Goal: Information Seeking & Learning: Check status

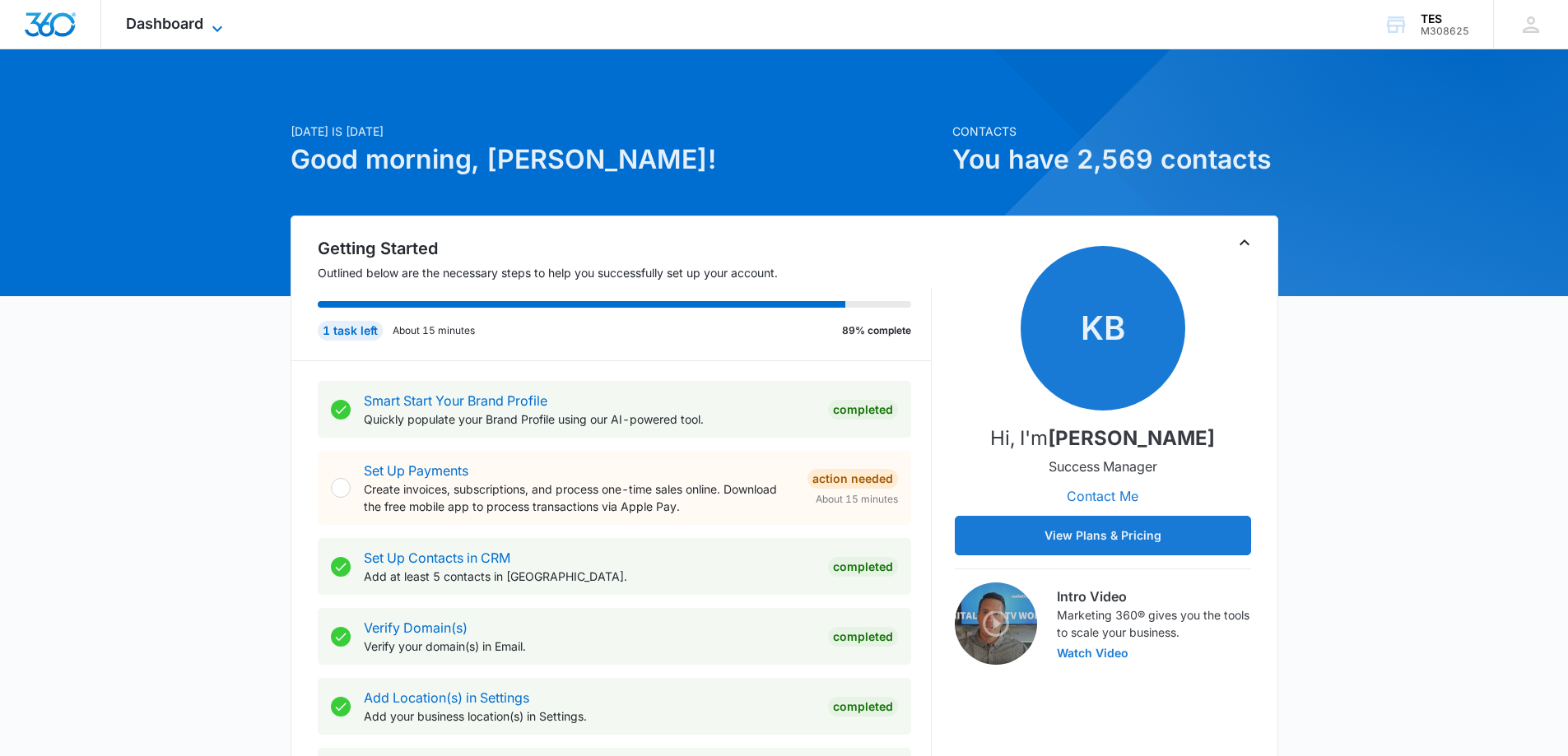
click at [155, 16] on span "Dashboard" at bounding box center [164, 23] width 78 height 18
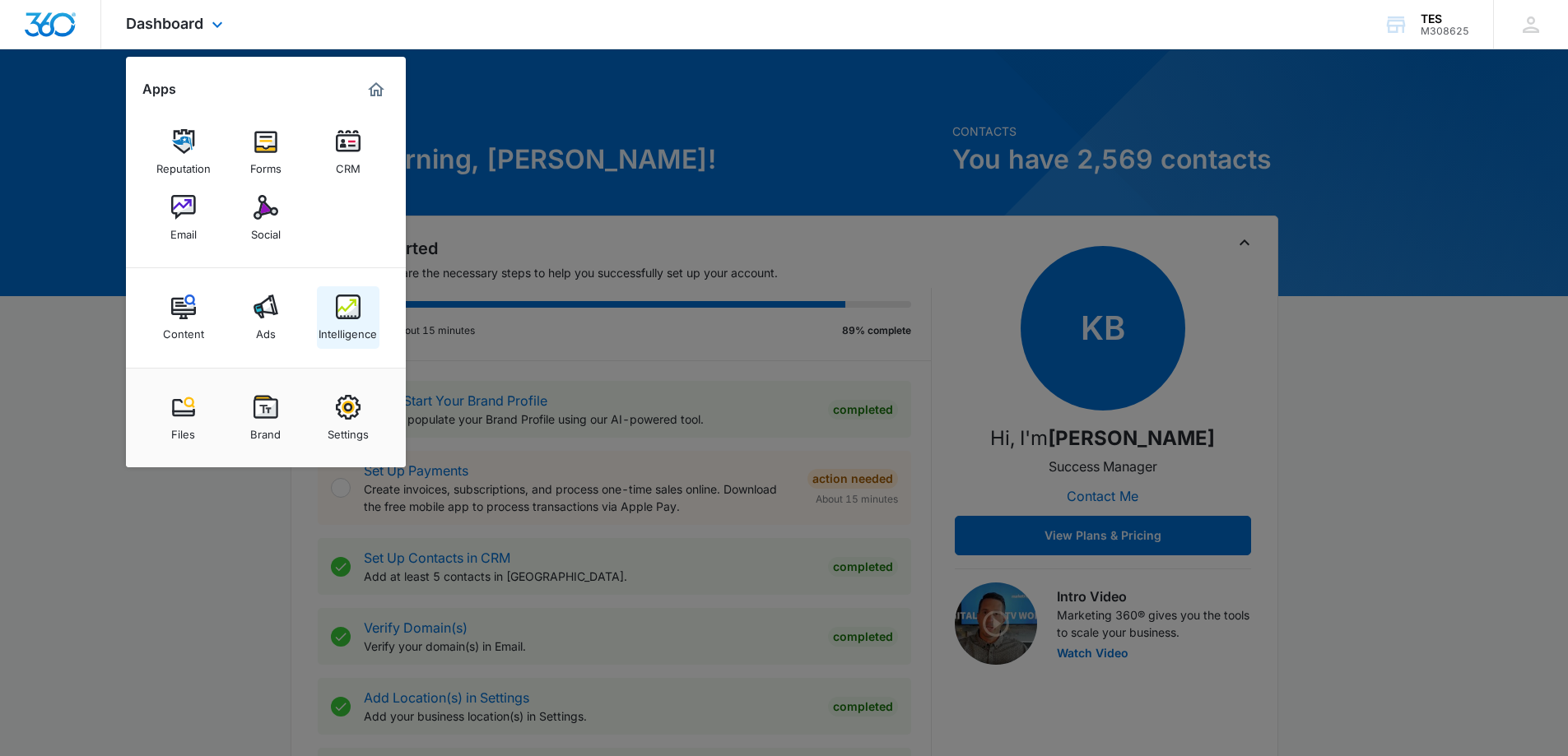
click at [346, 316] on img at bounding box center [348, 307] width 25 height 25
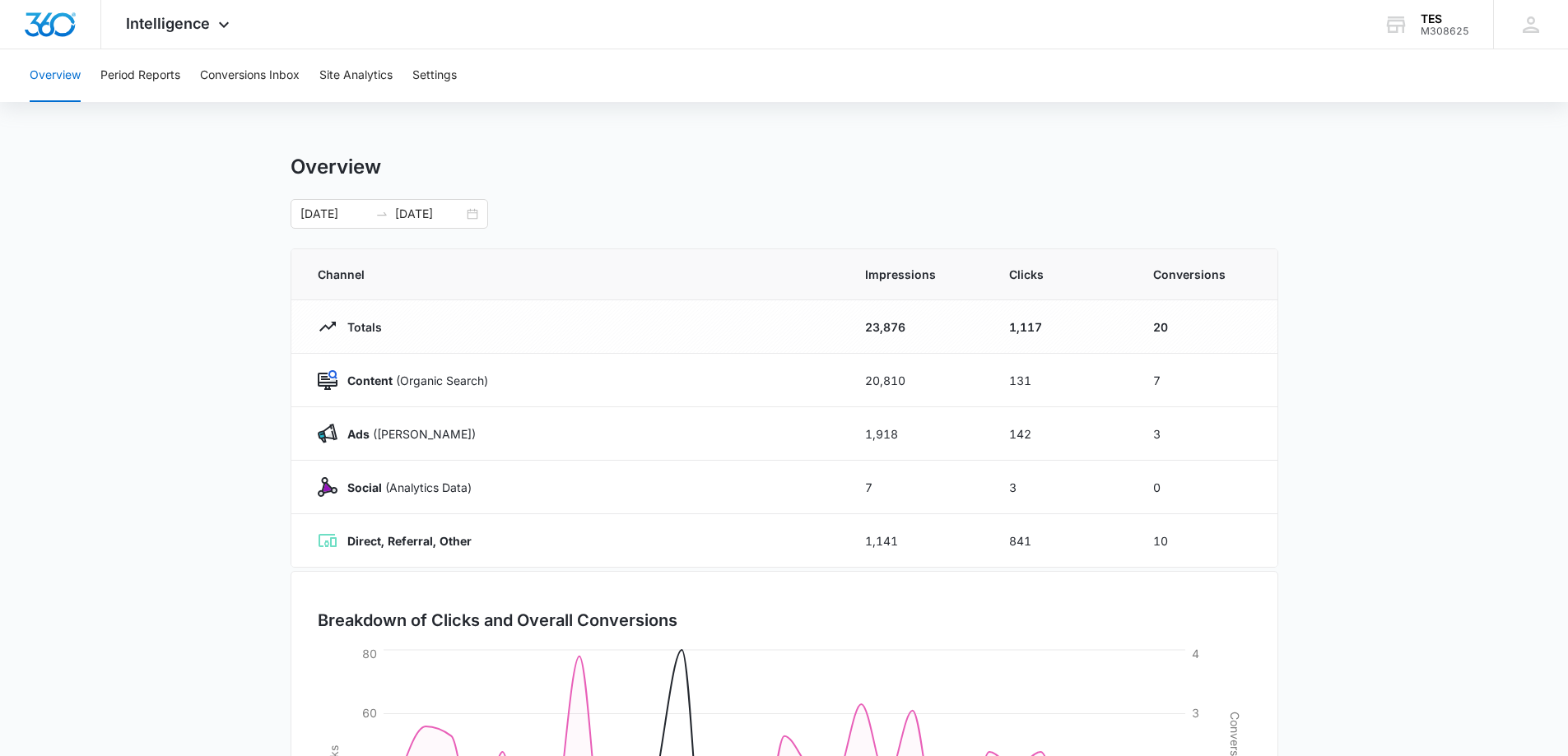
click at [1356, 300] on main "Overview 07/14/2025 08/13/2025 Channel Impressions Clicks Conversions Totals 23…" at bounding box center [784, 586] width 1568 height 864
click at [1424, 255] on main "Overview 07/14/2025 08/13/2025 Channel Impressions Clicks Conversions Totals 23…" at bounding box center [784, 586] width 1568 height 864
click at [263, 73] on button "Conversions Inbox" at bounding box center [250, 75] width 99 height 53
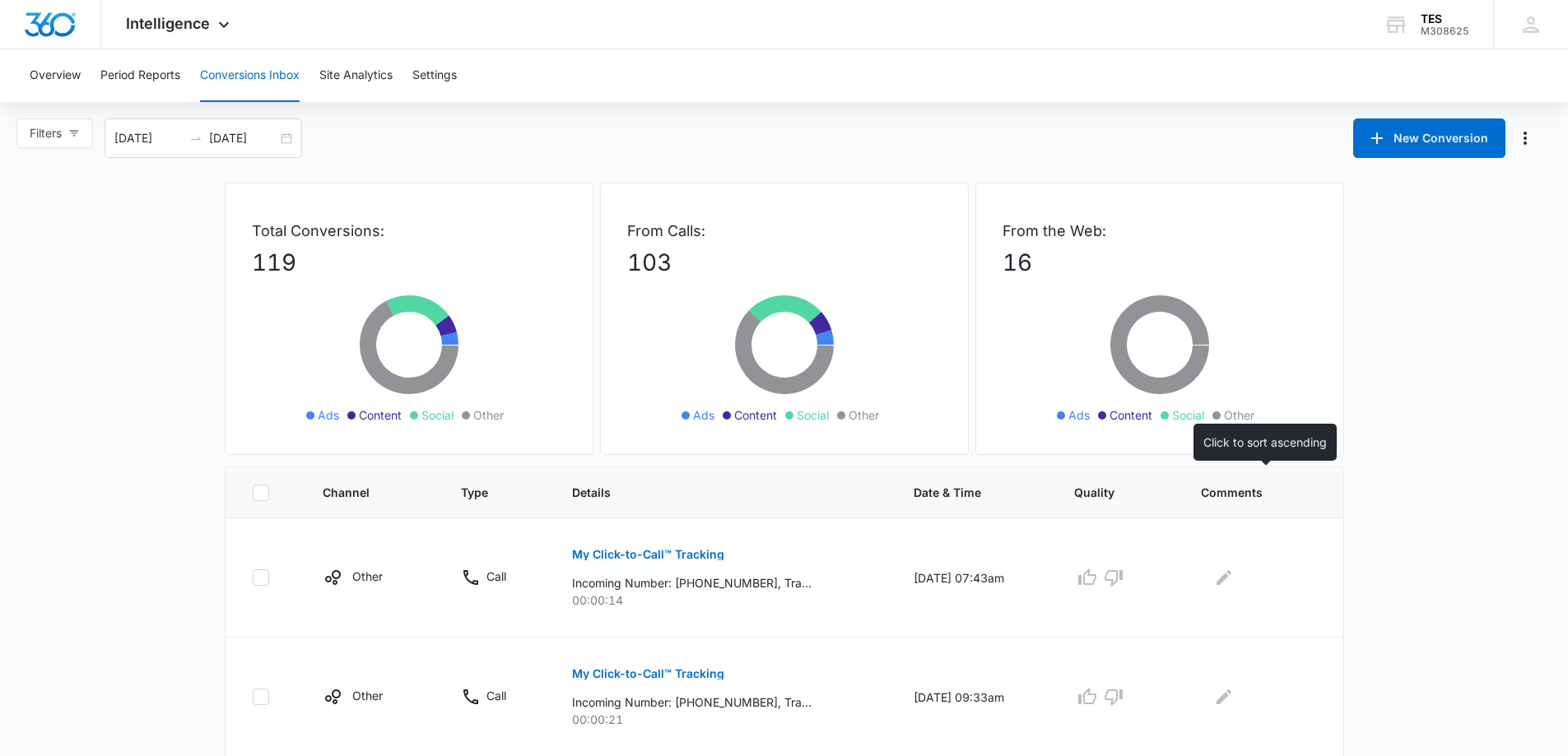
scroll to position [247, 0]
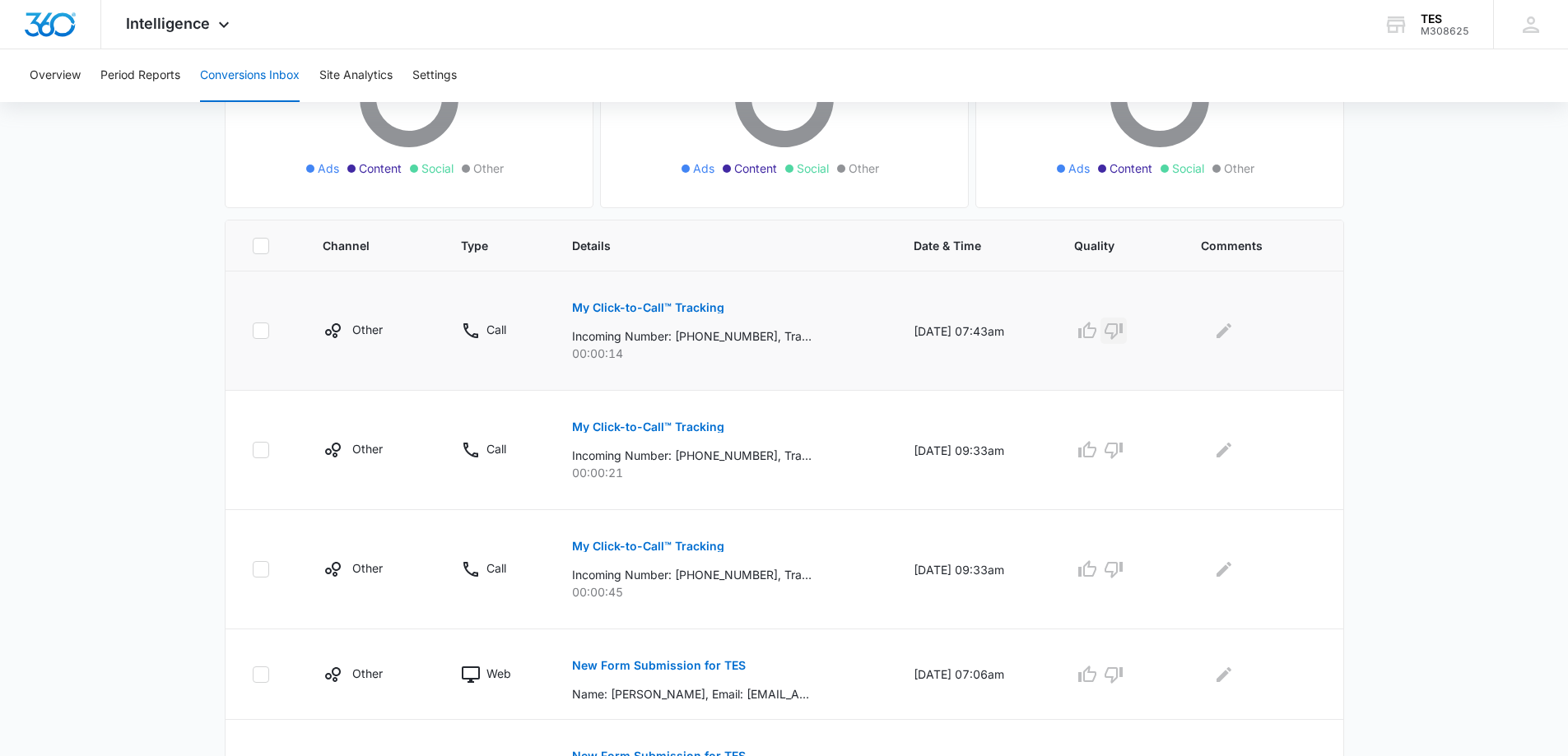
click at [1124, 331] on icon "button" at bounding box center [1114, 330] width 20 height 20
click at [1124, 450] on icon "button" at bounding box center [1114, 450] width 20 height 20
click at [1124, 571] on icon "button" at bounding box center [1114, 569] width 20 height 20
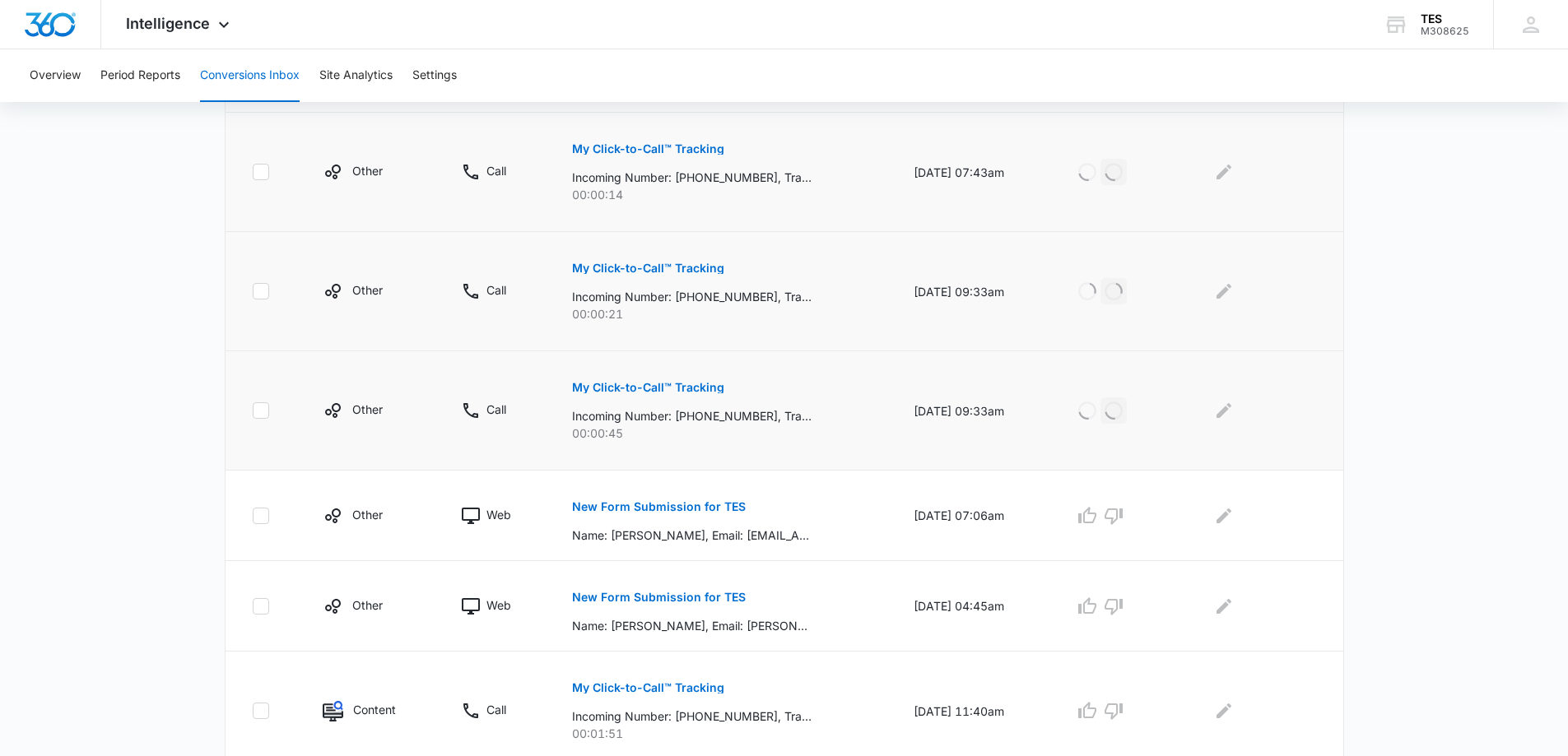
scroll to position [411, 0]
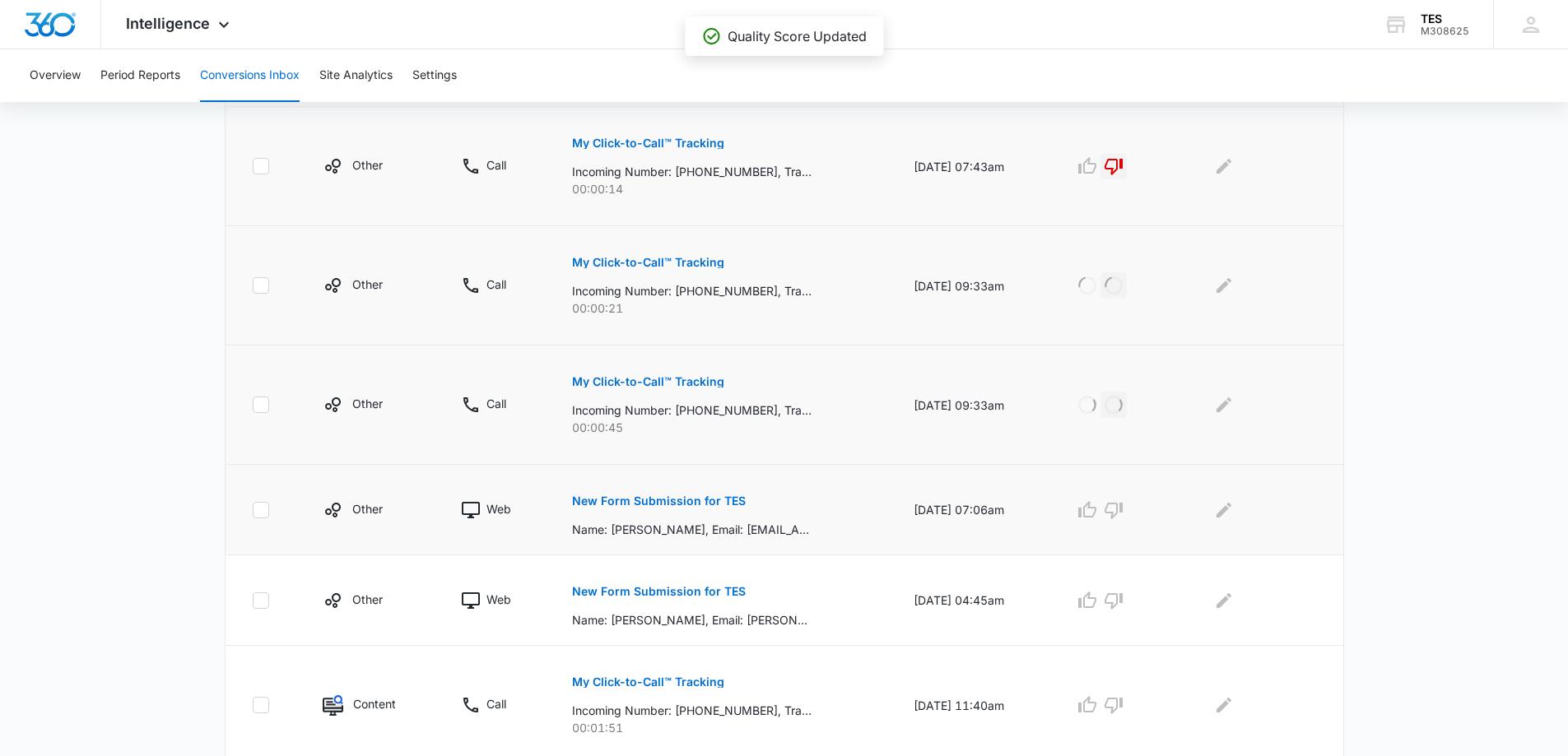
click at [635, 496] on p "New Form Submission for TES" at bounding box center [659, 501] width 174 height 12
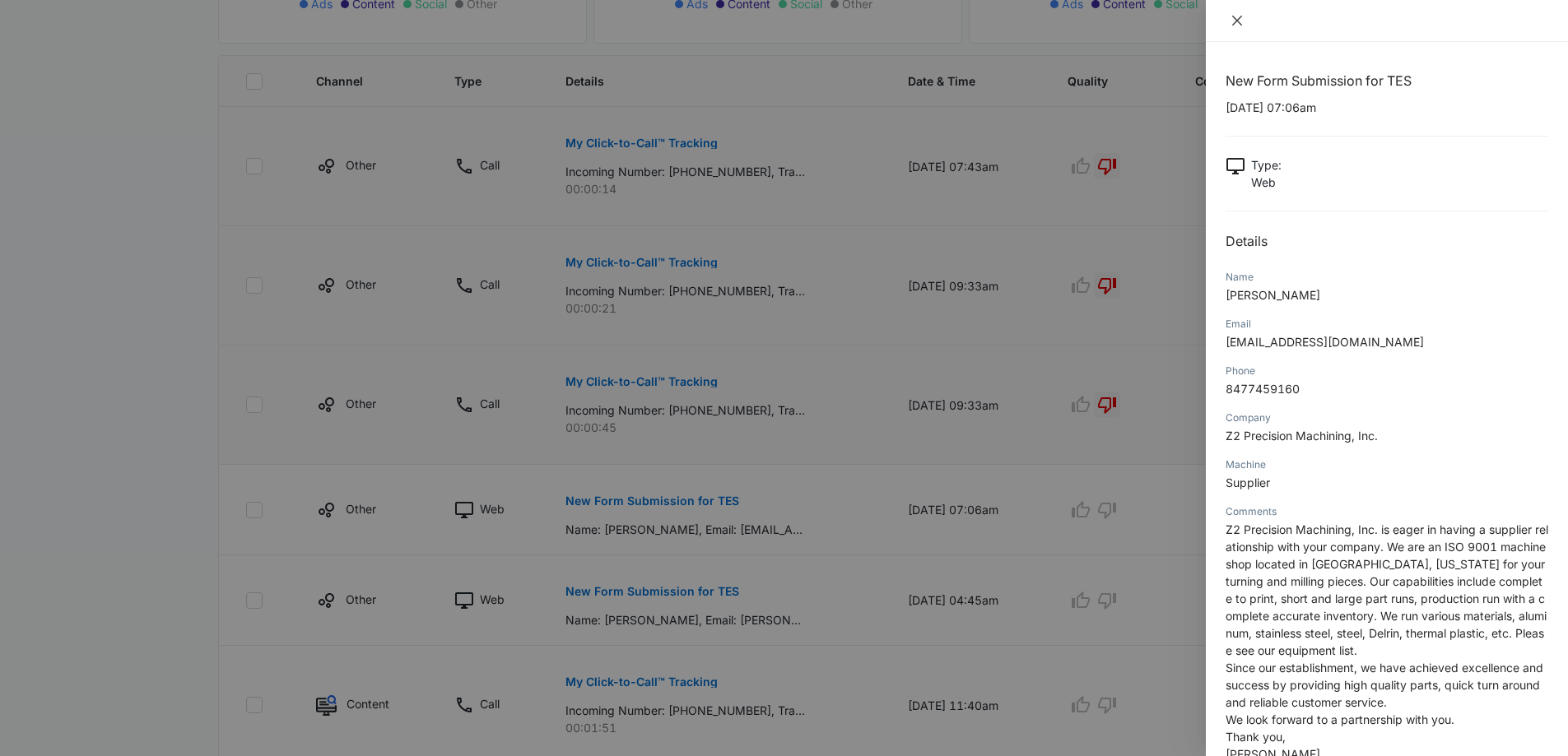
click at [1239, 21] on icon "close" at bounding box center [1237, 21] width 13 height 13
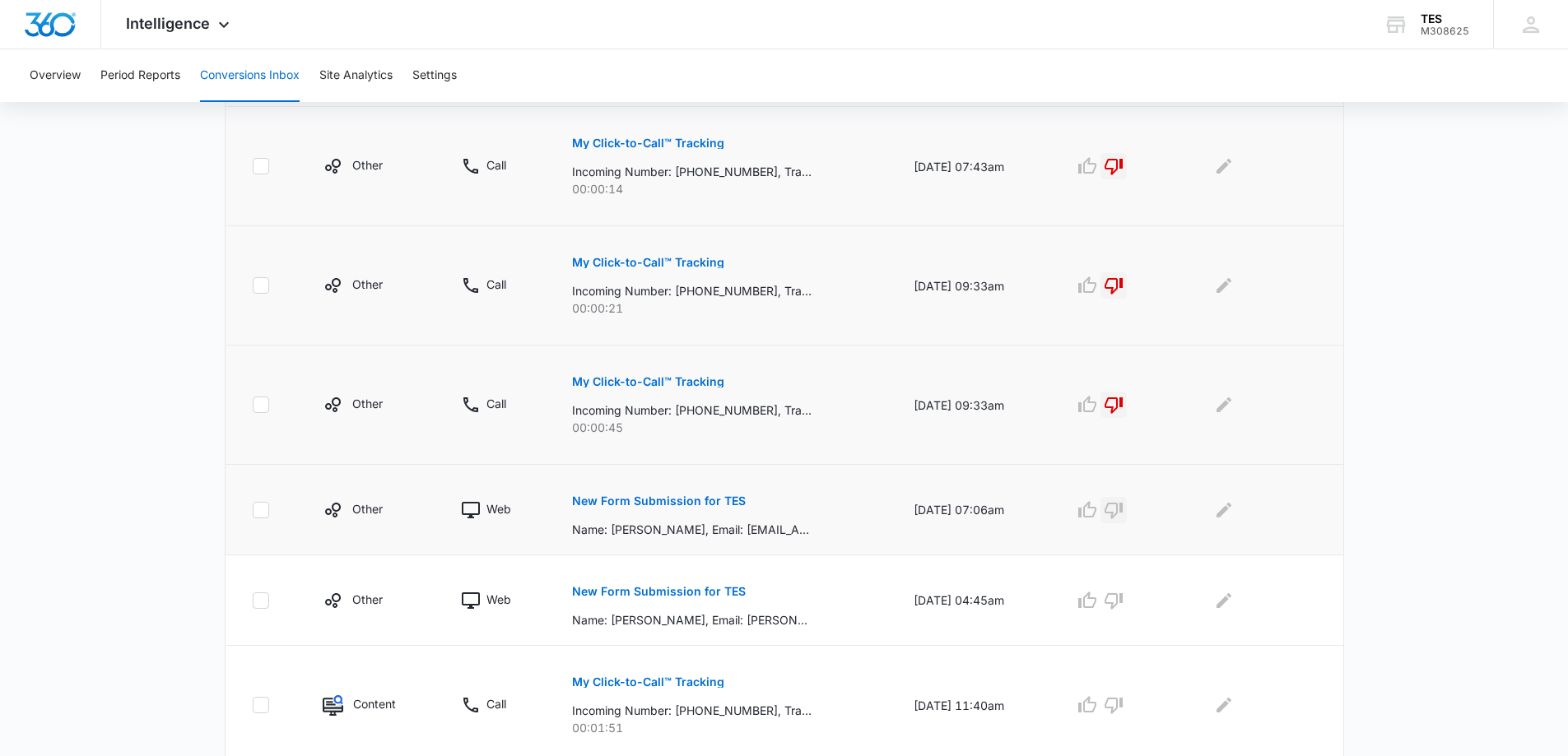
click at [1120, 510] on icon "button" at bounding box center [1114, 510] width 20 height 20
click at [1234, 515] on icon "Edit Comments" at bounding box center [1224, 510] width 20 height 20
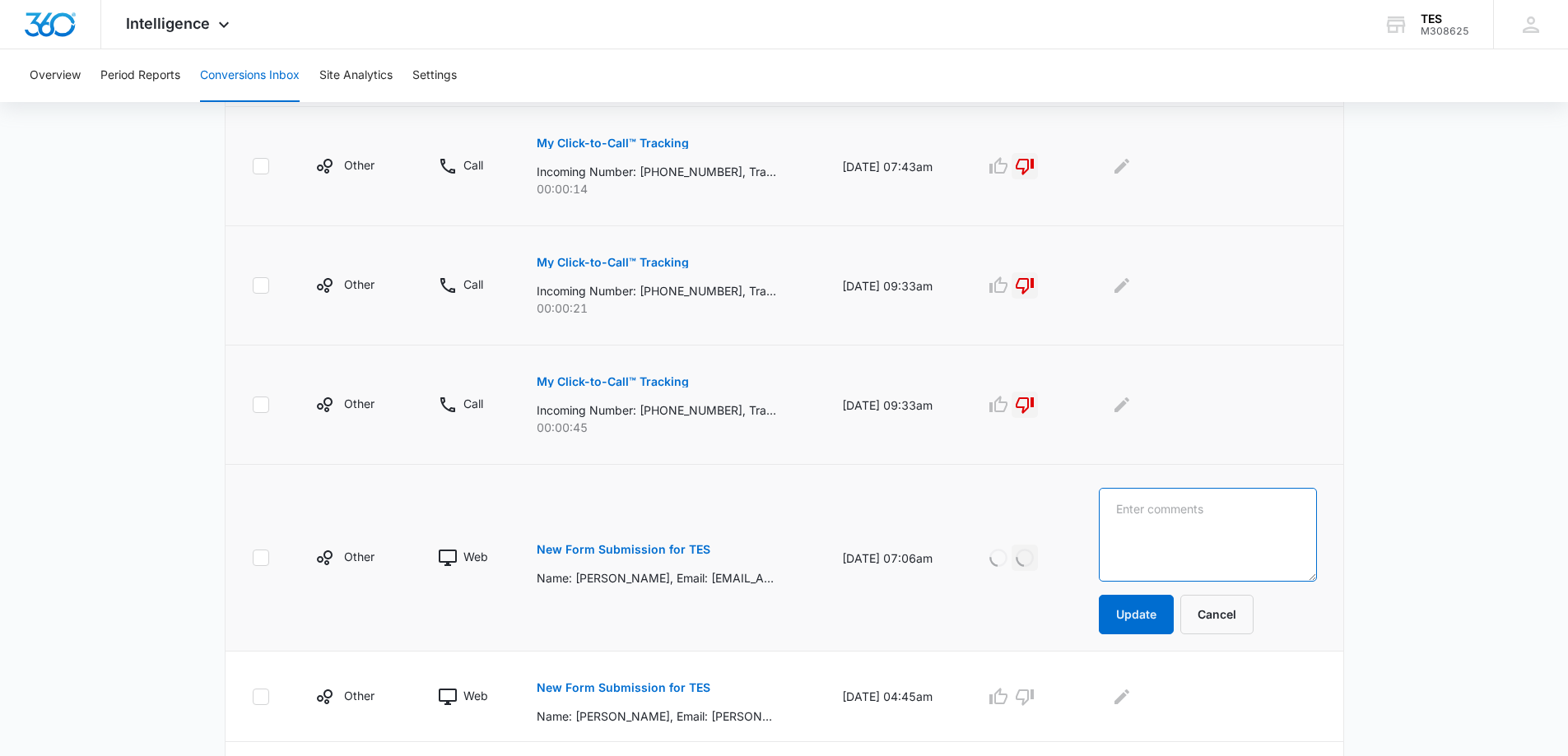
click at [1235, 515] on textarea at bounding box center [1207, 535] width 218 height 93
type textarea "solicitation"
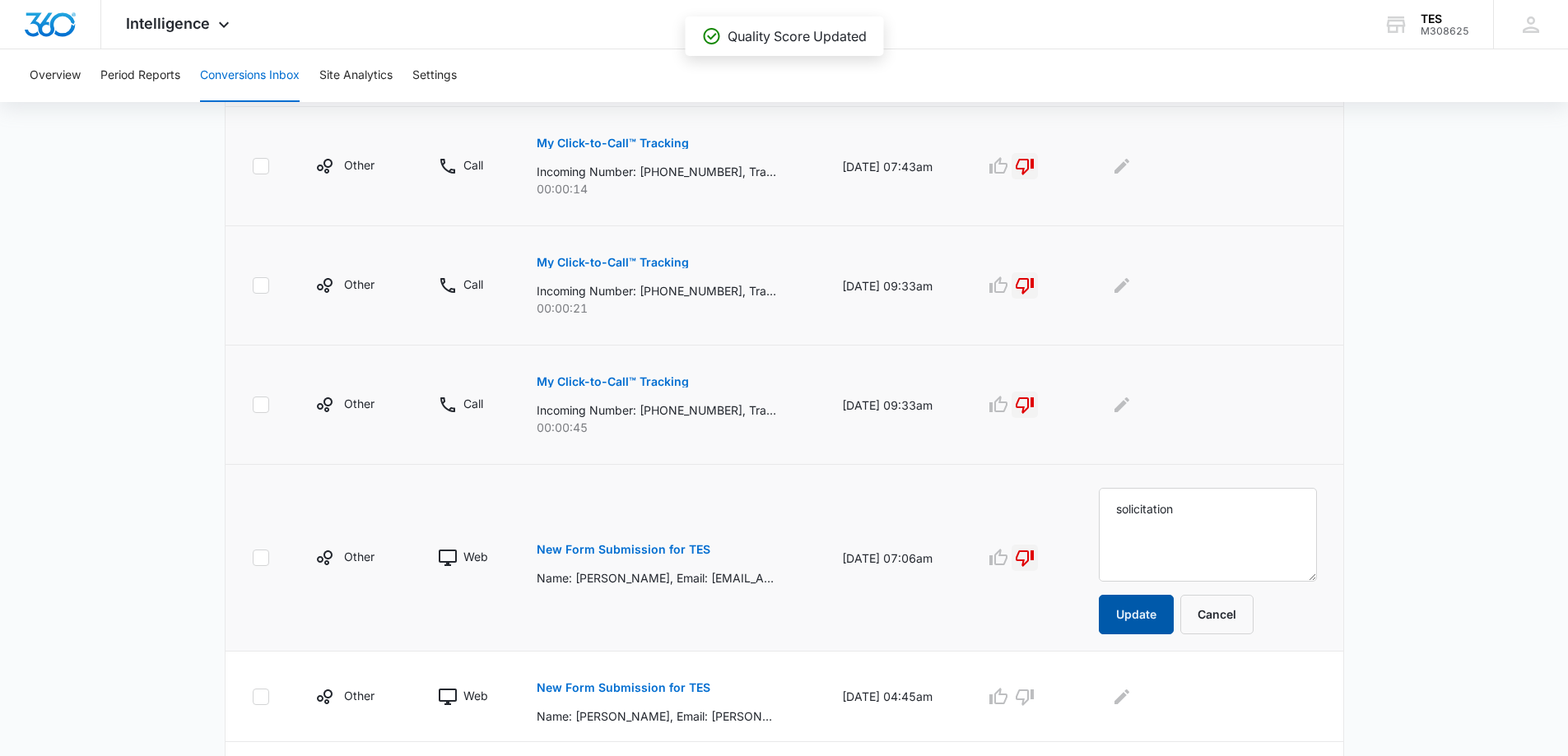
click at [1156, 617] on button "Update" at bounding box center [1136, 614] width 75 height 39
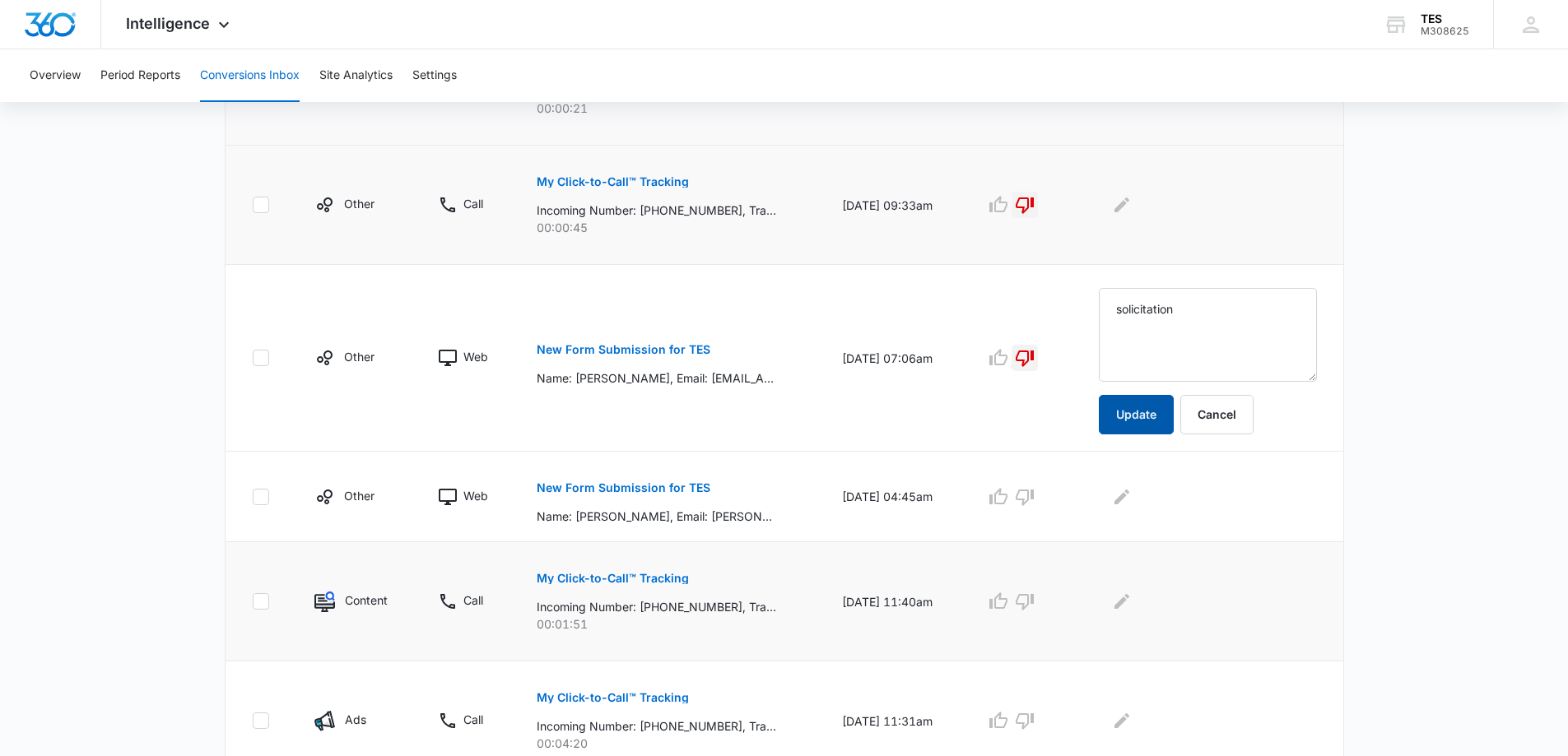
scroll to position [658, 0]
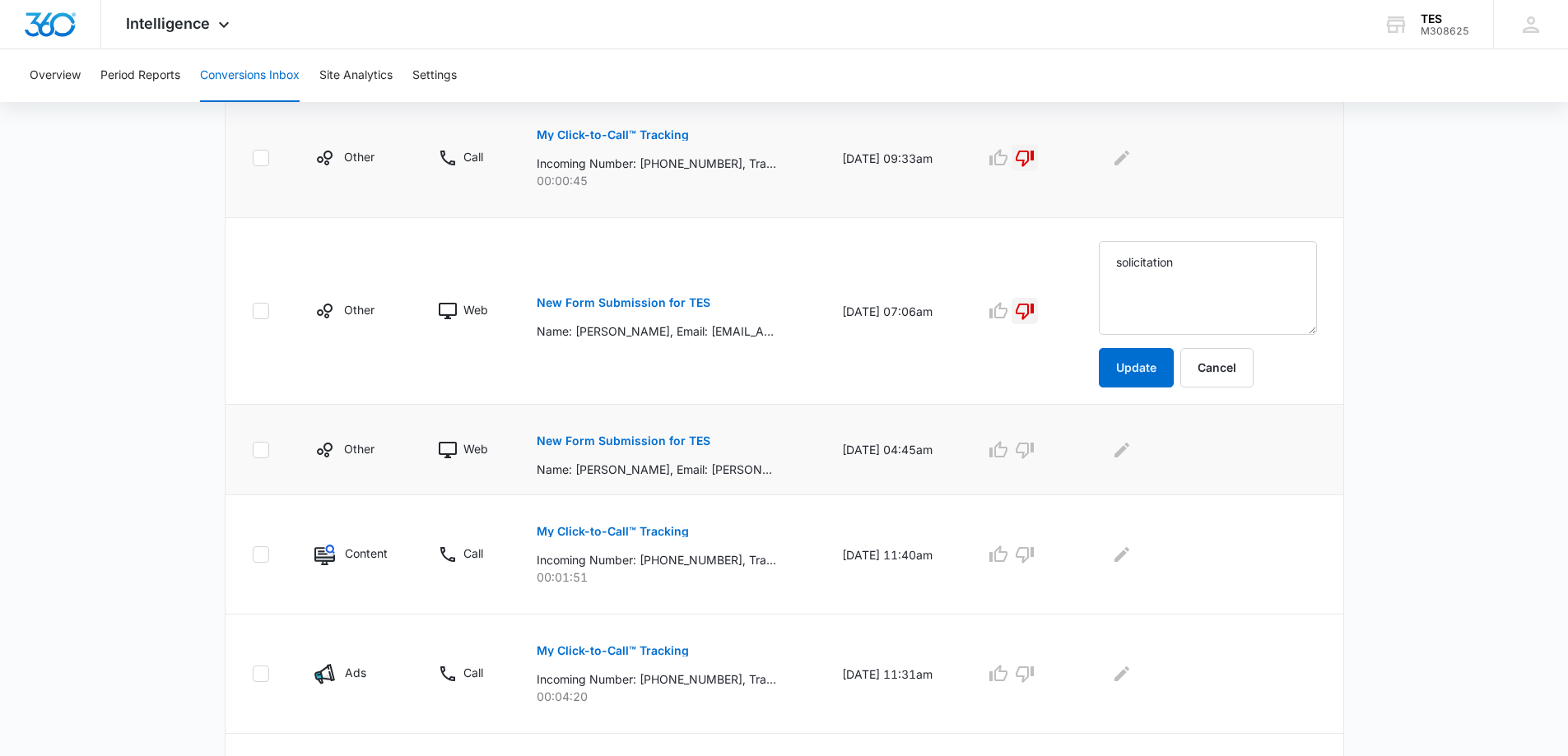
click at [621, 474] on p "Name: Andrea Battisti, Email: a.battisti@dakinaplied.com, Phone: 3418579413, Co…" at bounding box center [656, 469] width 240 height 18
click at [628, 438] on p "New Form Submission for TES" at bounding box center [624, 441] width 174 height 12
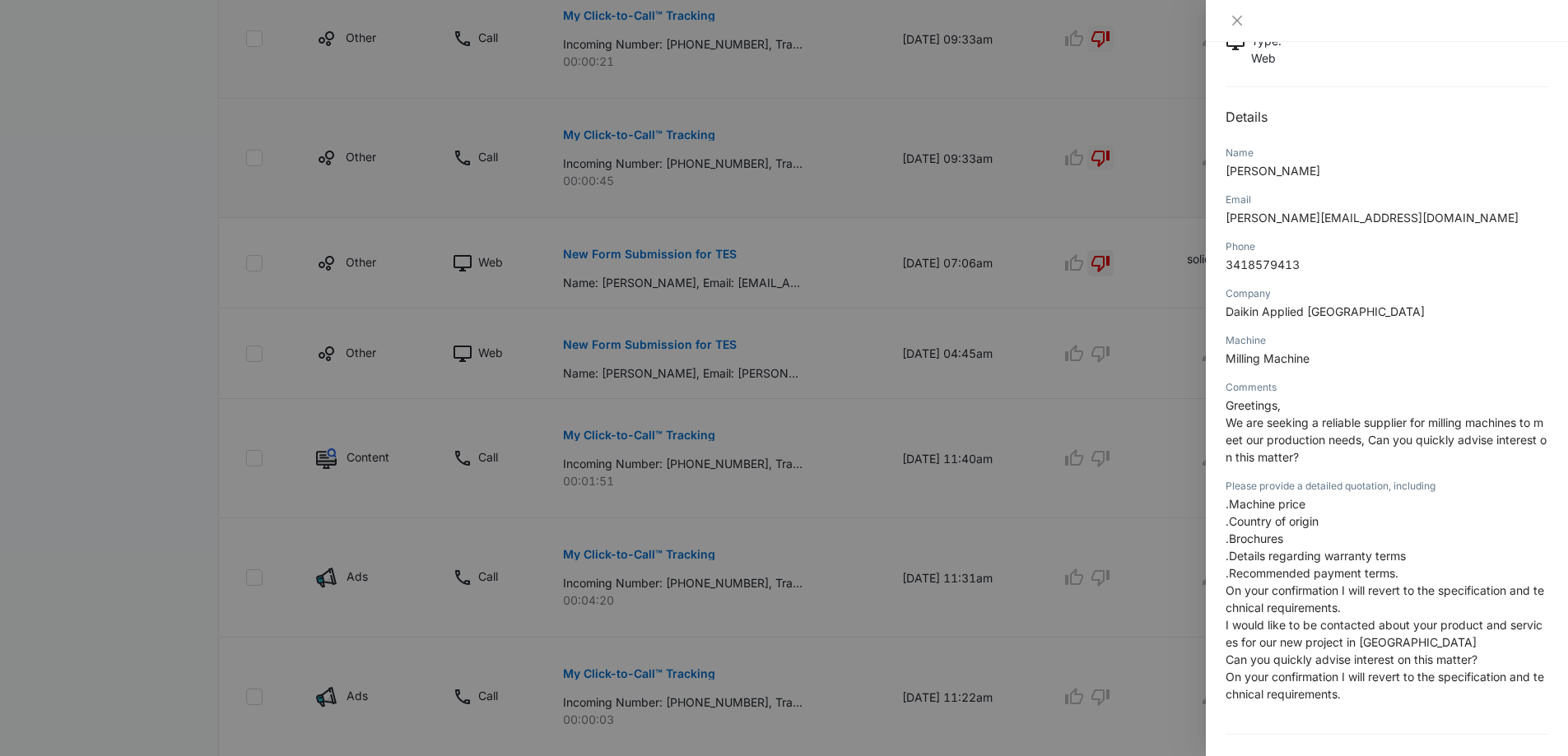
scroll to position [164, 0]
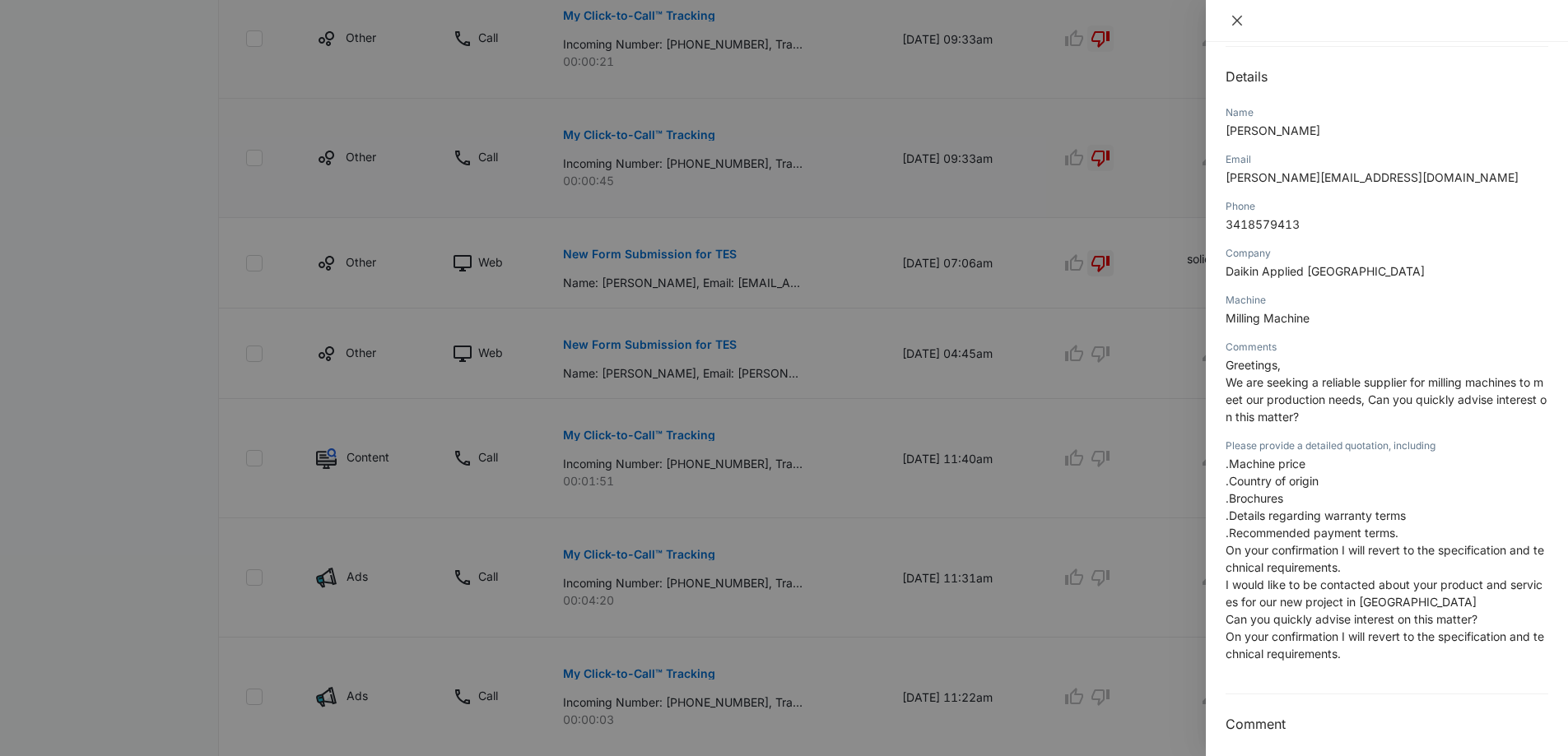
click at [1238, 18] on icon "close" at bounding box center [1237, 21] width 13 height 13
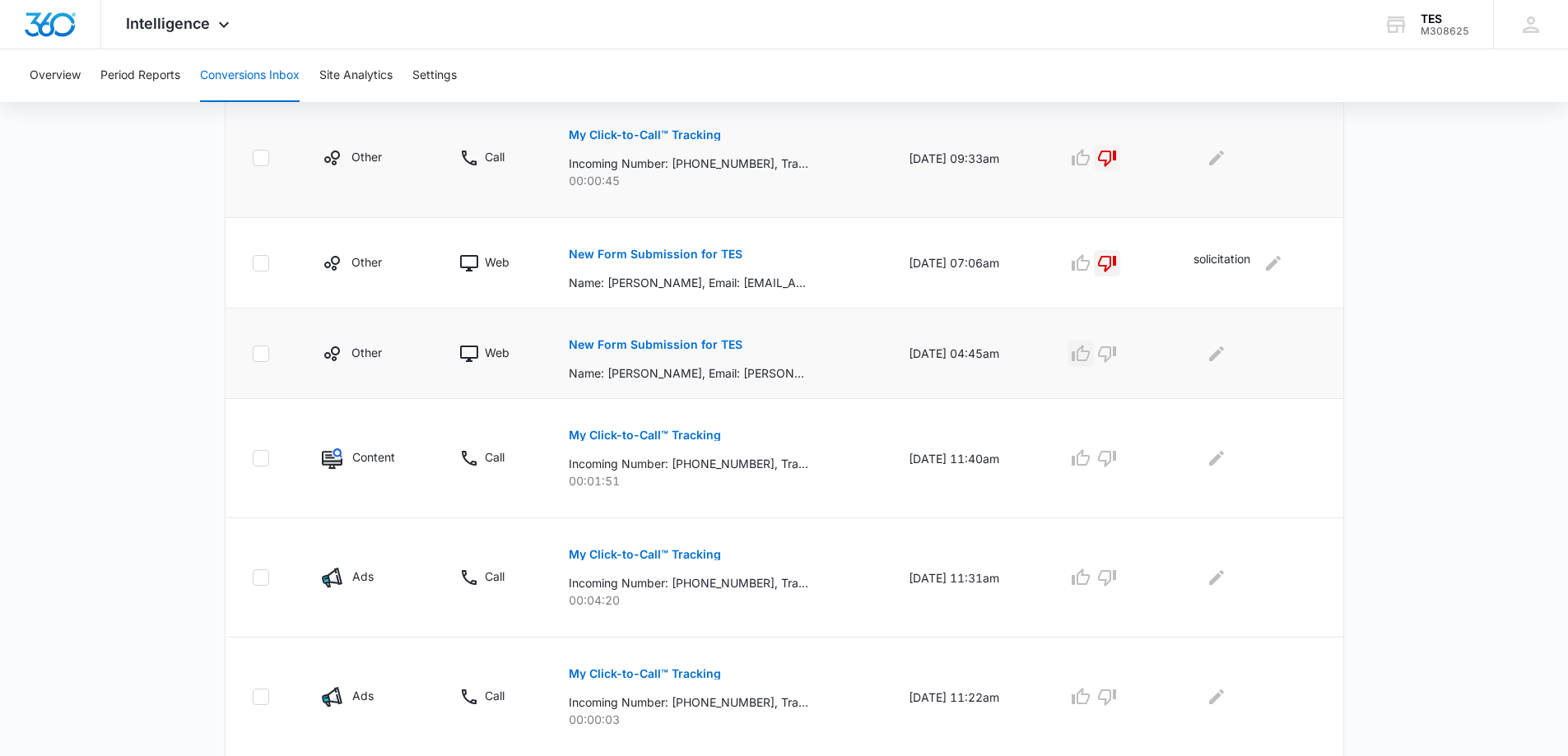
click at [1088, 351] on icon "button" at bounding box center [1080, 354] width 20 height 20
click at [1226, 355] on icon "Edit Comments" at bounding box center [1216, 354] width 20 height 20
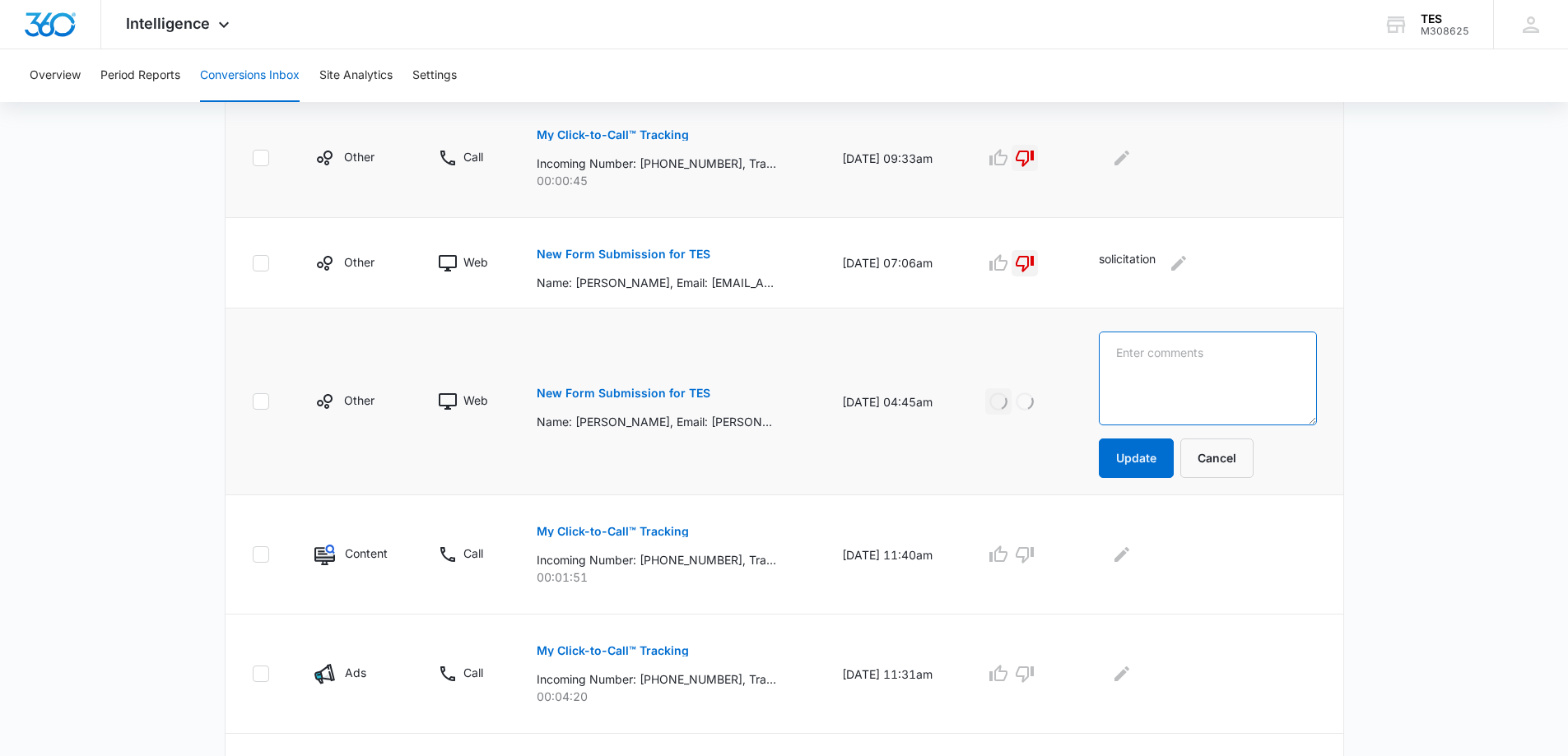
click at [1222, 352] on textarea at bounding box center [1207, 378] width 218 height 93
type textarea "sent to James"
click at [1151, 469] on button "Update" at bounding box center [1136, 457] width 75 height 39
click at [1009, 557] on icon "button" at bounding box center [999, 555] width 20 height 20
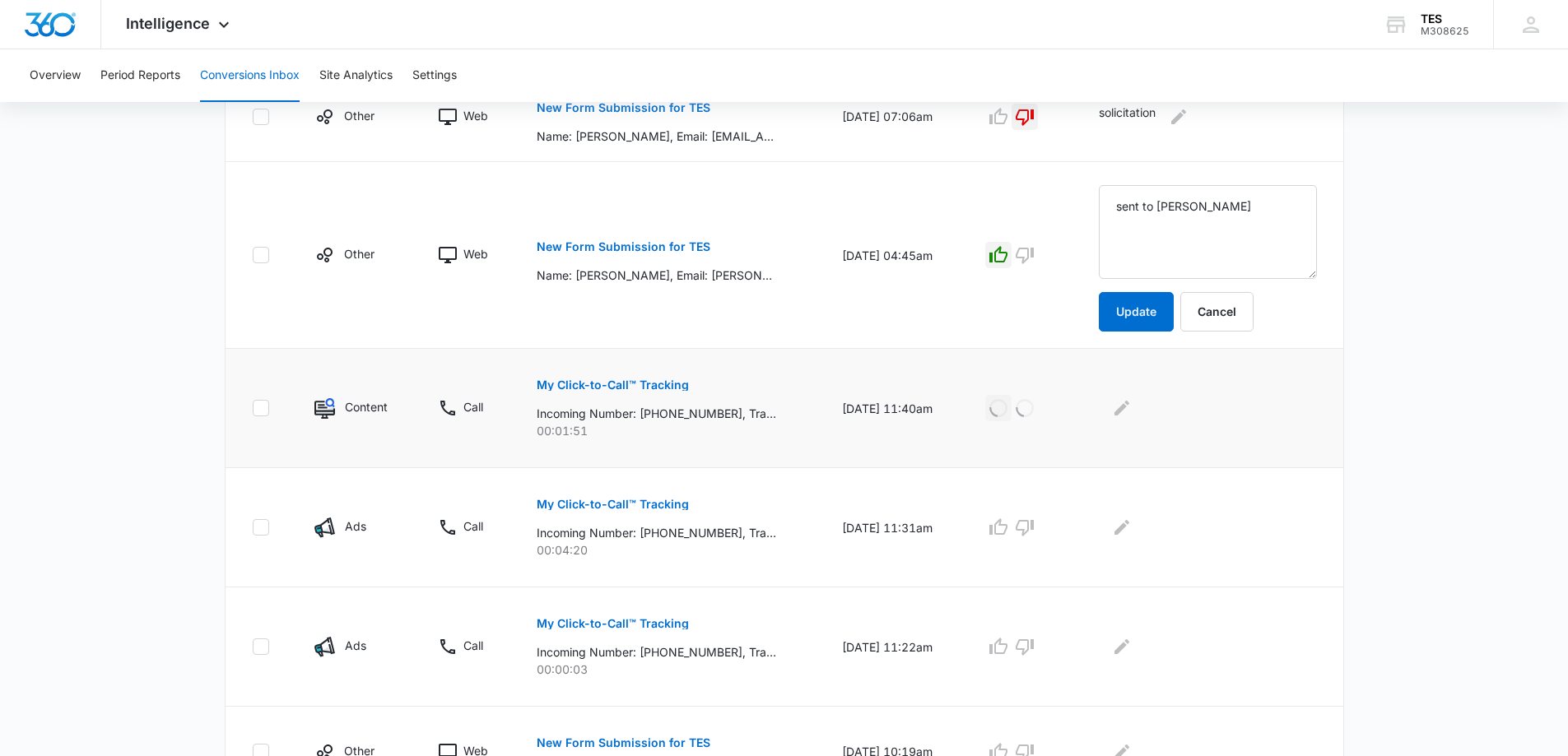
scroll to position [823, 0]
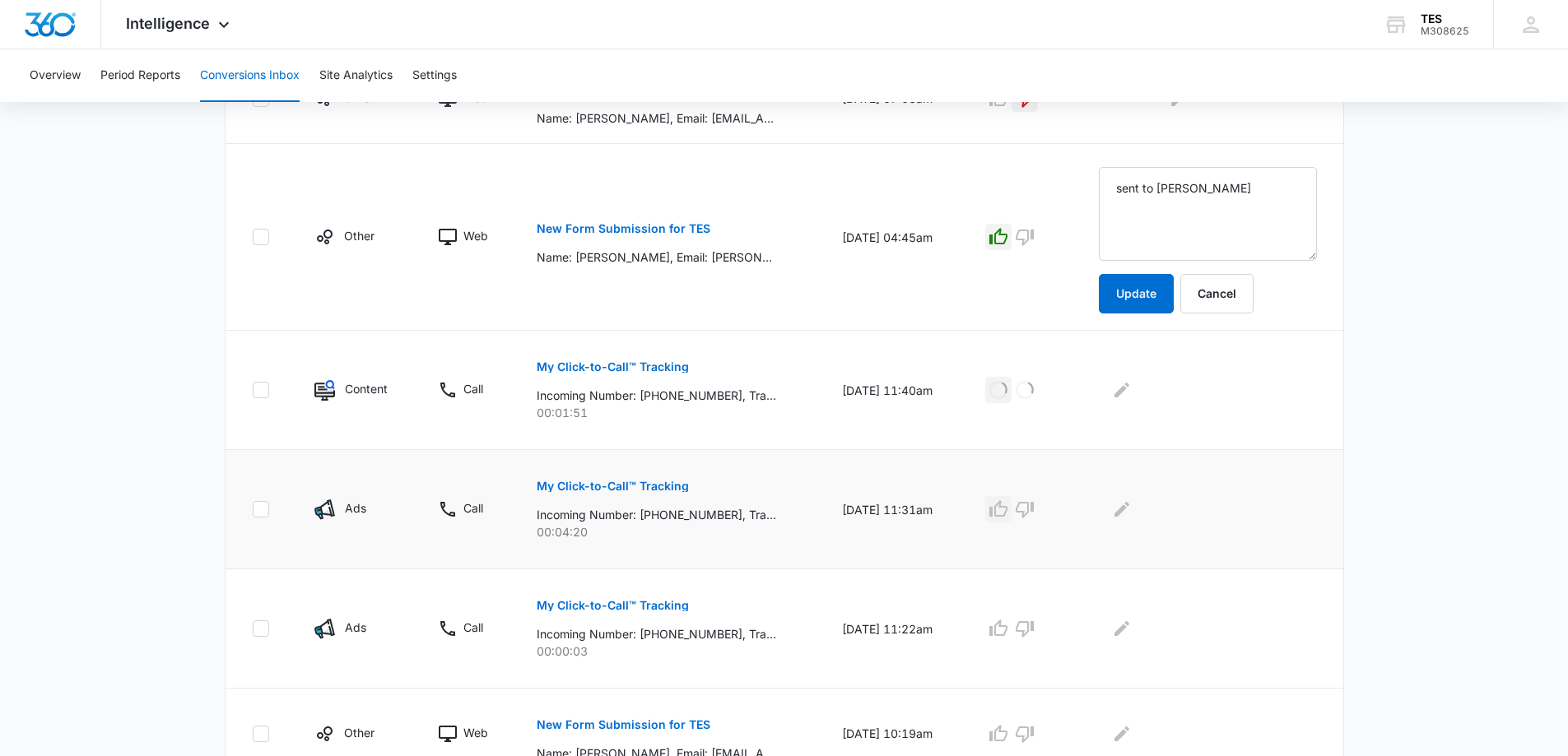
click at [1008, 507] on icon "button" at bounding box center [999, 508] width 18 height 17
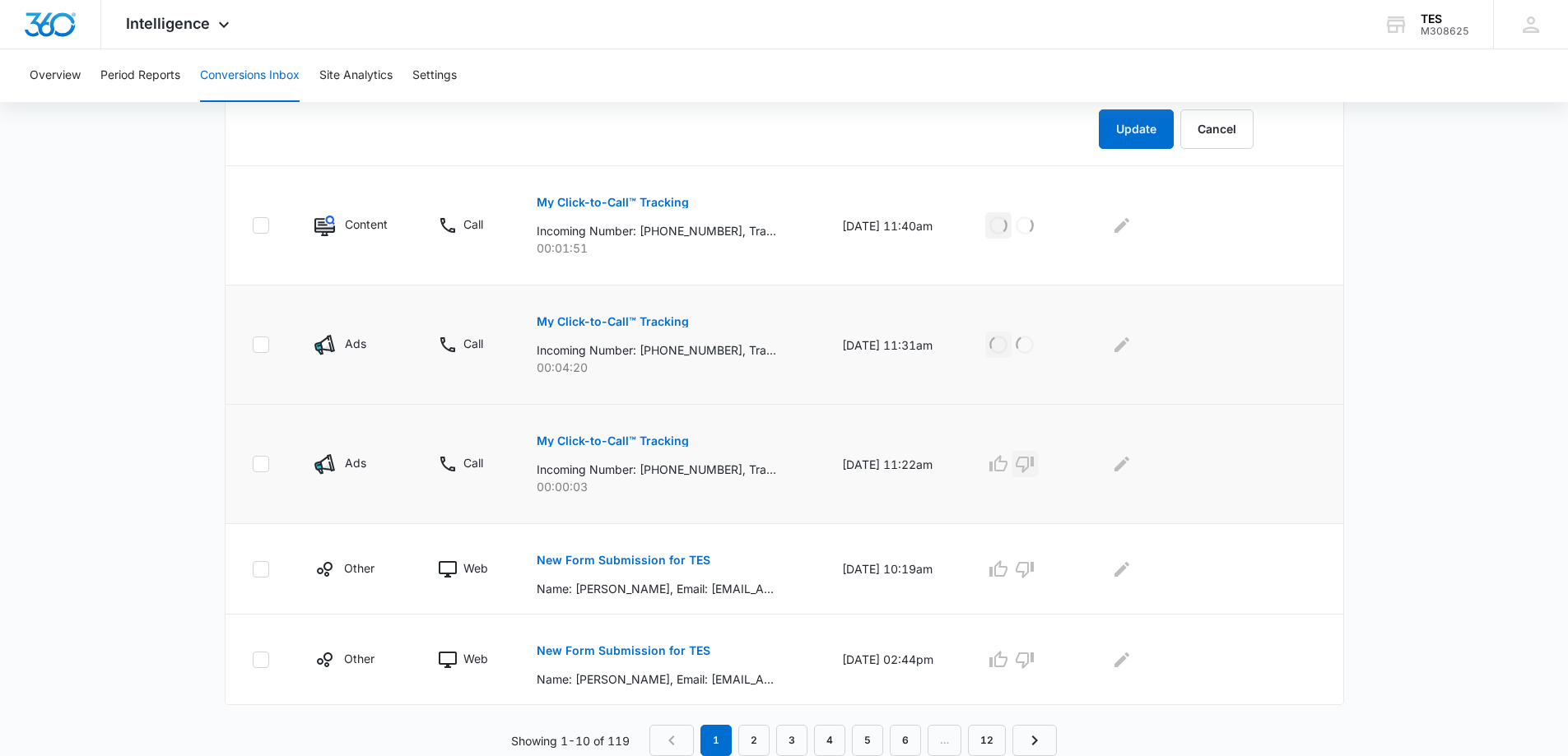
scroll to position [891, 0]
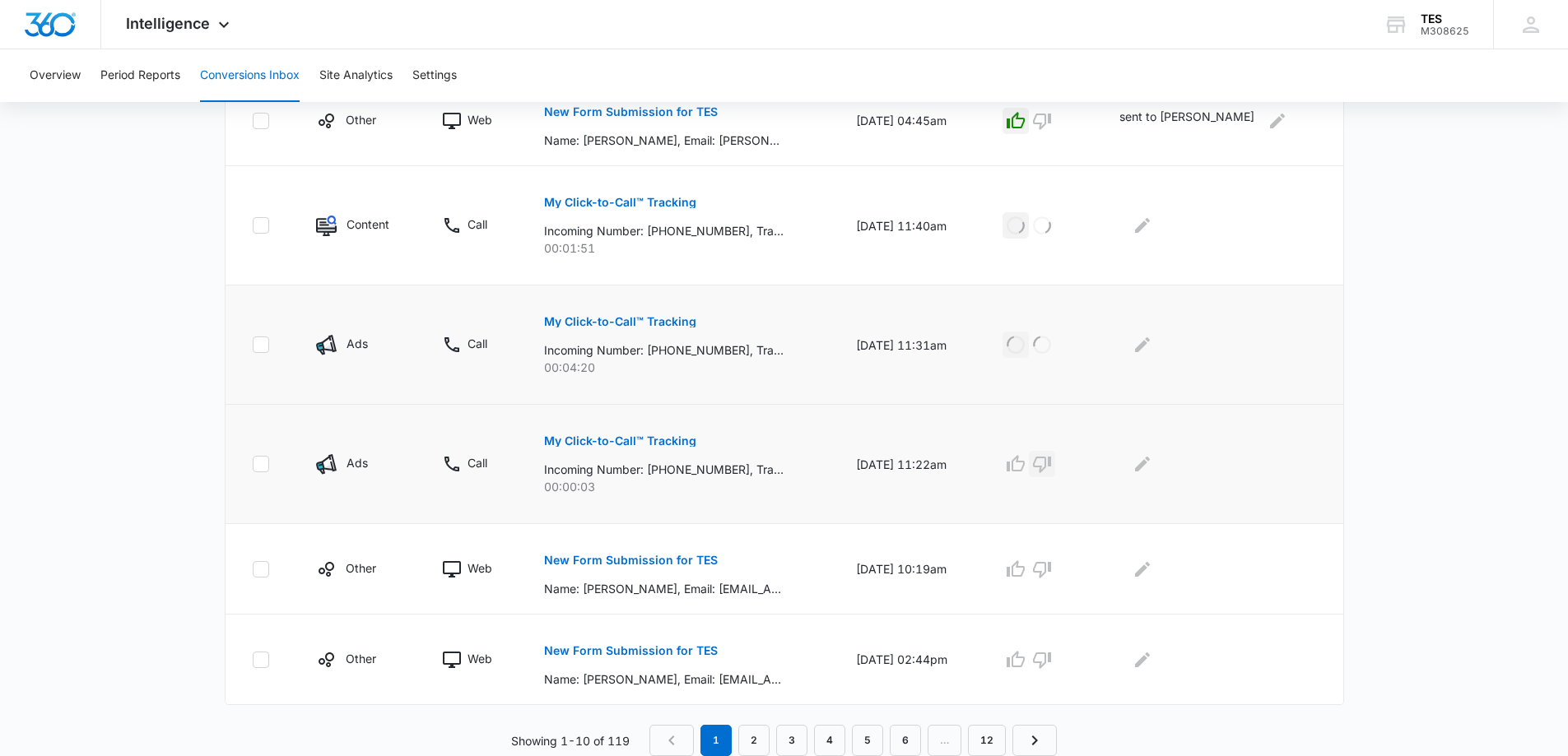
click at [1050, 461] on td at bounding box center [1040, 464] width 116 height 119
click at [641, 555] on p "New Form Submission for TES" at bounding box center [631, 560] width 174 height 12
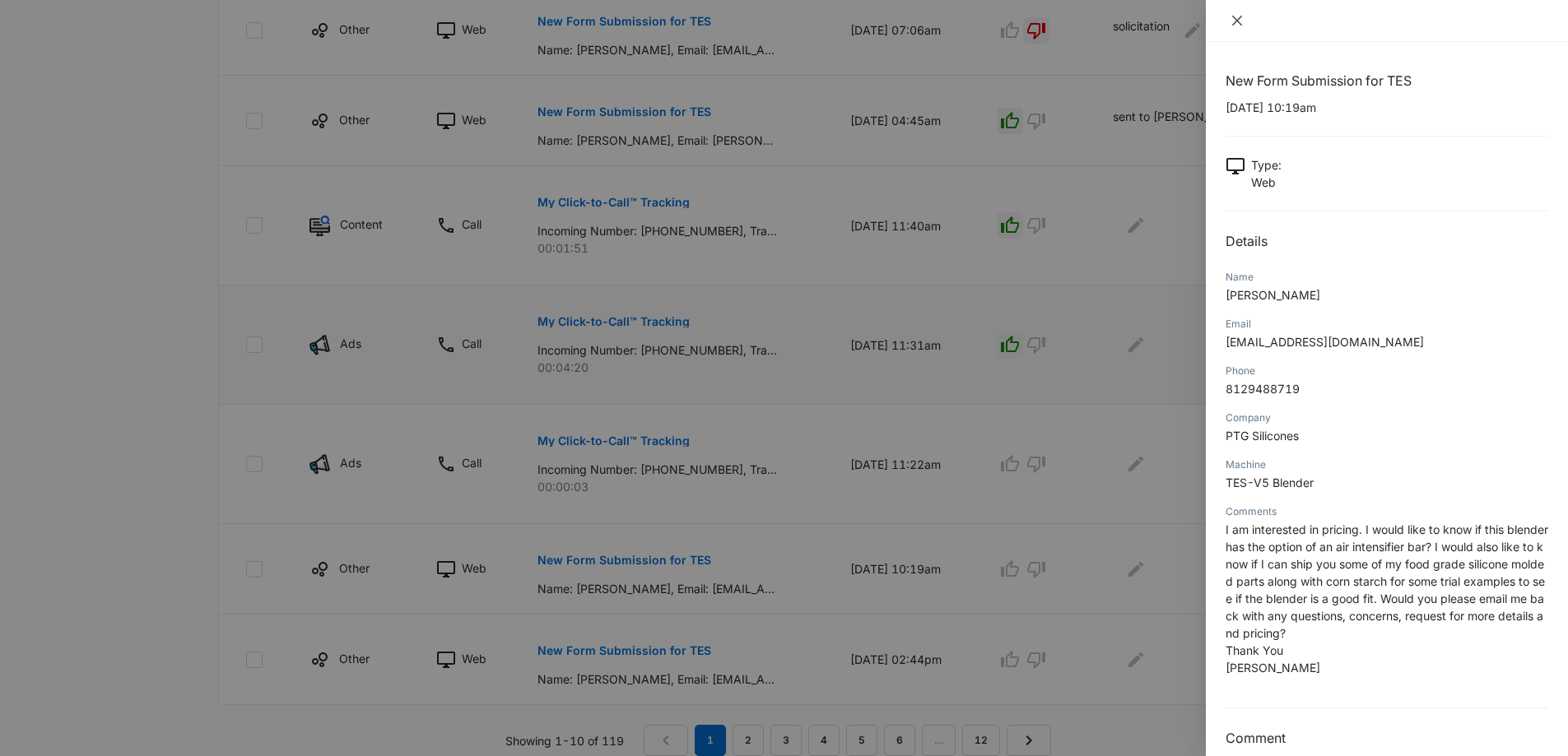
drag, startPoint x: 1239, startPoint y: 21, endPoint x: 1239, endPoint y: 34, distance: 13.0
click at [1239, 20] on icon "close" at bounding box center [1237, 21] width 13 height 13
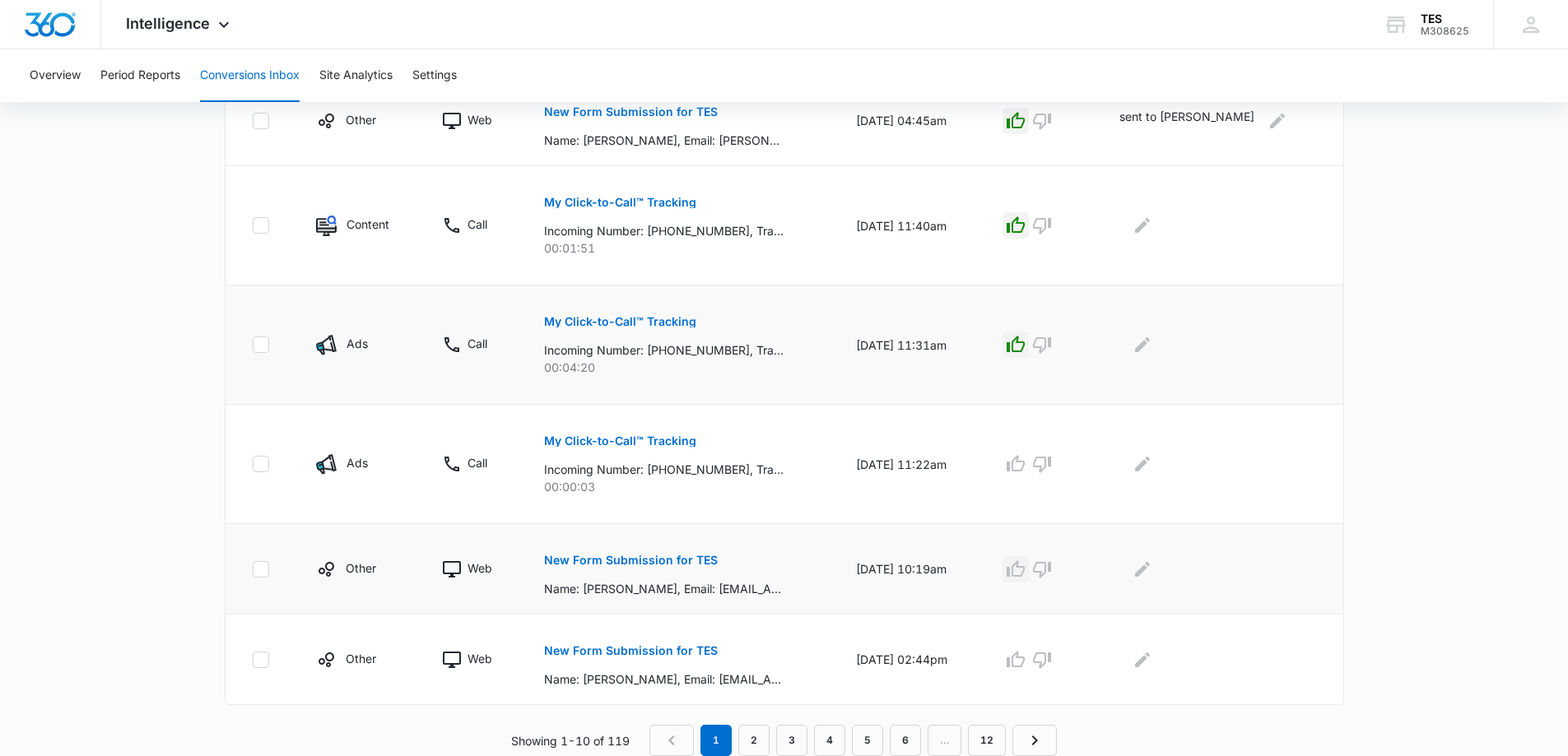
click at [1025, 569] on icon "button" at bounding box center [1016, 569] width 20 height 20
click at [1052, 463] on icon "button" at bounding box center [1042, 464] width 20 height 20
click at [1150, 463] on icon "Edit Comments" at bounding box center [1142, 464] width 15 height 15
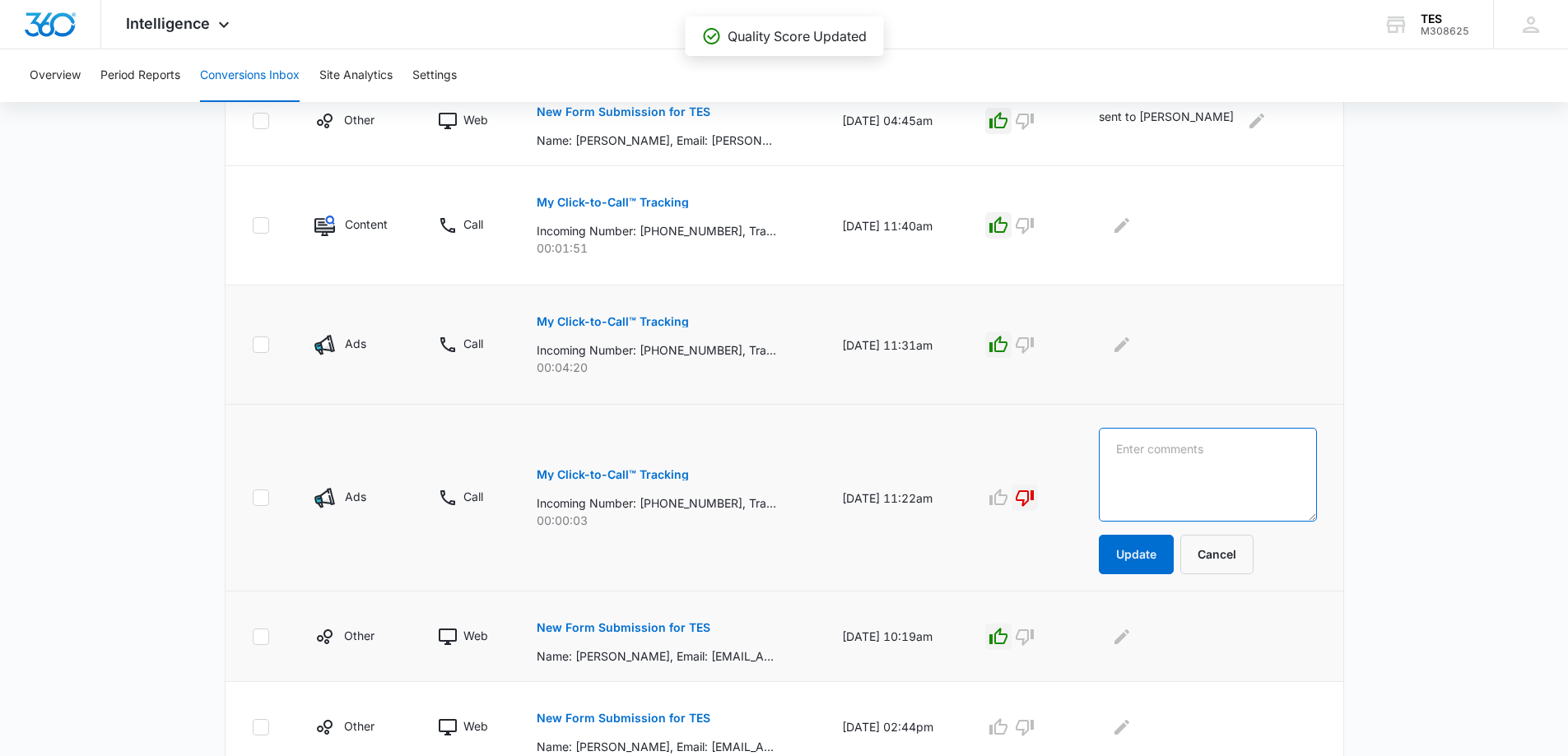
click at [1248, 443] on textarea at bounding box center [1207, 475] width 218 height 93
type textarea "sent to James"
click at [1155, 553] on button "Update" at bounding box center [1136, 554] width 75 height 39
click at [1158, 553] on button "Update" at bounding box center [1136, 554] width 75 height 39
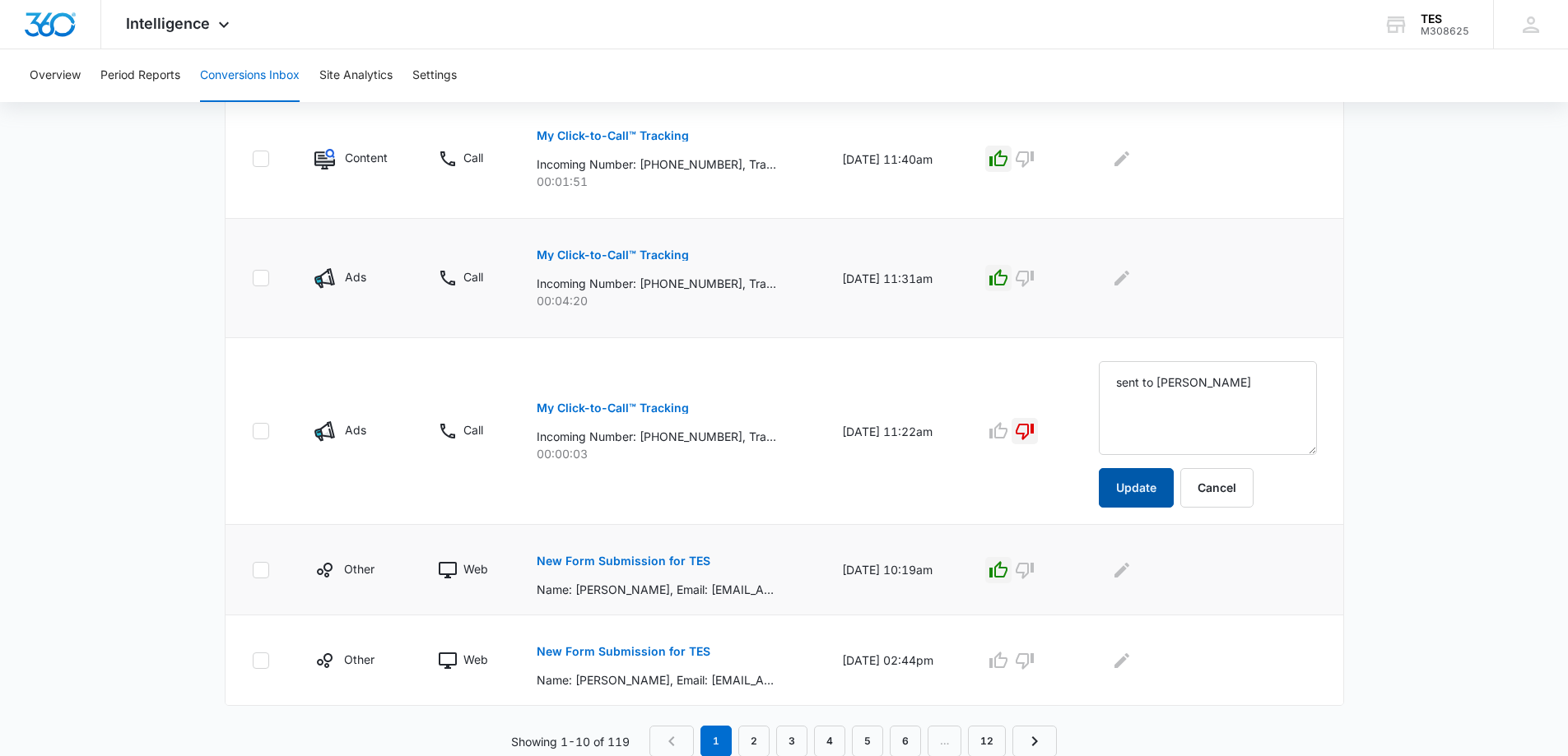
scroll to position [958, 0]
click at [1156, 481] on button "Update" at bounding box center [1136, 486] width 75 height 39
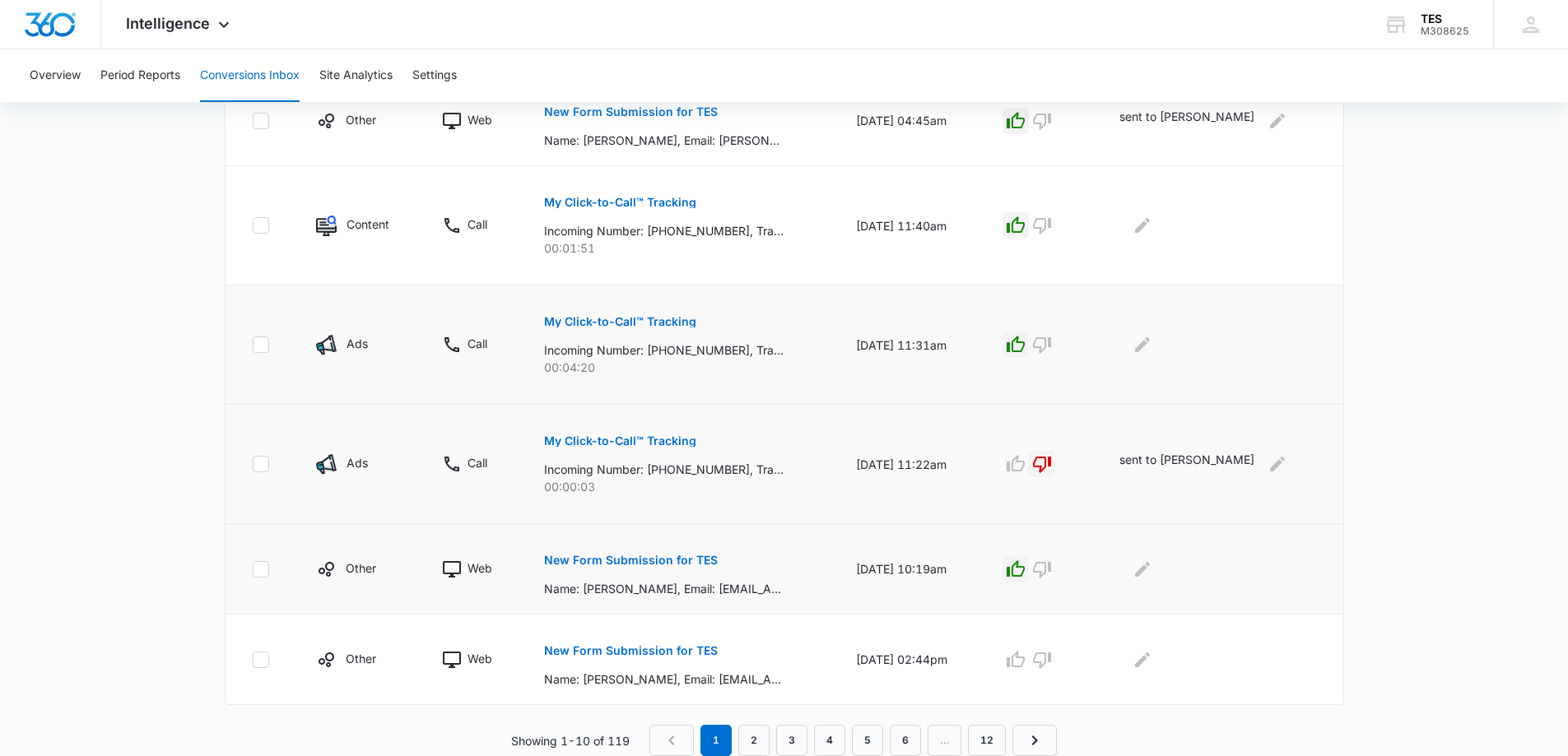
scroll to position [891, 0]
click at [1222, 466] on p "sent to James" at bounding box center [1187, 464] width 135 height 27
click at [1273, 461] on icon "Edit Comments" at bounding box center [1277, 464] width 20 height 20
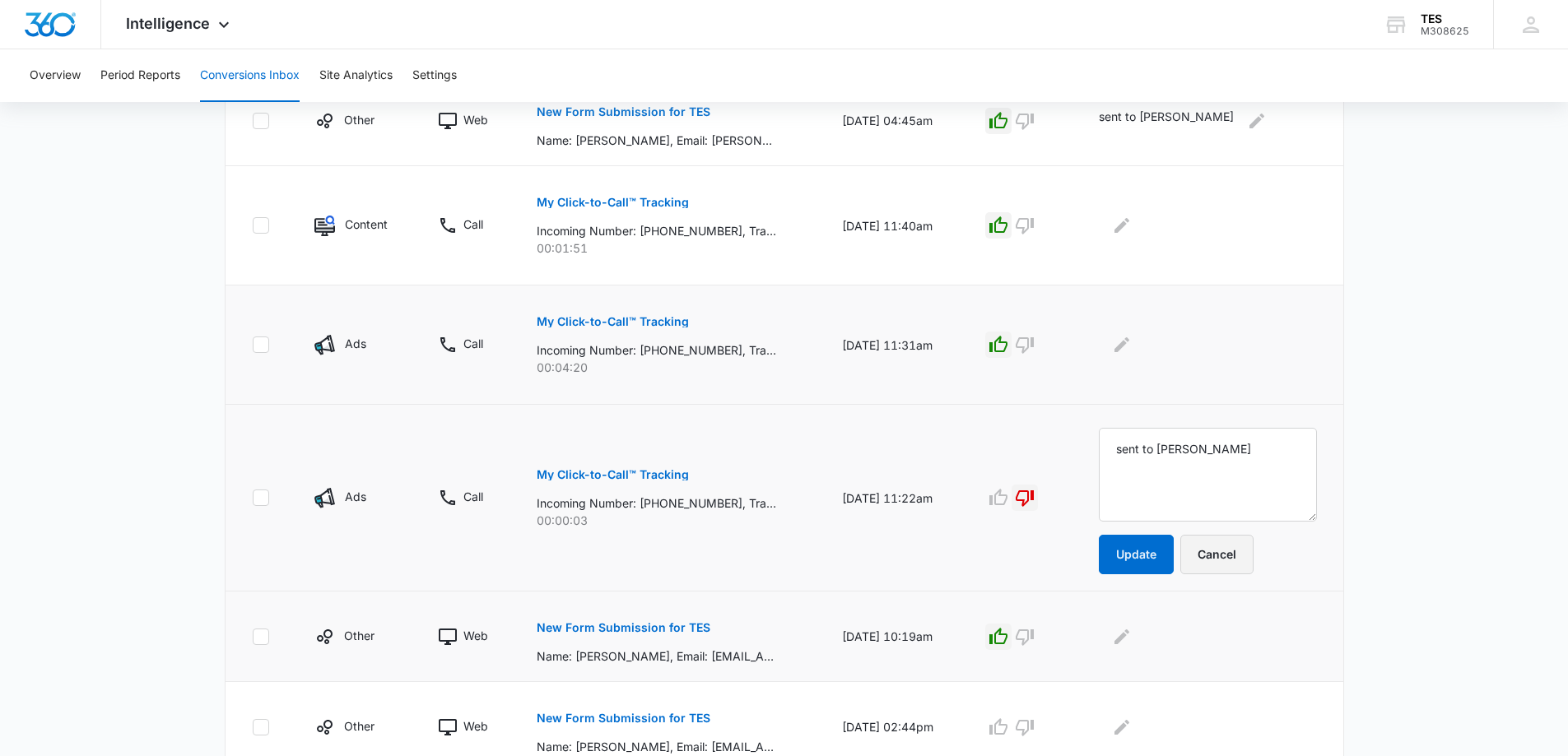
click at [1247, 557] on button "Cancel" at bounding box center [1217, 554] width 73 height 39
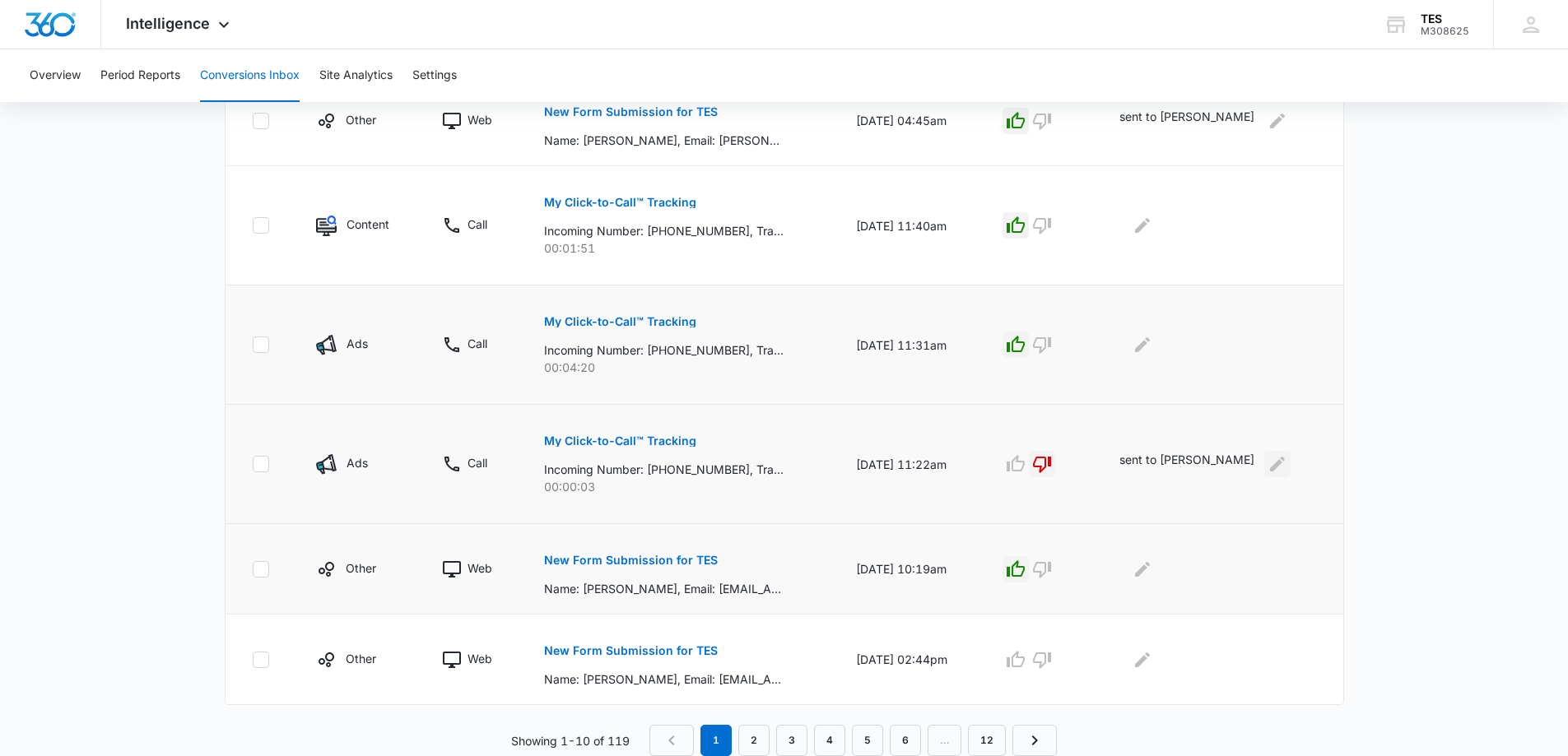
click at [1278, 465] on icon "Edit Comments" at bounding box center [1277, 464] width 15 height 15
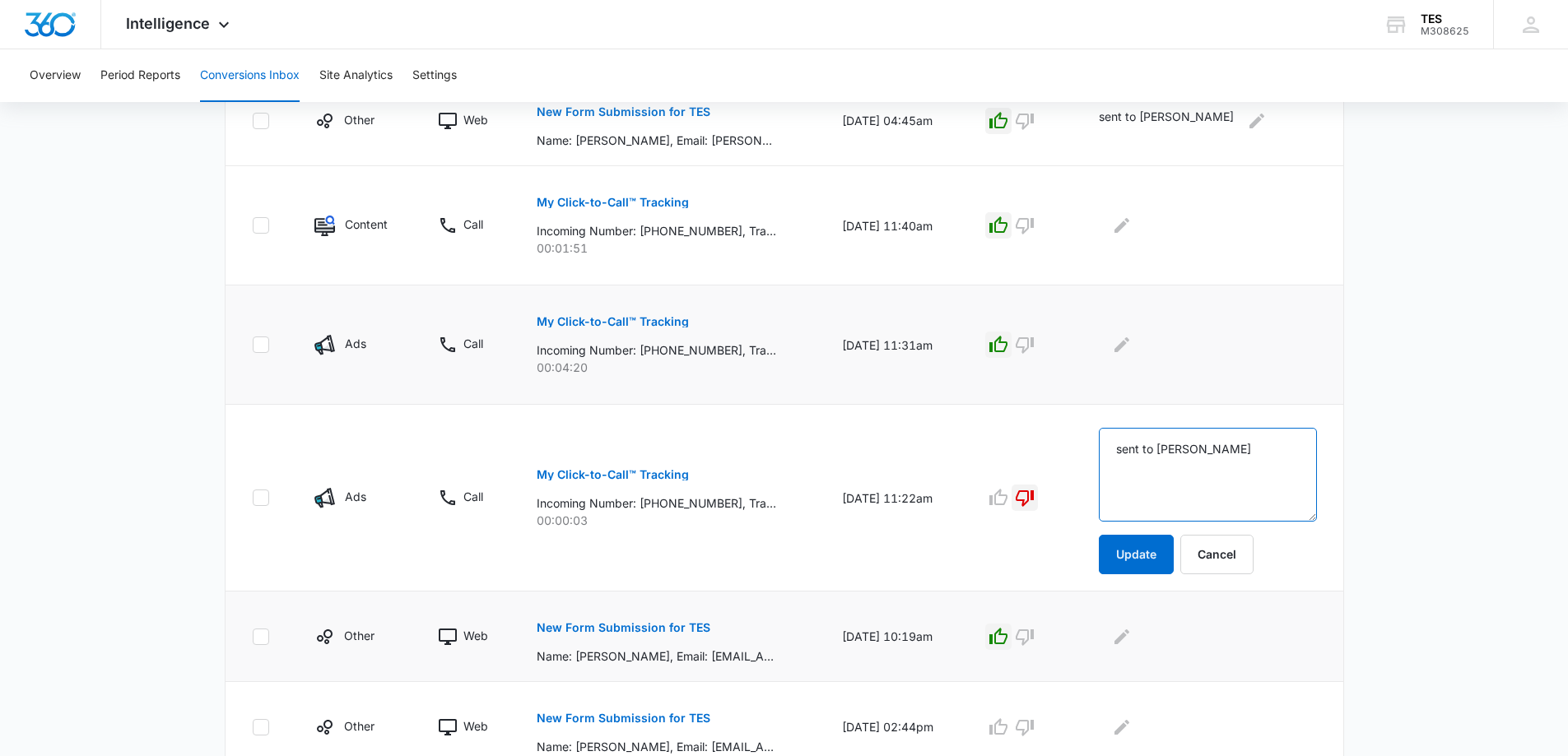
drag, startPoint x: 1244, startPoint y: 451, endPoint x: 1075, endPoint y: 458, distance: 169.1
click at [1075, 458] on tr "Ads Call My Click-to-Call™ Tracking Incoming Number: +18013689318, Tracking Num…" at bounding box center [784, 498] width 1118 height 187
click at [1168, 554] on button "Update" at bounding box center [1136, 554] width 75 height 39
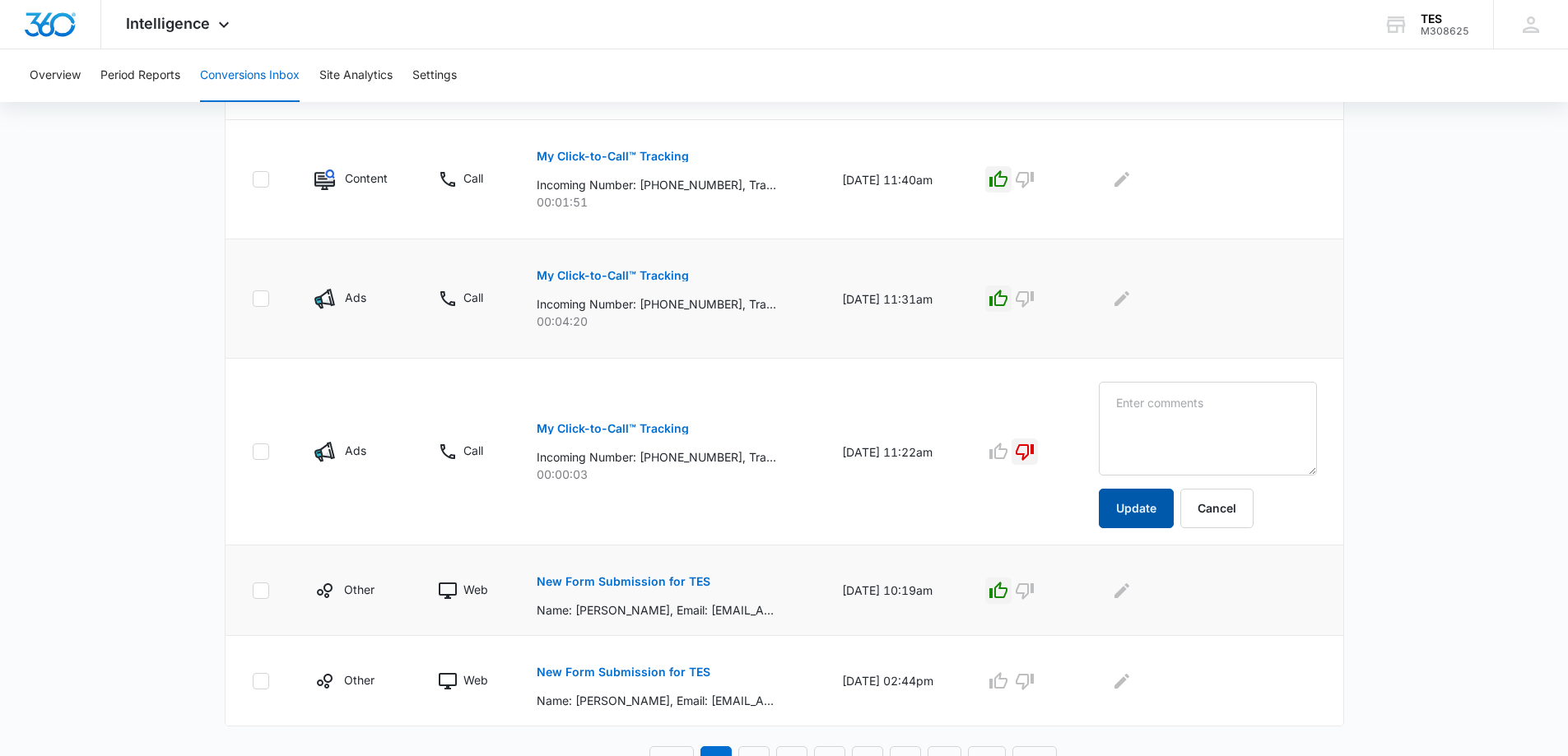
scroll to position [958, 0]
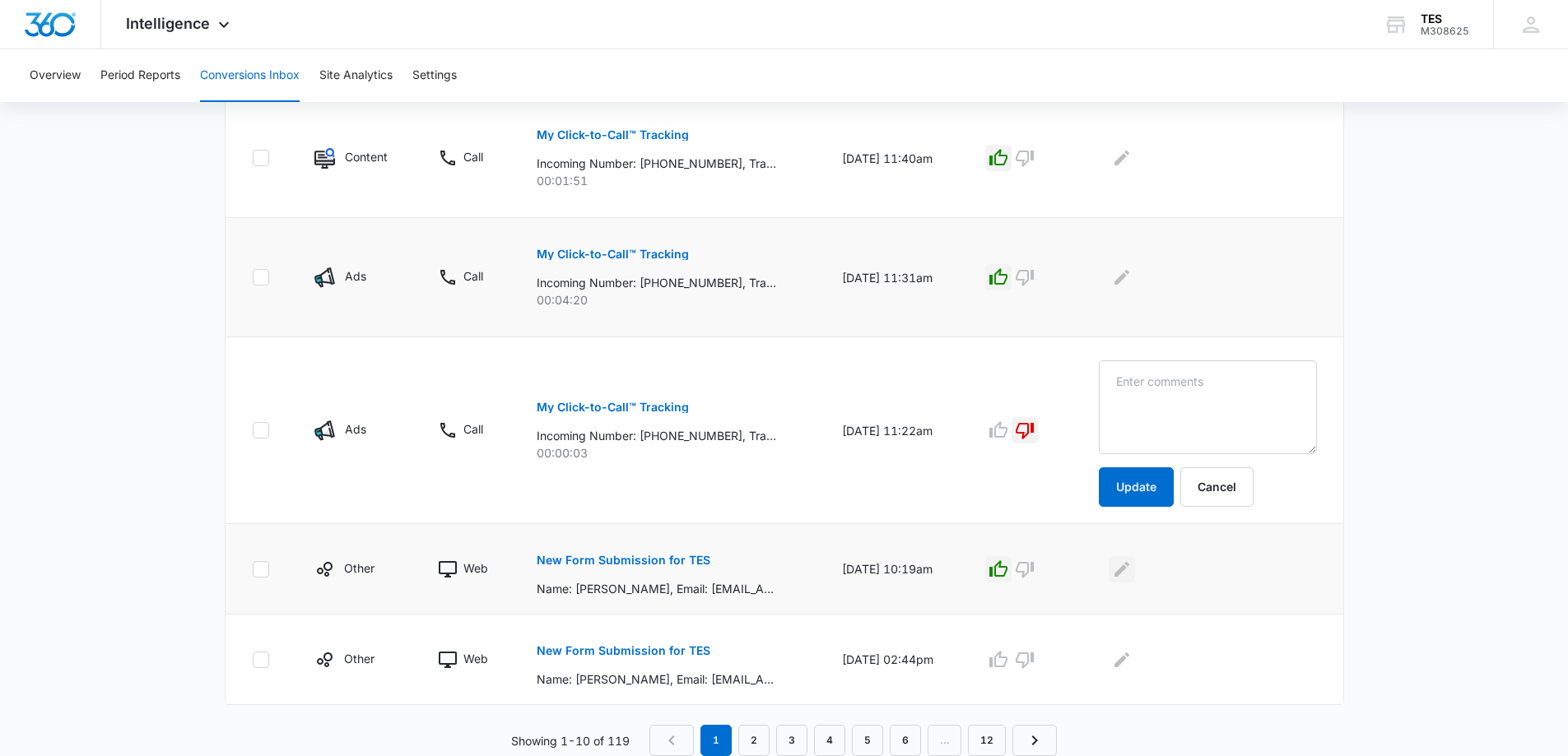
click at [1131, 572] on icon "Edit Comments" at bounding box center [1122, 569] width 20 height 20
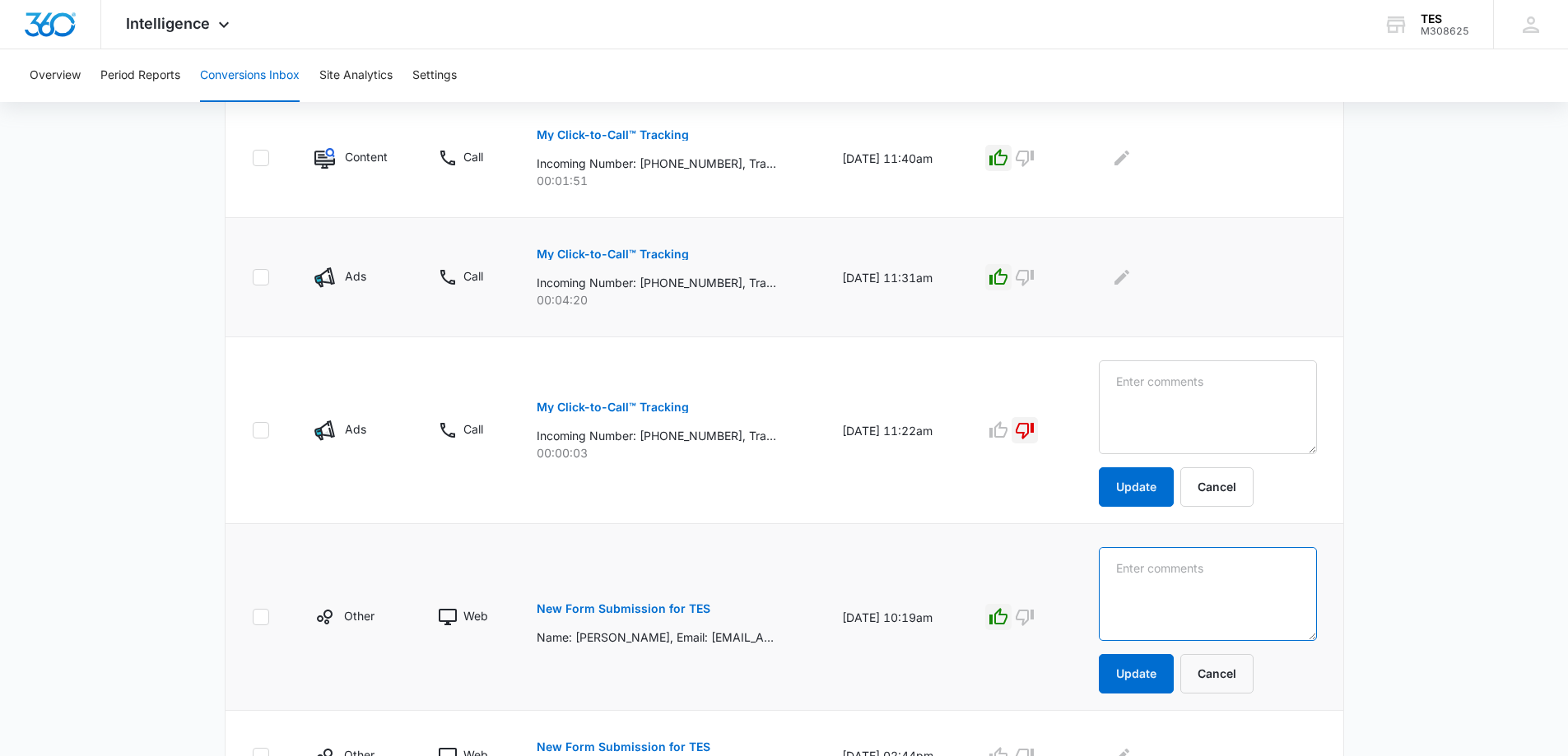
click at [1177, 454] on textarea at bounding box center [1207, 407] width 218 height 93
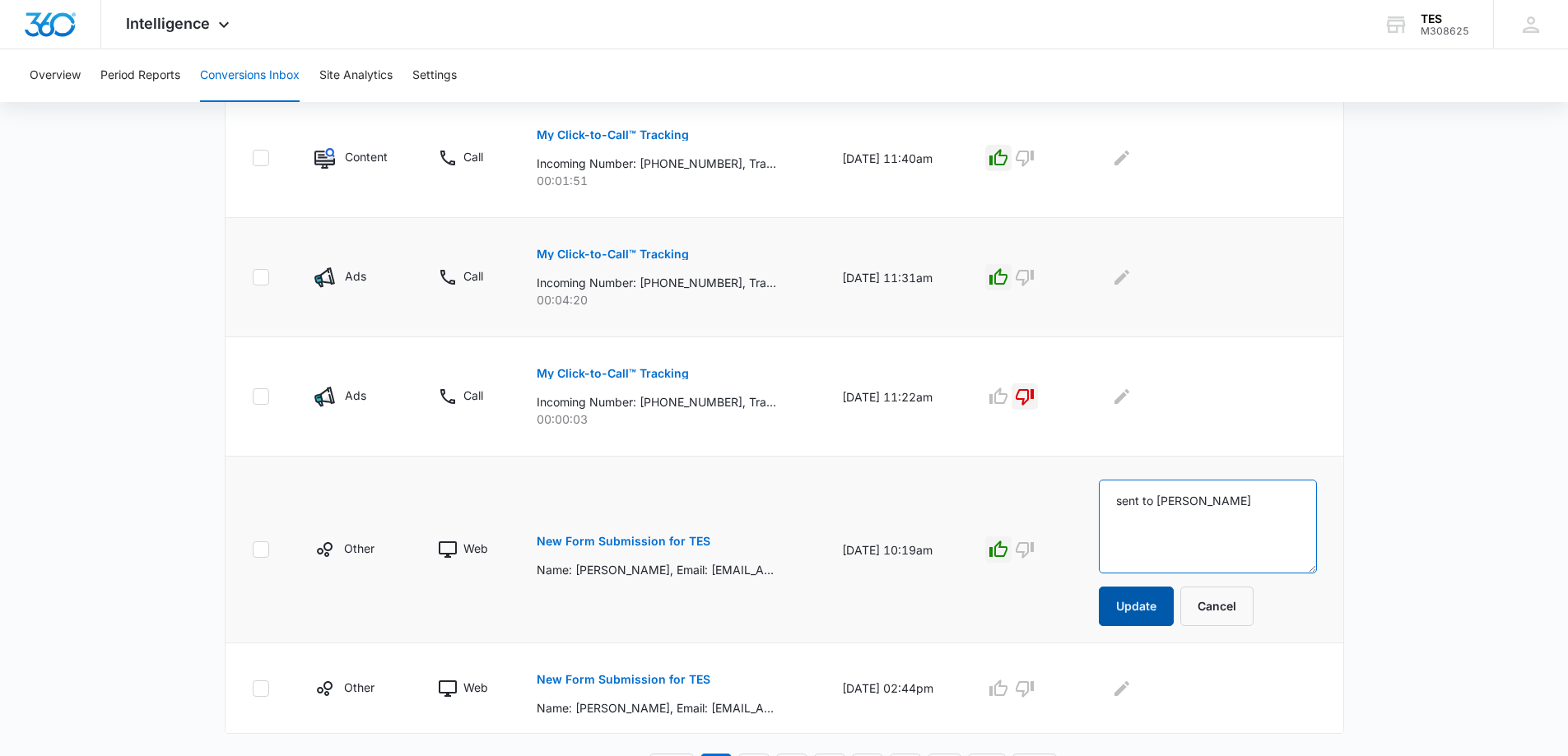
type textarea "sent to James"
click at [1165, 600] on button "Update" at bounding box center [1136, 606] width 75 height 39
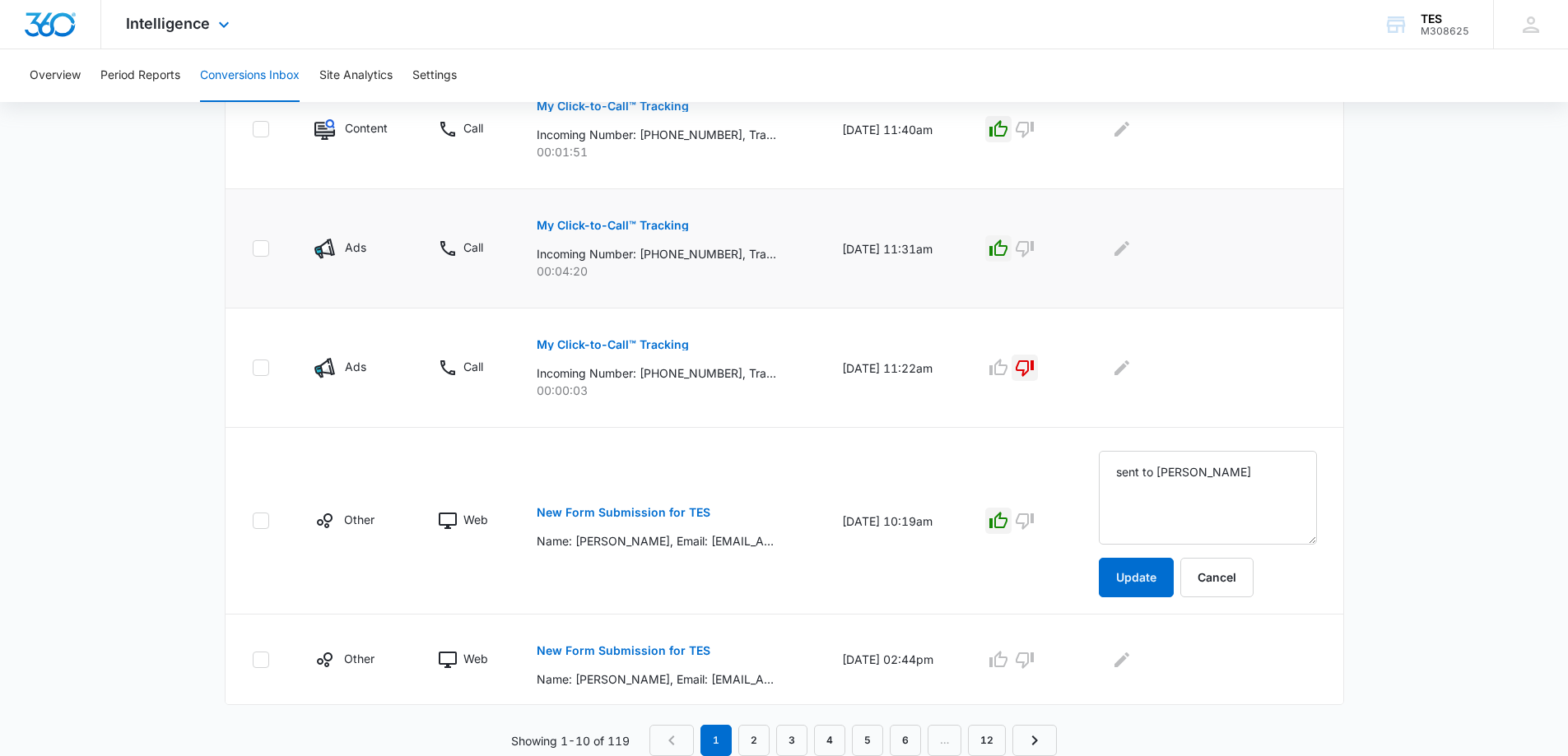
scroll to position [891, 0]
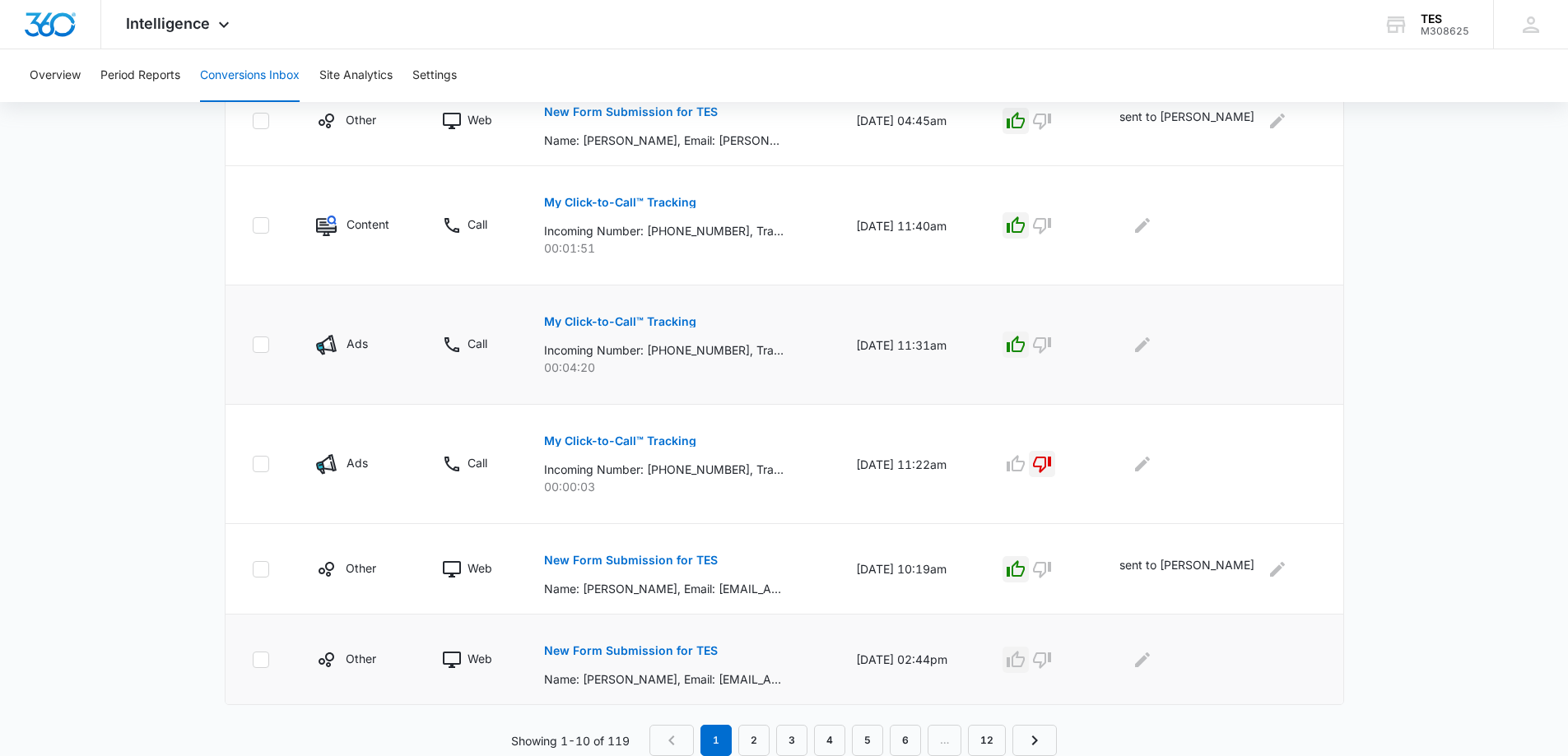
click at [1025, 655] on icon "button" at bounding box center [1016, 660] width 20 height 20
click at [1150, 658] on icon "Edit Comments" at bounding box center [1142, 659] width 15 height 15
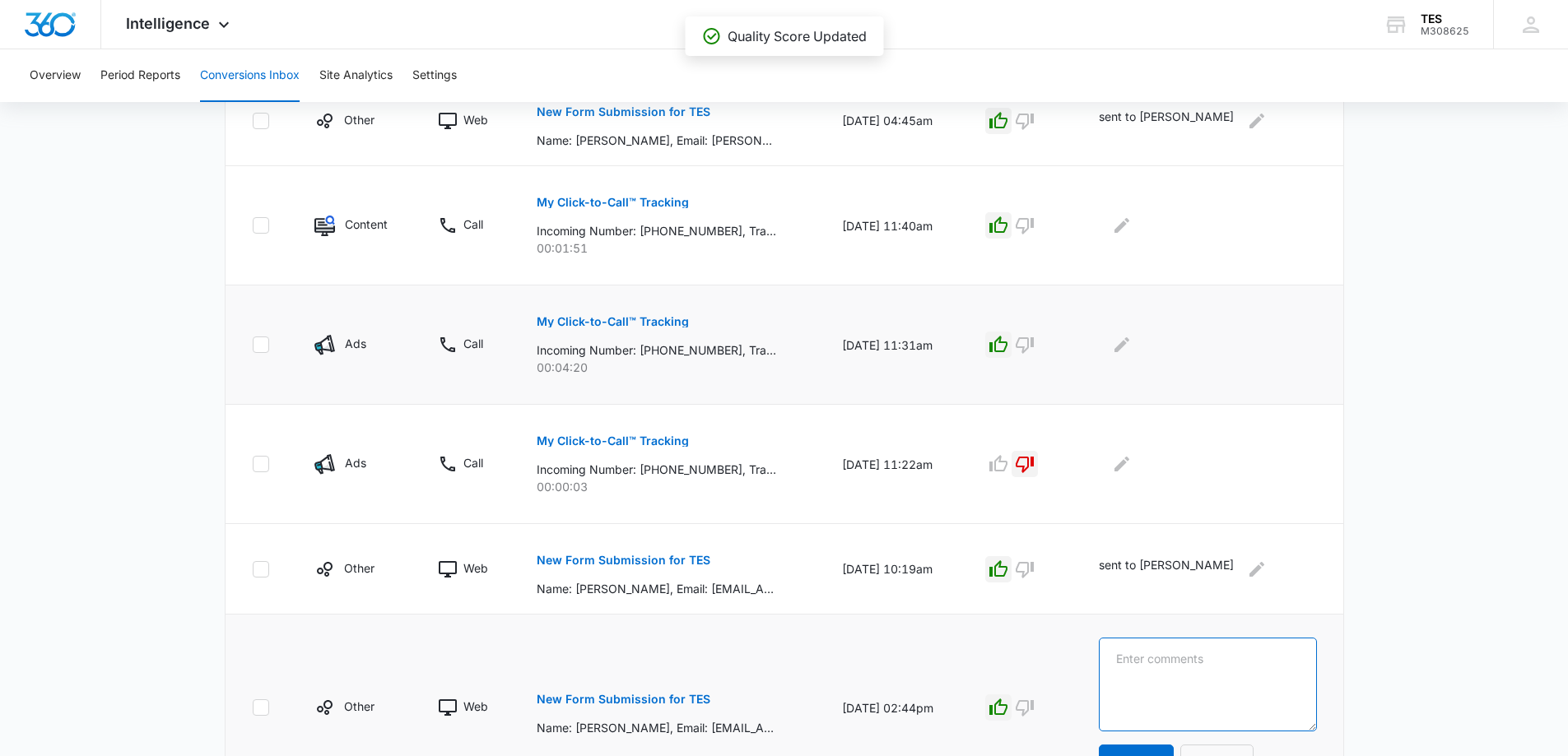
click at [1204, 658] on textarea at bounding box center [1207, 684] width 218 height 93
type textarea "sent to parts"
click at [1400, 553] on main "Filters 07/15/2025 08/14/2025 New Conversion Total Conversions: 119 Ads Content…" at bounding box center [784, 39] width 1568 height 1625
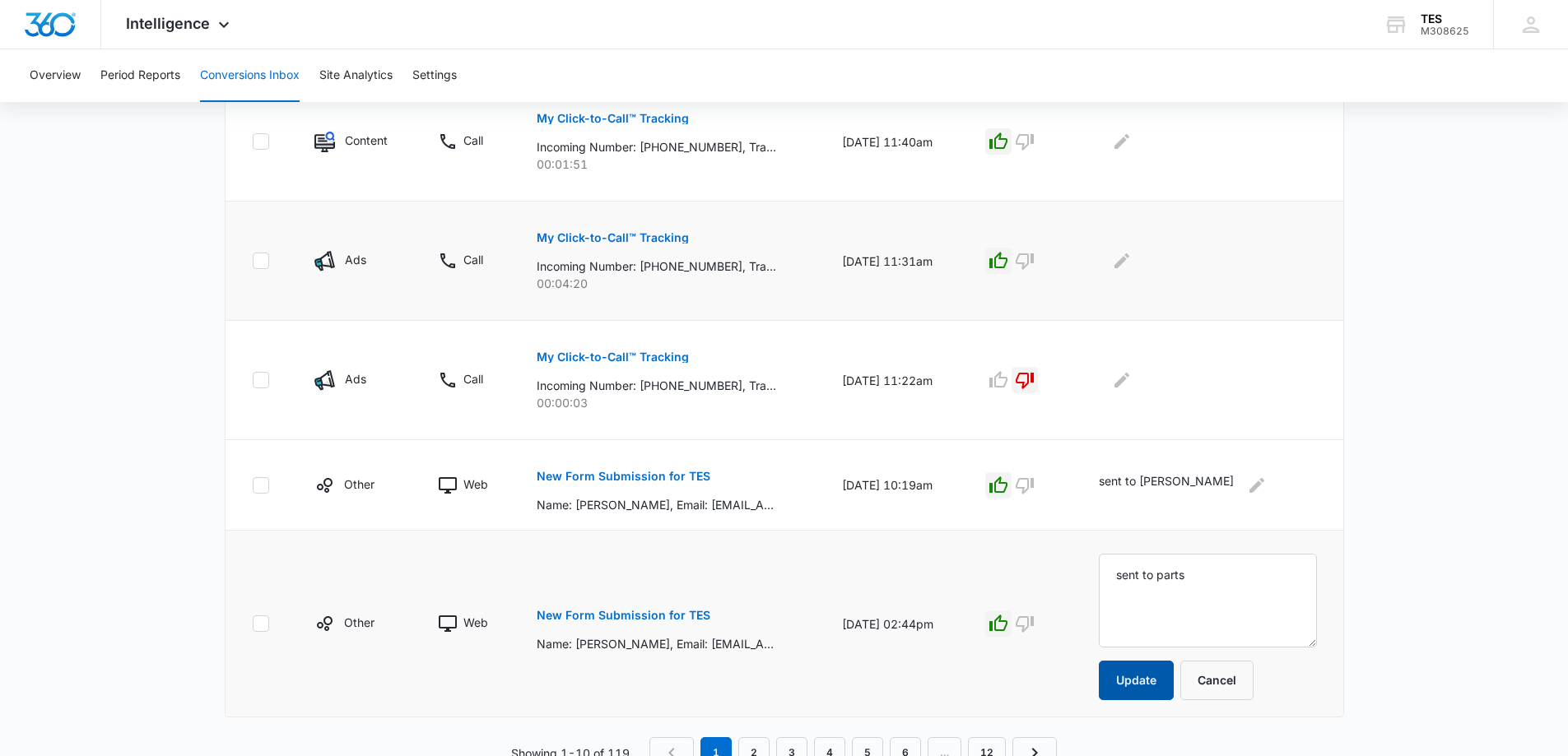
scroll to position [987, 0]
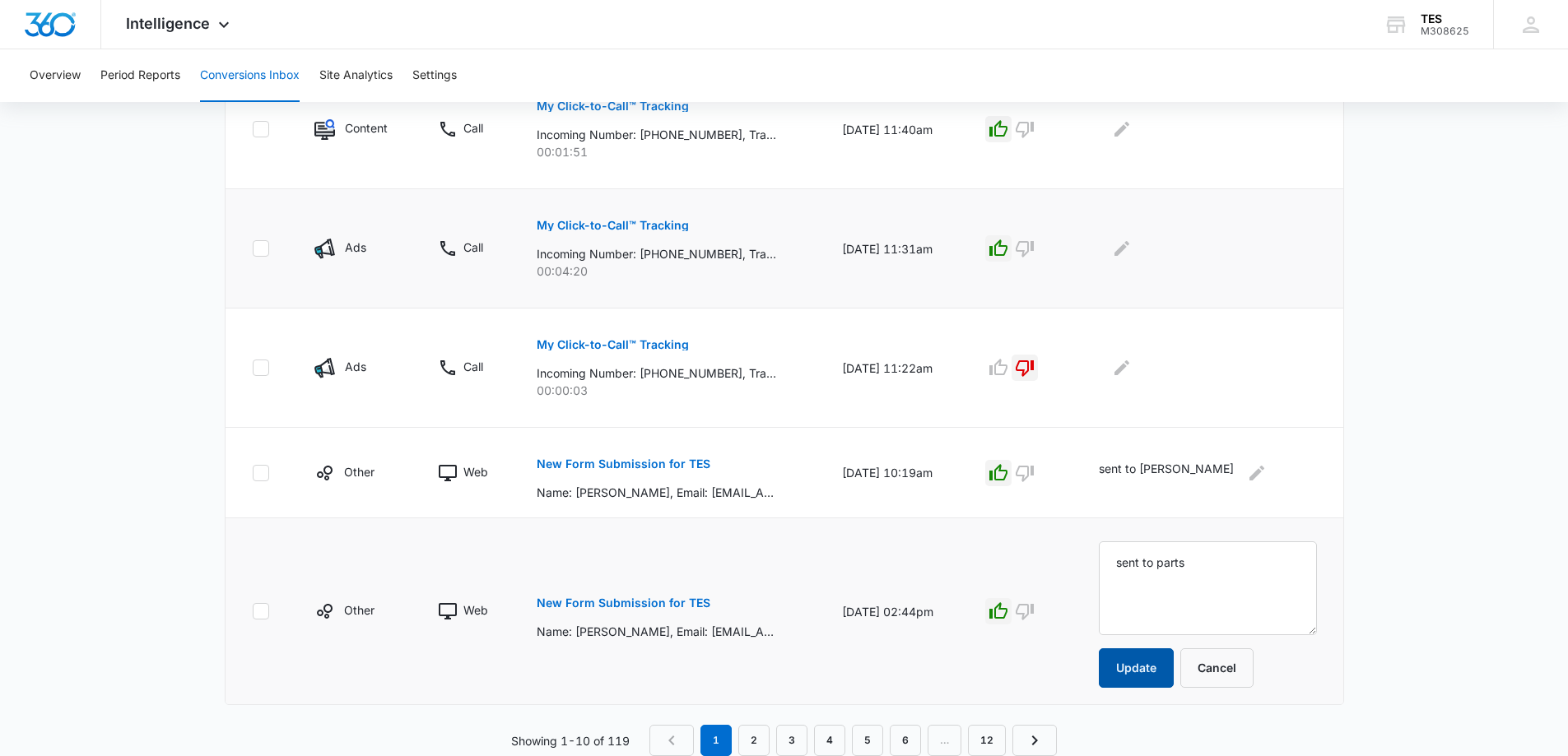
click at [1166, 662] on button "Update" at bounding box center [1136, 668] width 75 height 39
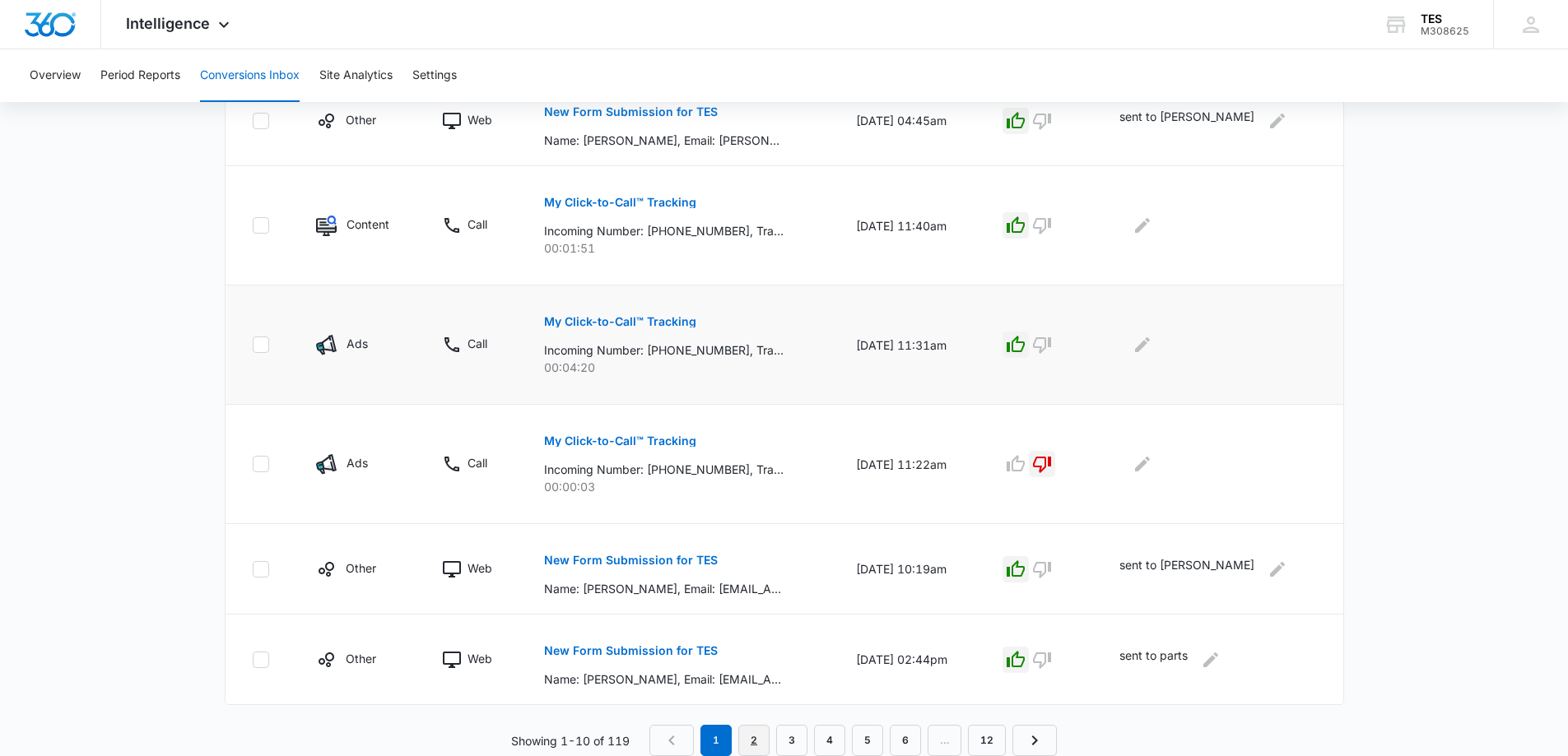
click at [746, 733] on link "2" at bounding box center [753, 739] width 31 height 31
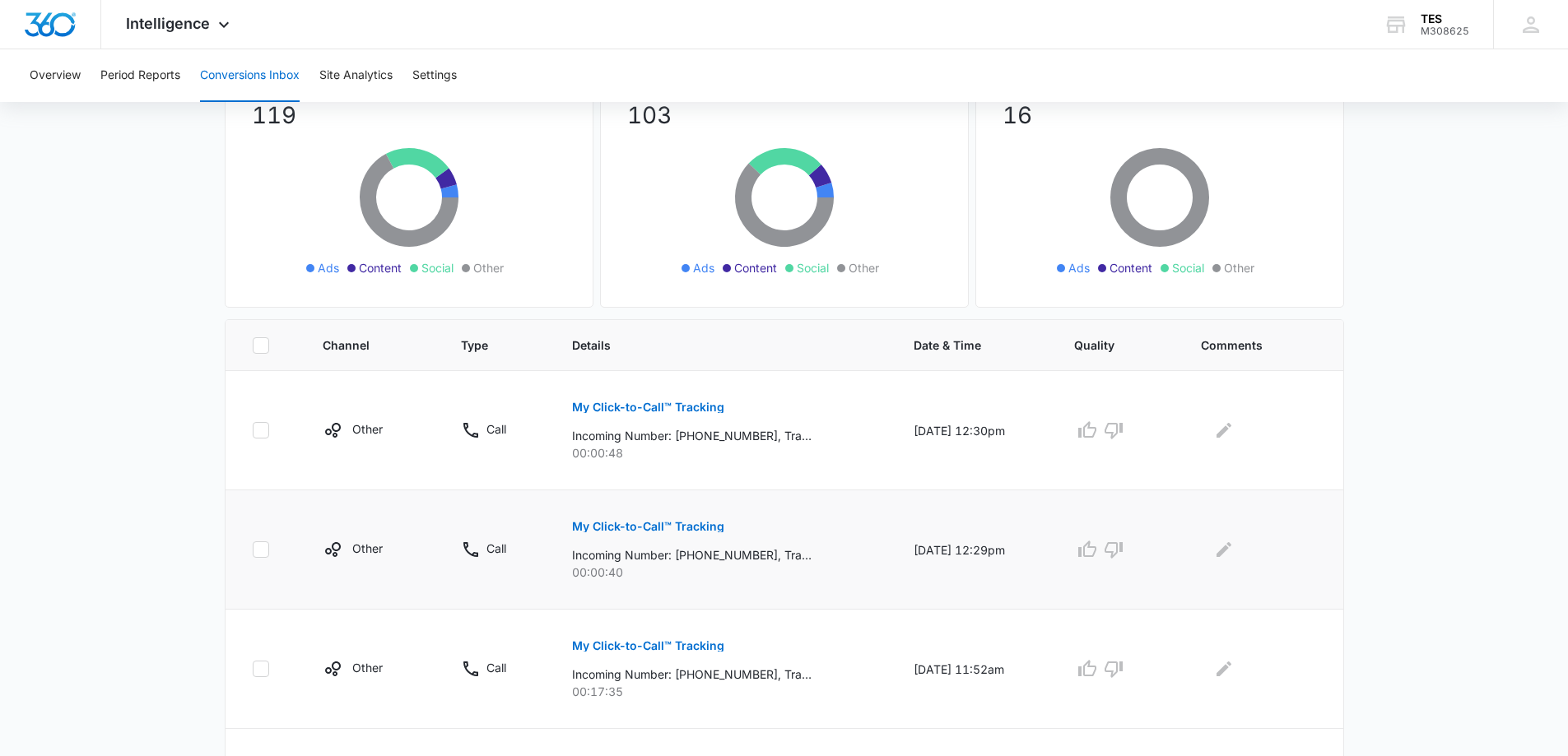
scroll to position [164, 0]
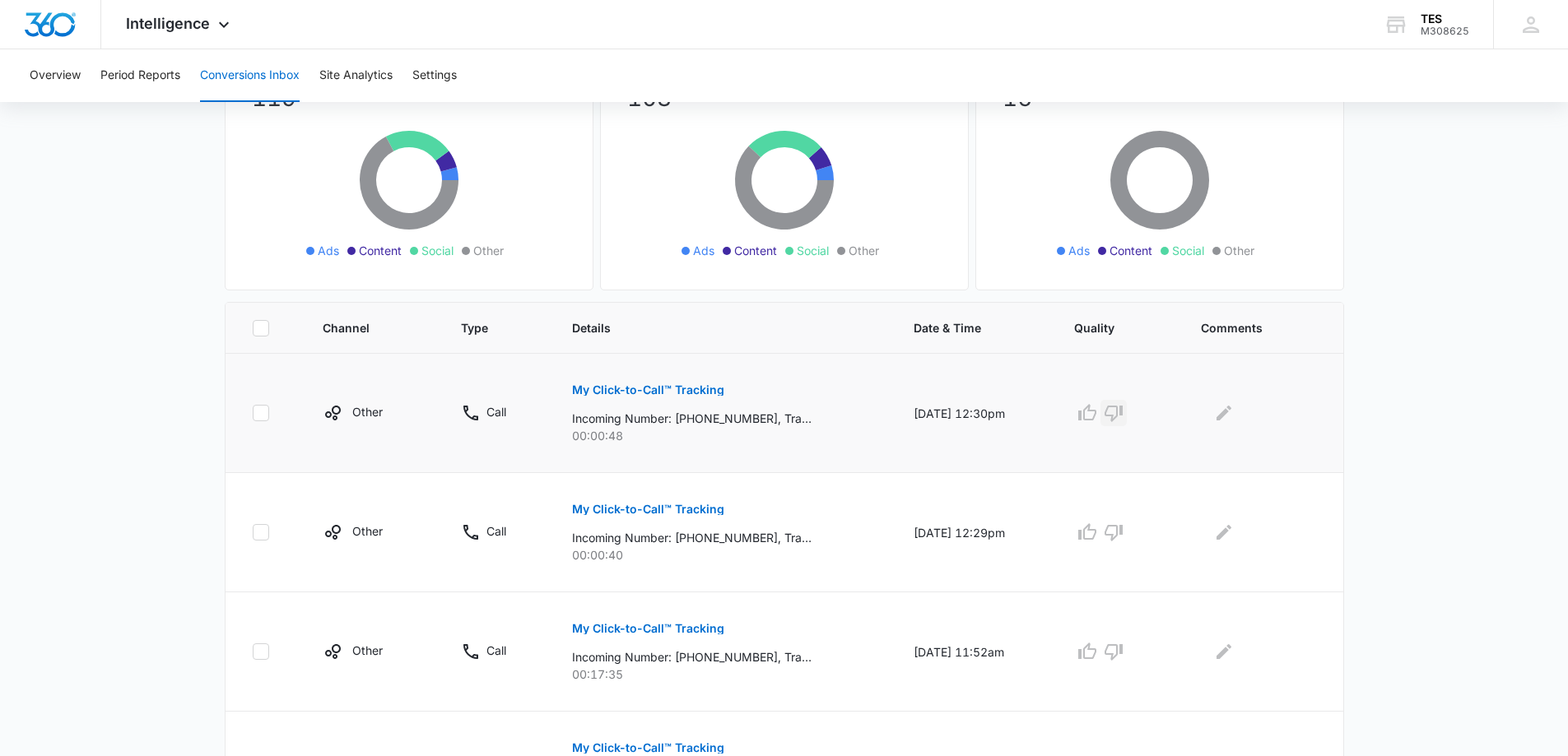
click at [1123, 411] on icon "button" at bounding box center [1114, 414] width 18 height 17
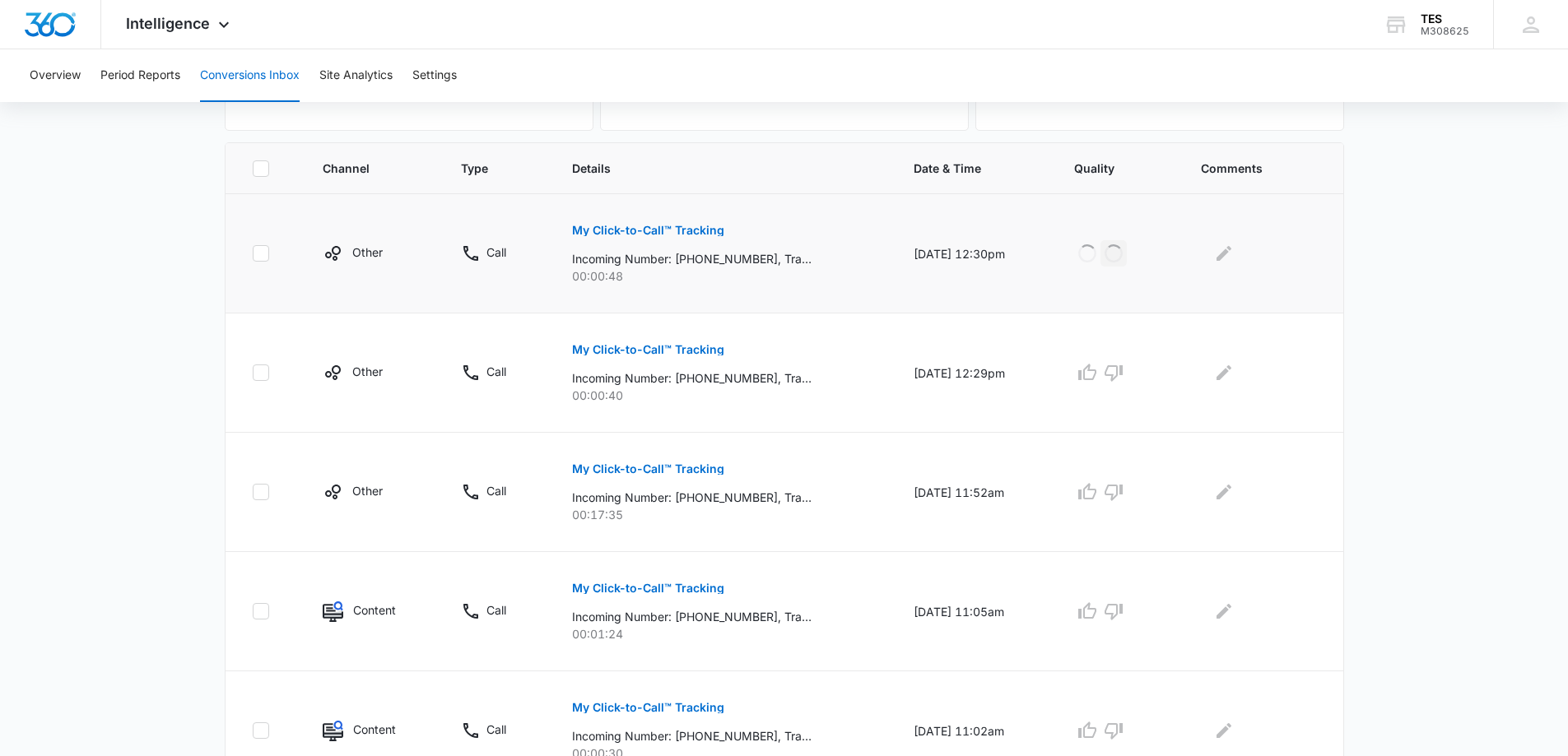
scroll to position [329, 0]
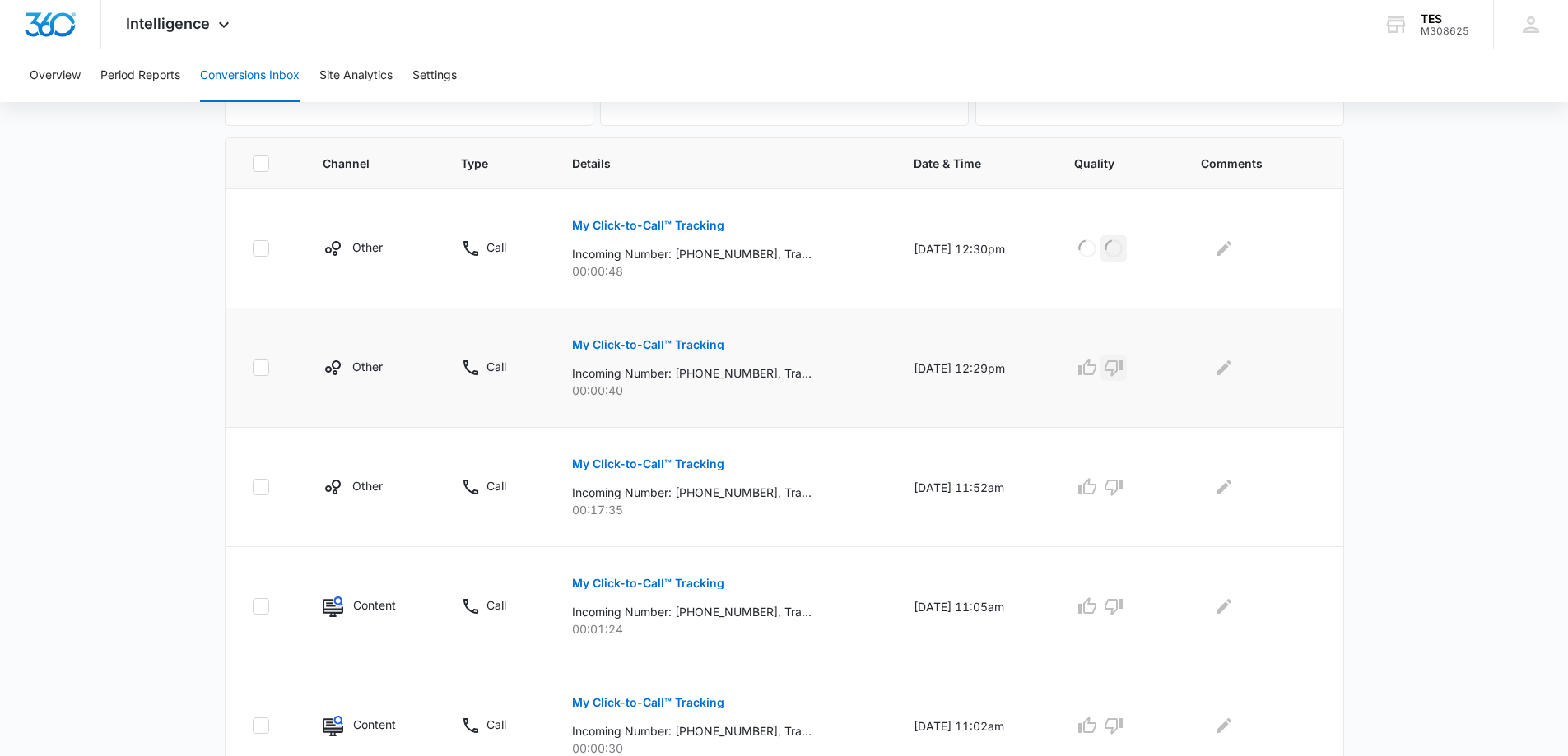
click at [1123, 367] on icon "button" at bounding box center [1114, 369] width 18 height 17
click at [1095, 491] on icon "button" at bounding box center [1087, 486] width 18 height 17
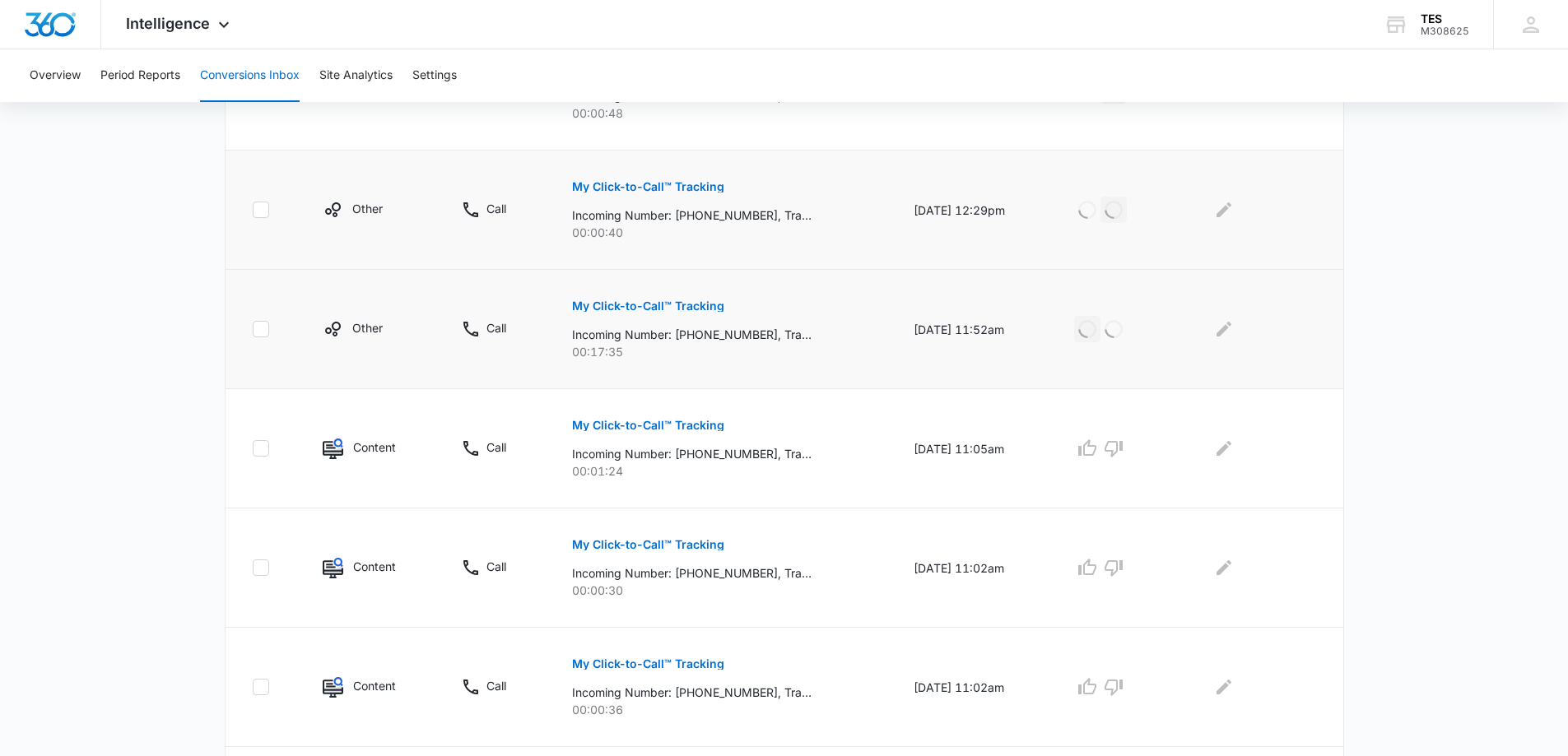
scroll to position [493, 0]
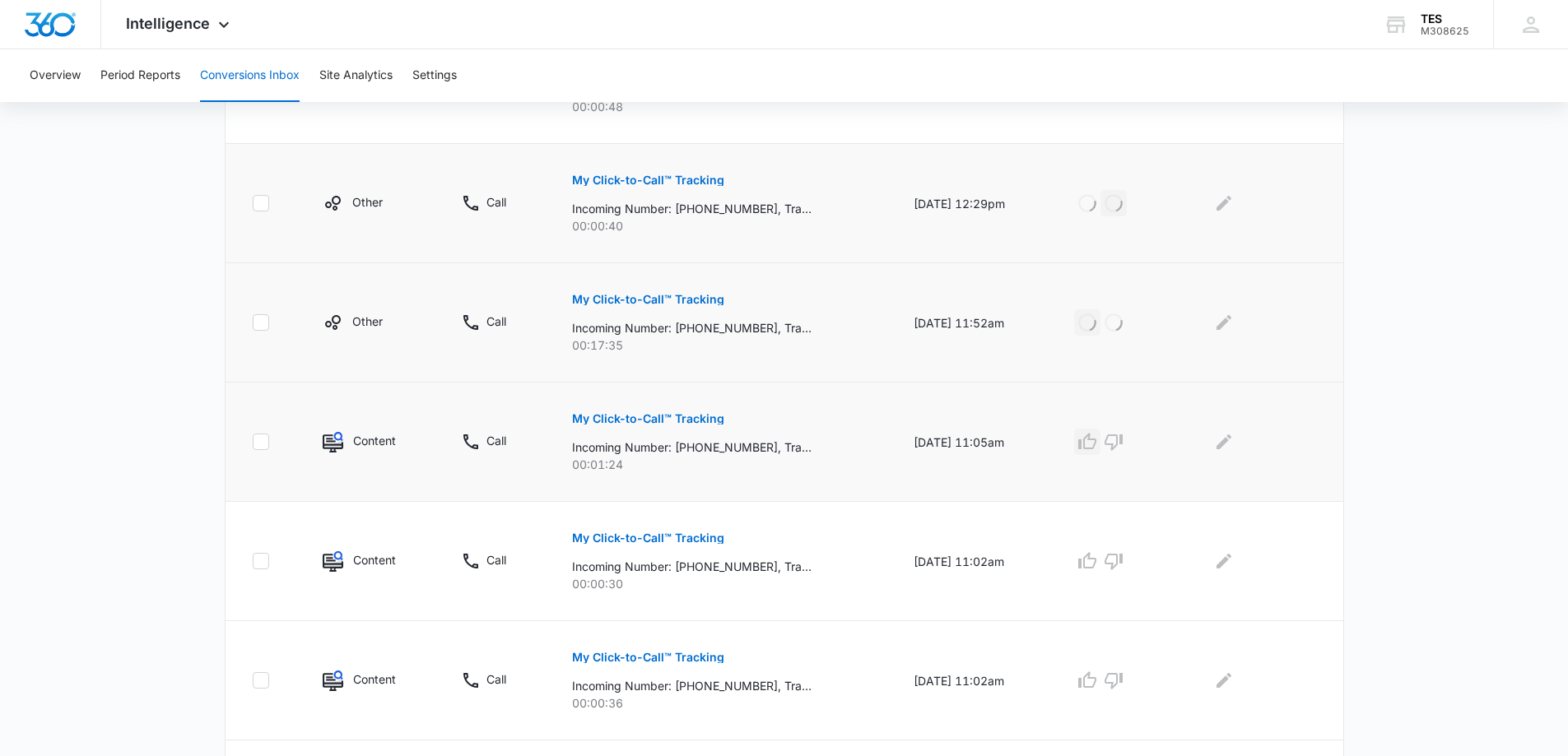
click at [1096, 439] on icon "button" at bounding box center [1087, 441] width 18 height 17
click at [1123, 562] on icon "button" at bounding box center [1114, 562] width 18 height 17
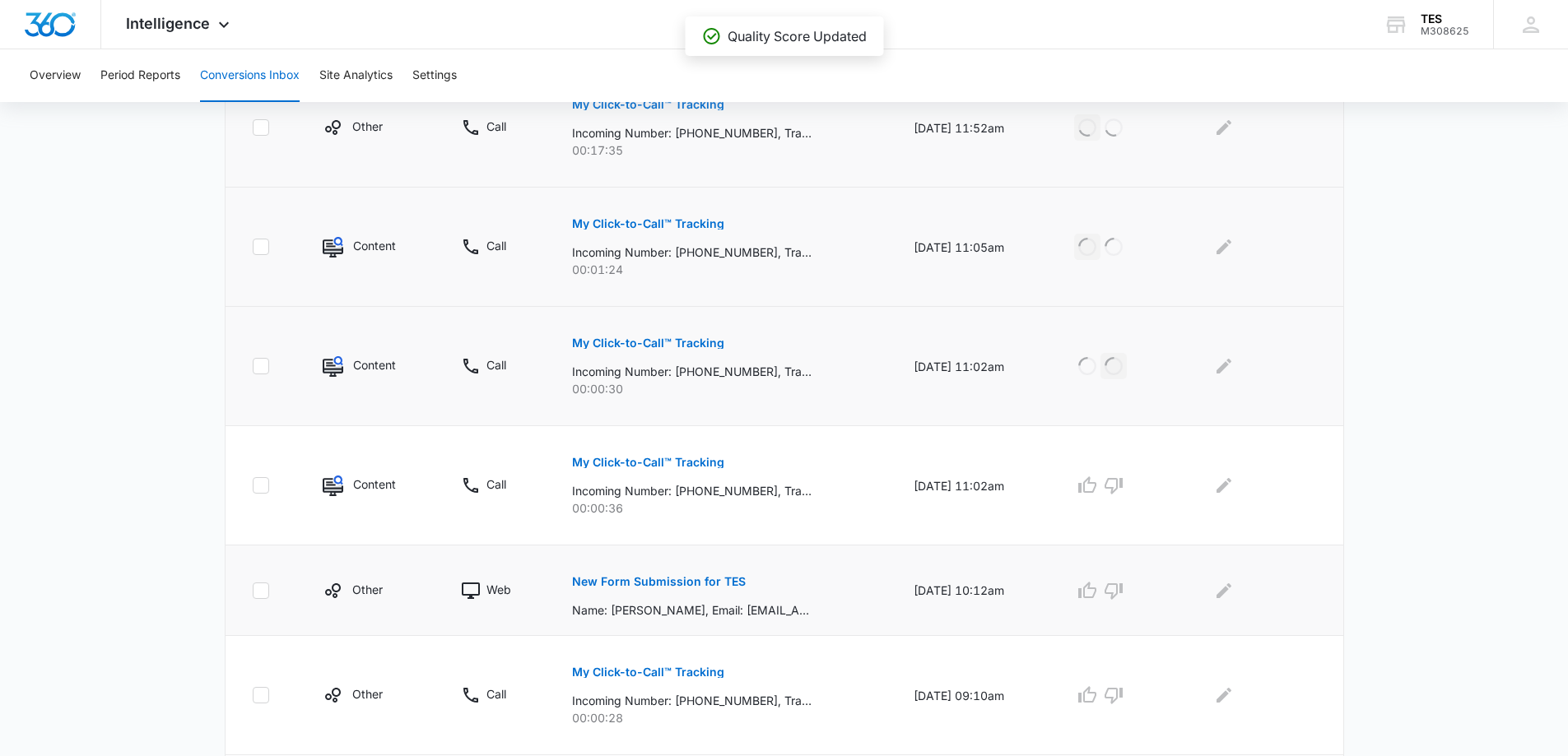
scroll to position [740, 0]
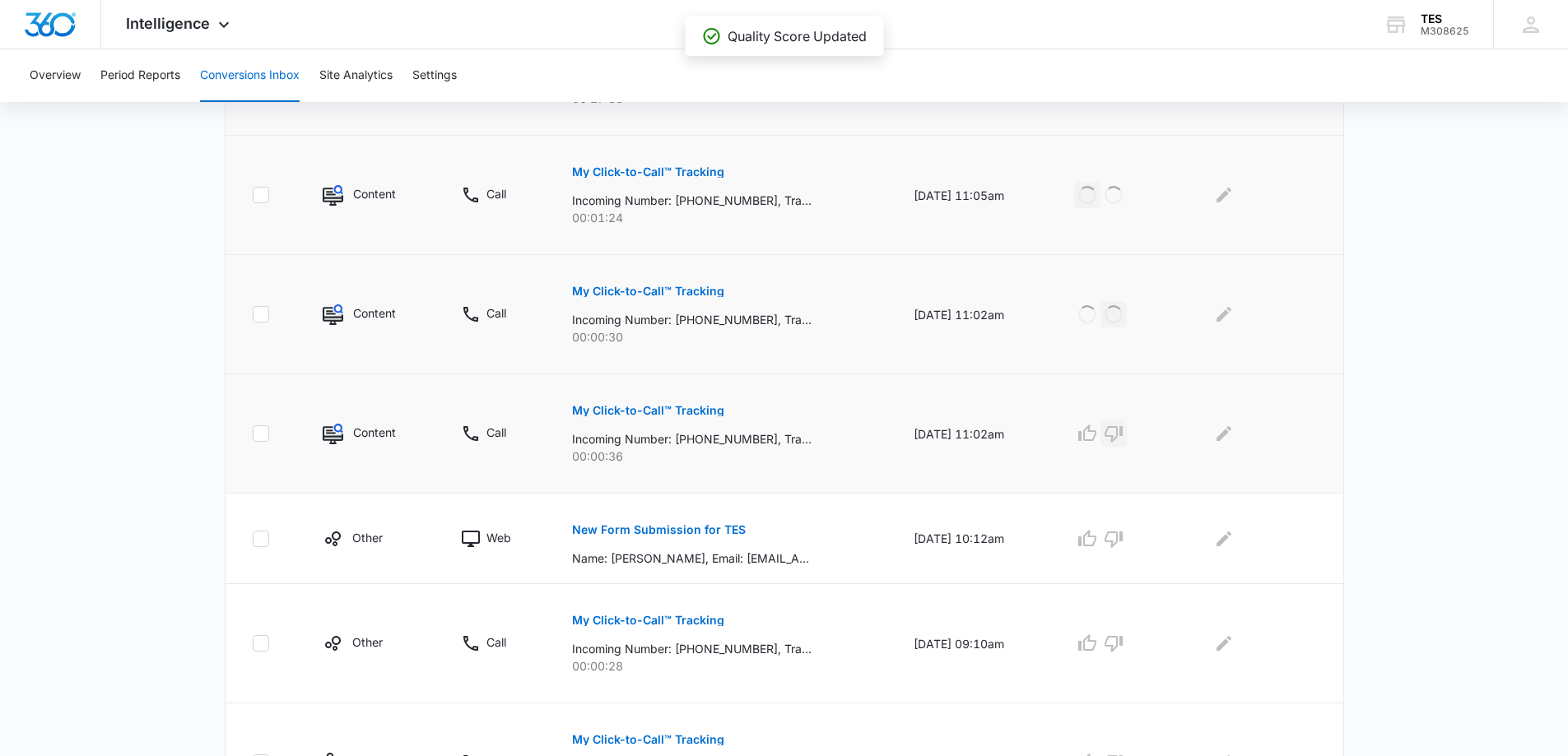
click at [1124, 433] on icon "button" at bounding box center [1114, 434] width 20 height 20
click at [1097, 542] on icon "button" at bounding box center [1087, 539] width 20 height 20
click at [1123, 639] on icon "button" at bounding box center [1114, 644] width 18 height 17
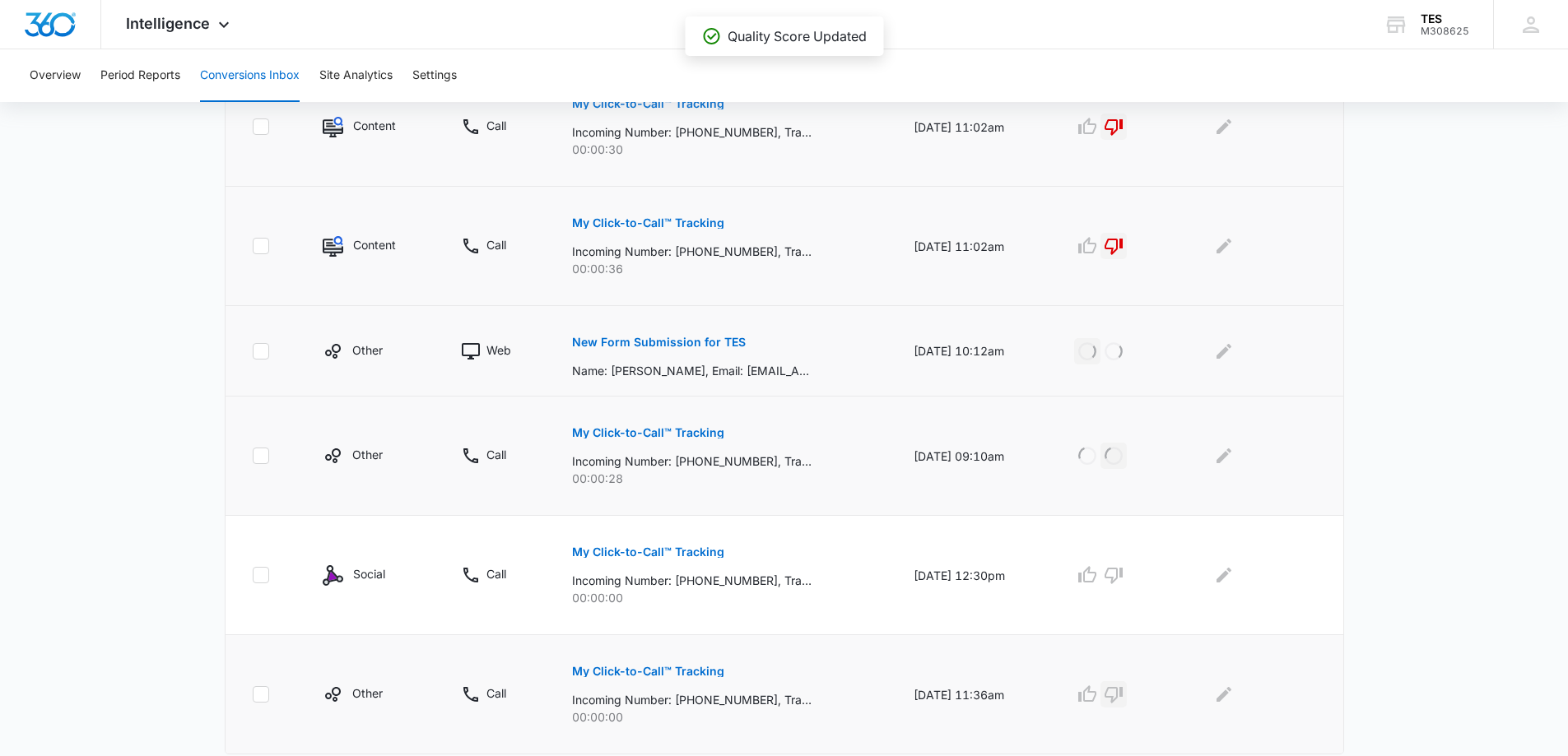
scroll to position [977, 0]
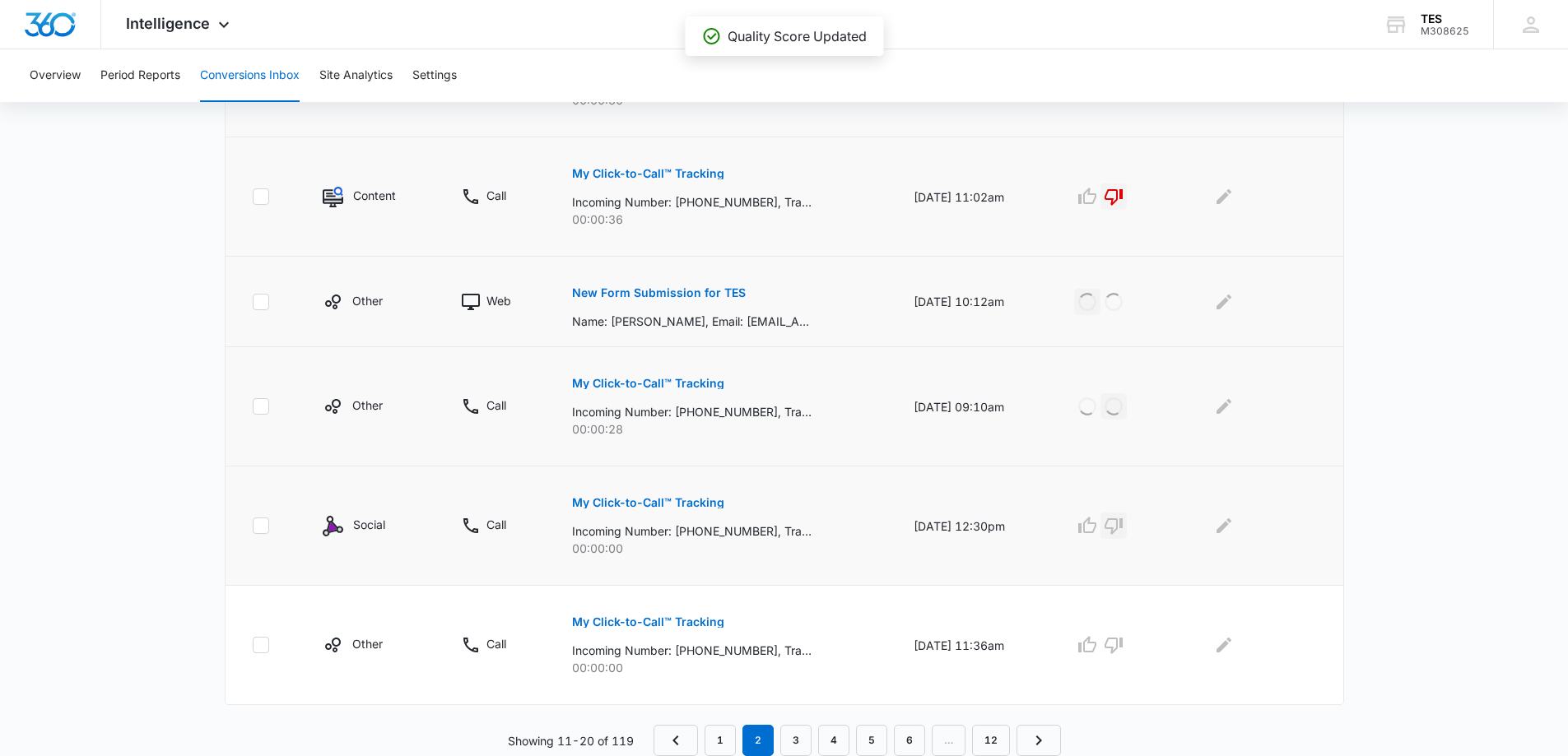
click at [1123, 528] on icon "button" at bounding box center [1114, 527] width 18 height 17
click at [1123, 648] on icon "button" at bounding box center [1114, 646] width 18 height 17
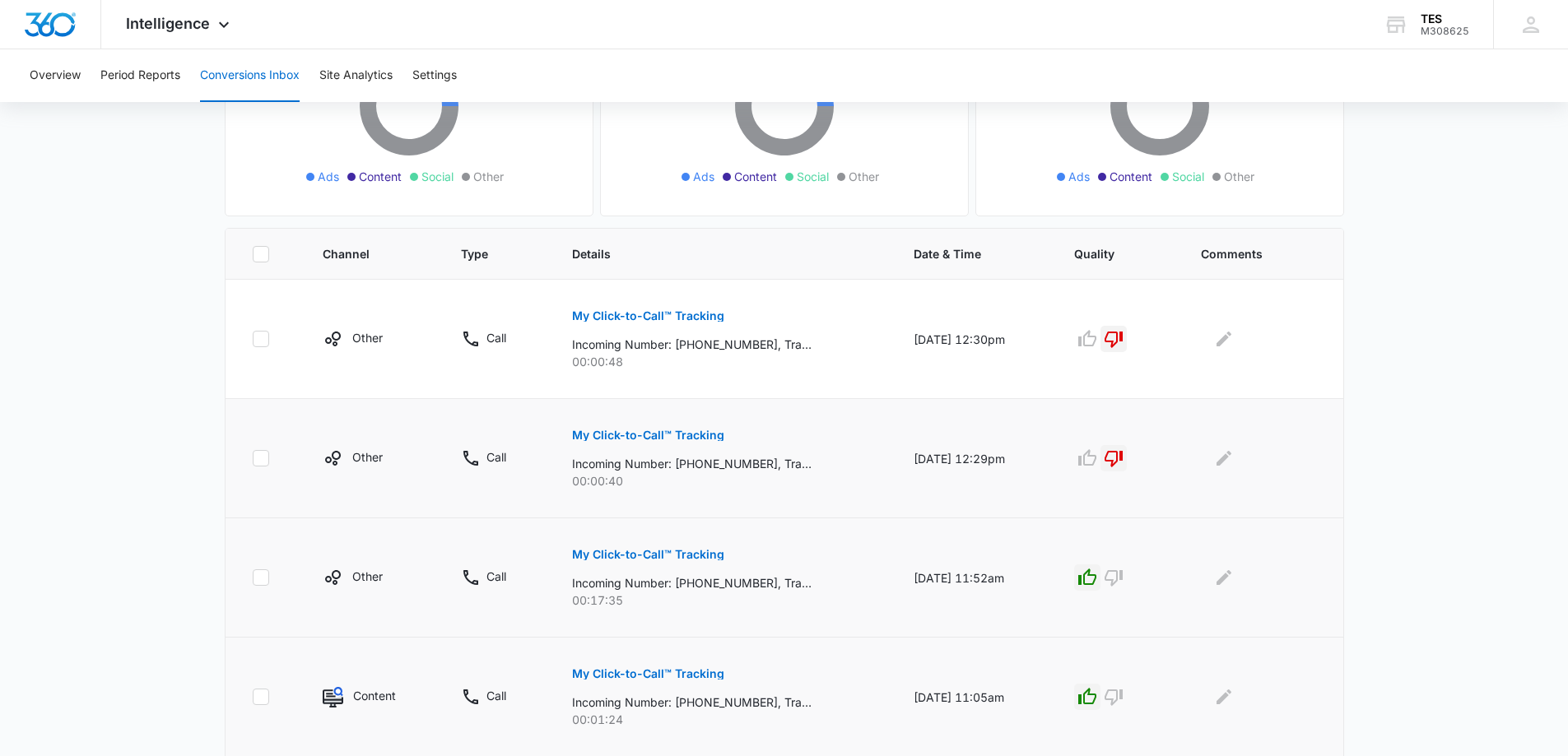
scroll to position [237, 0]
click at [372, 73] on button "Site Analytics" at bounding box center [356, 75] width 73 height 53
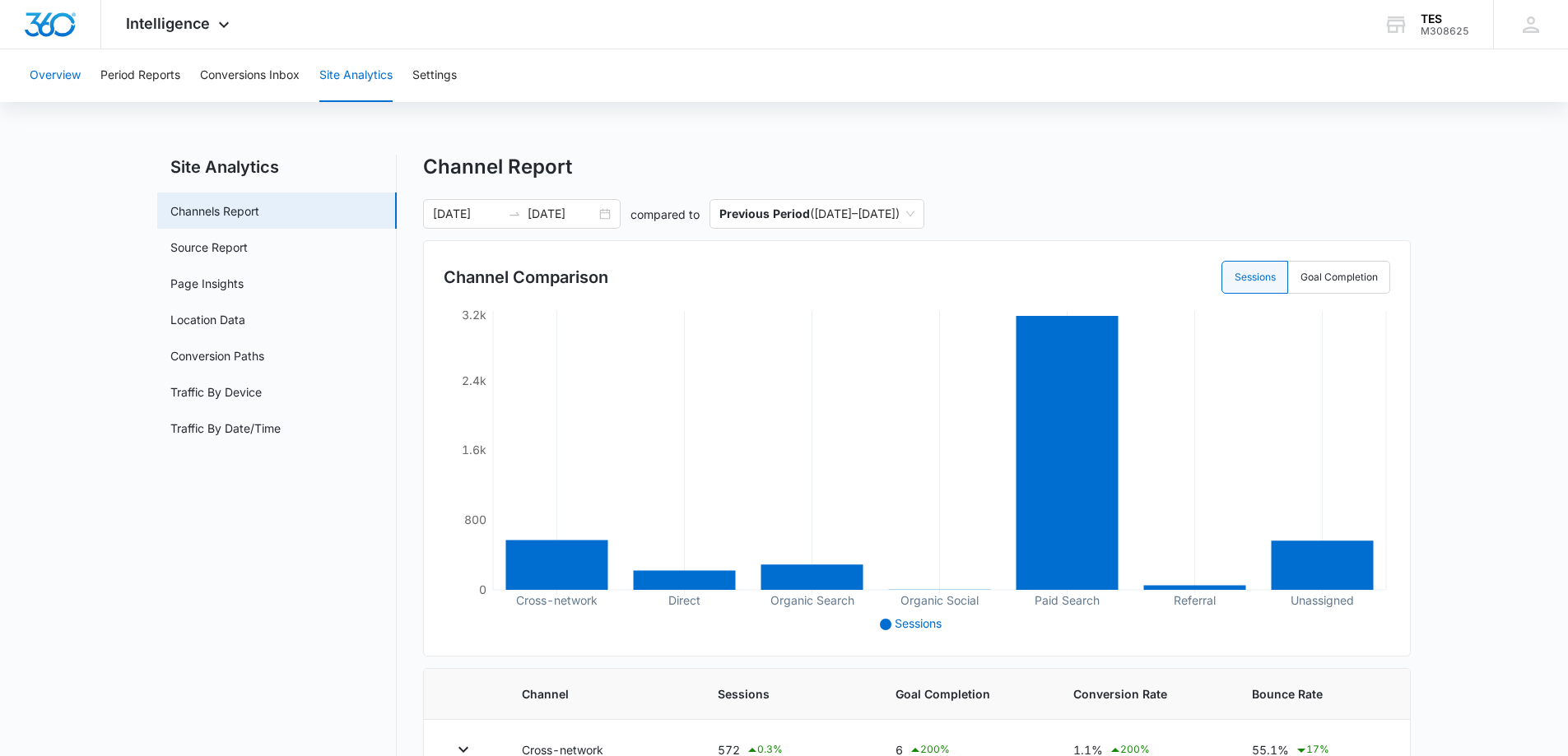
click at [66, 73] on button "Overview" at bounding box center [54, 75] width 51 height 53
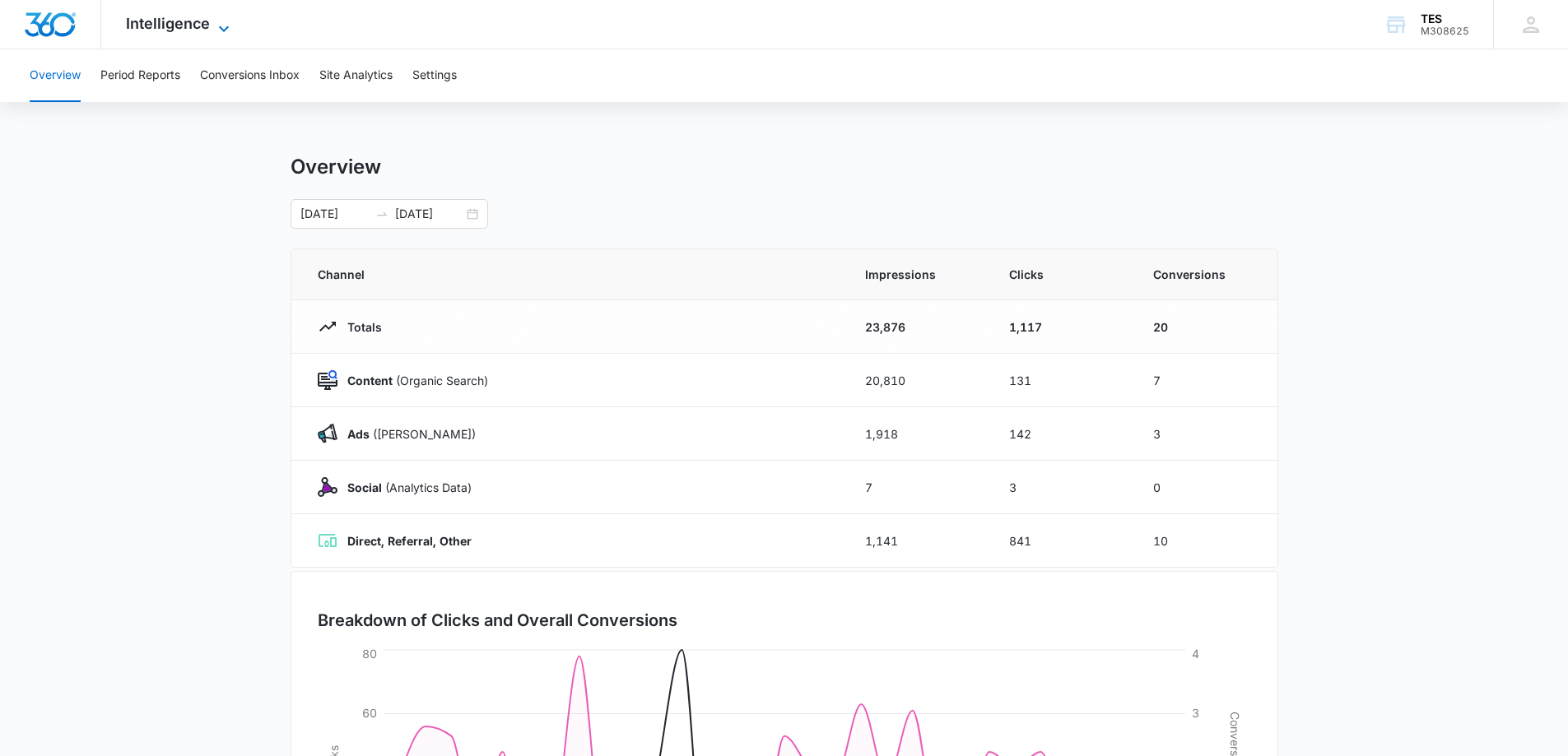
click at [175, 21] on span "Intelligence" at bounding box center [168, 23] width 84 height 18
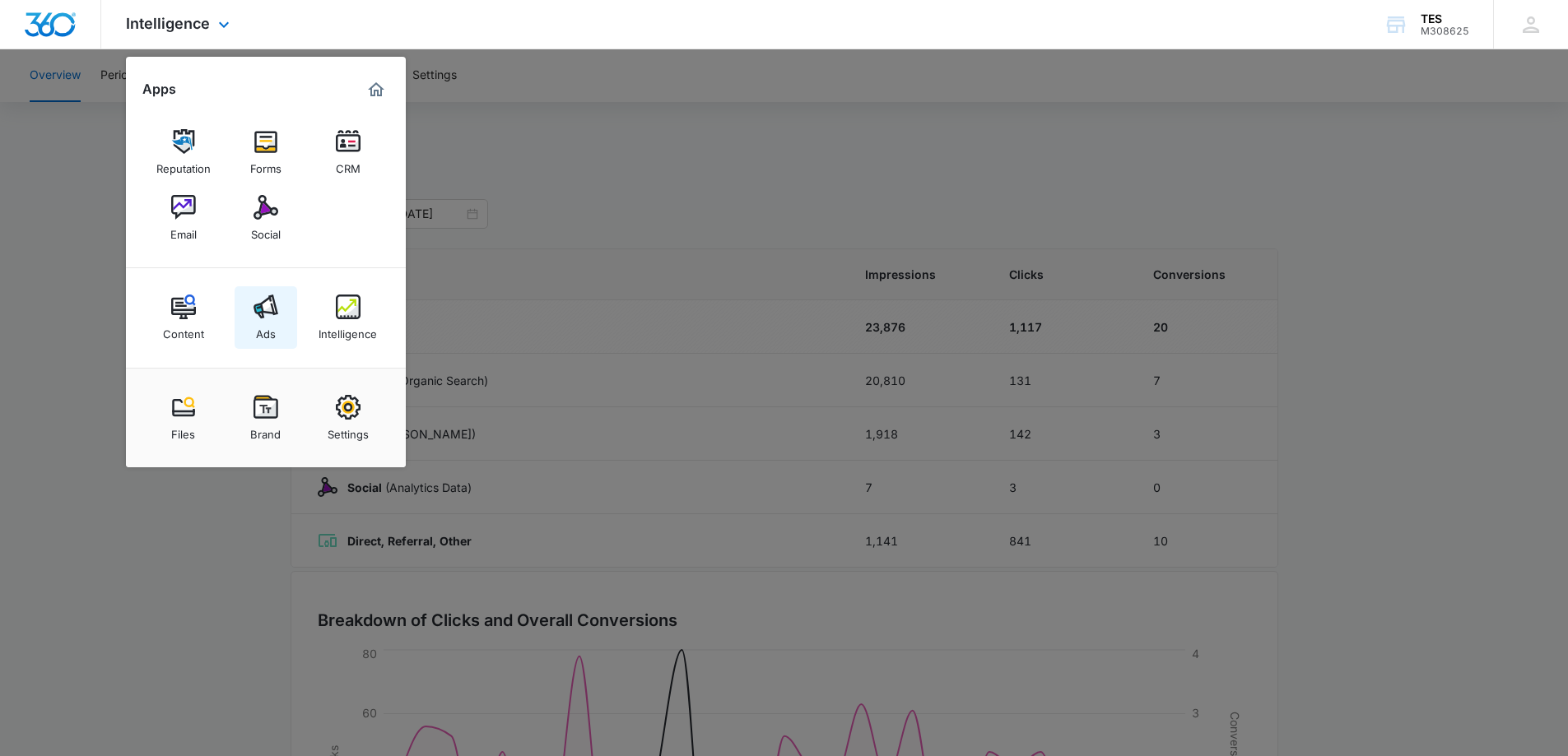
click at [268, 315] on img at bounding box center [266, 307] width 25 height 25
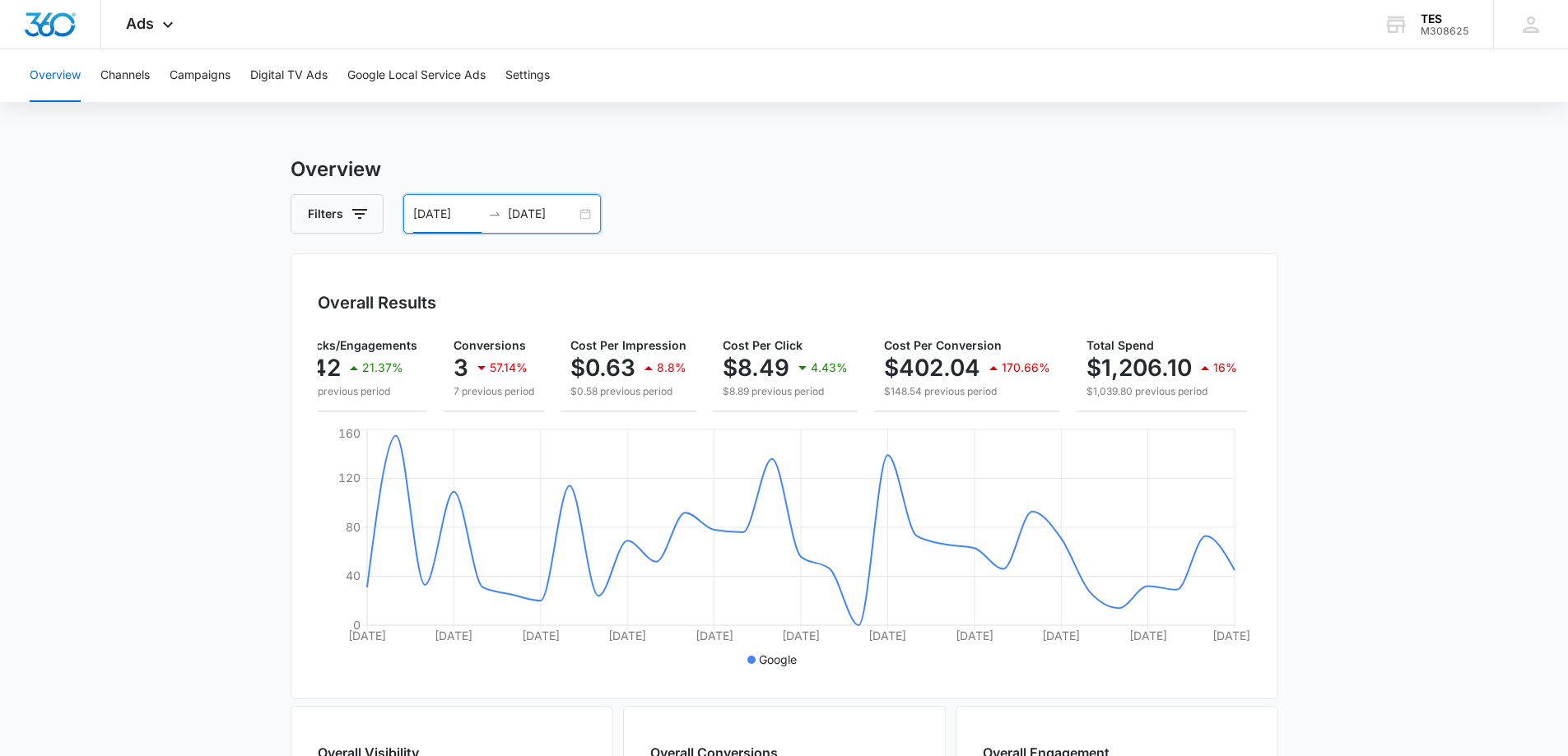
click at [454, 211] on input "07/14/2025" at bounding box center [448, 214] width 68 height 18
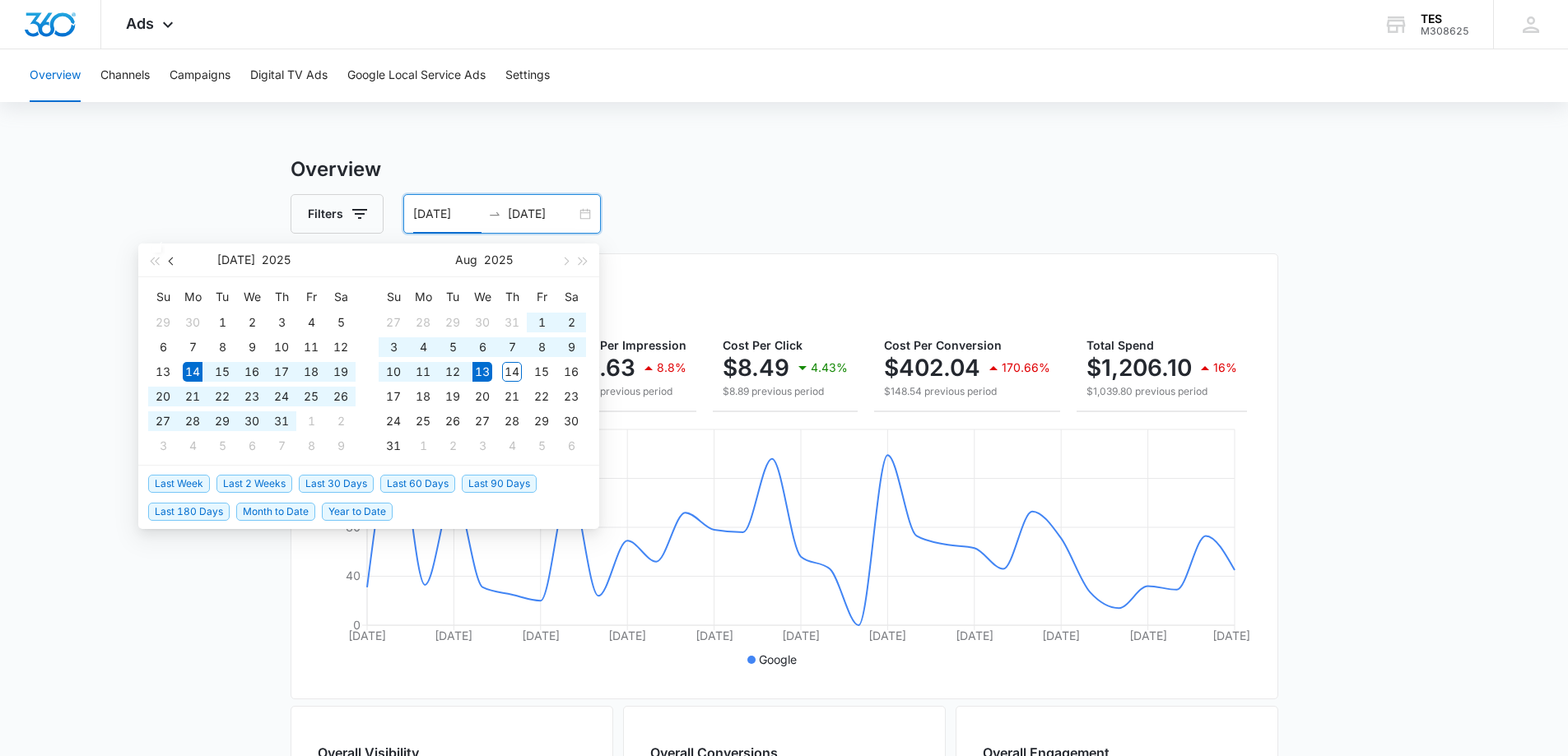
click at [167, 261] on button "button" at bounding box center [172, 260] width 18 height 33
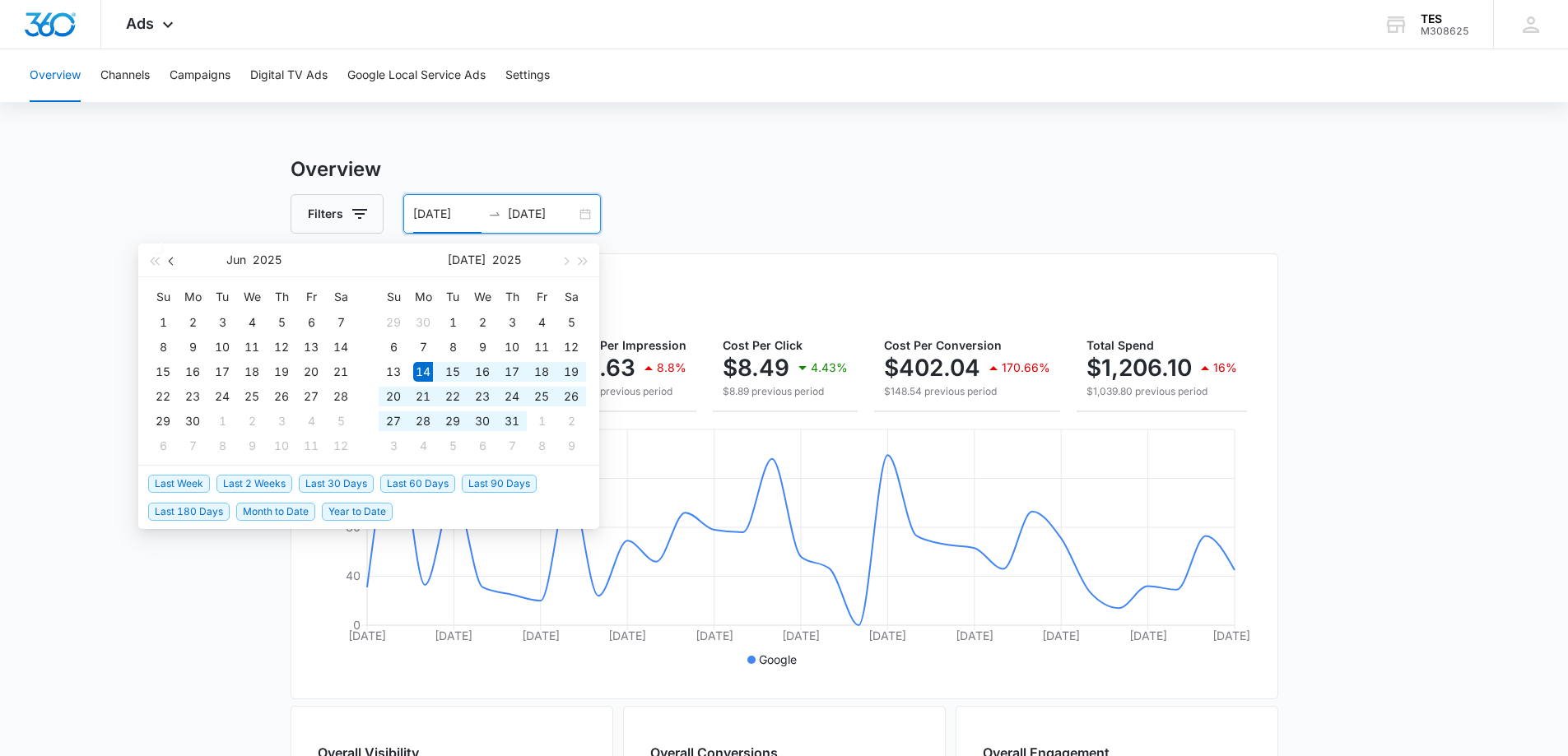
click at [167, 261] on button "button" at bounding box center [172, 260] width 18 height 33
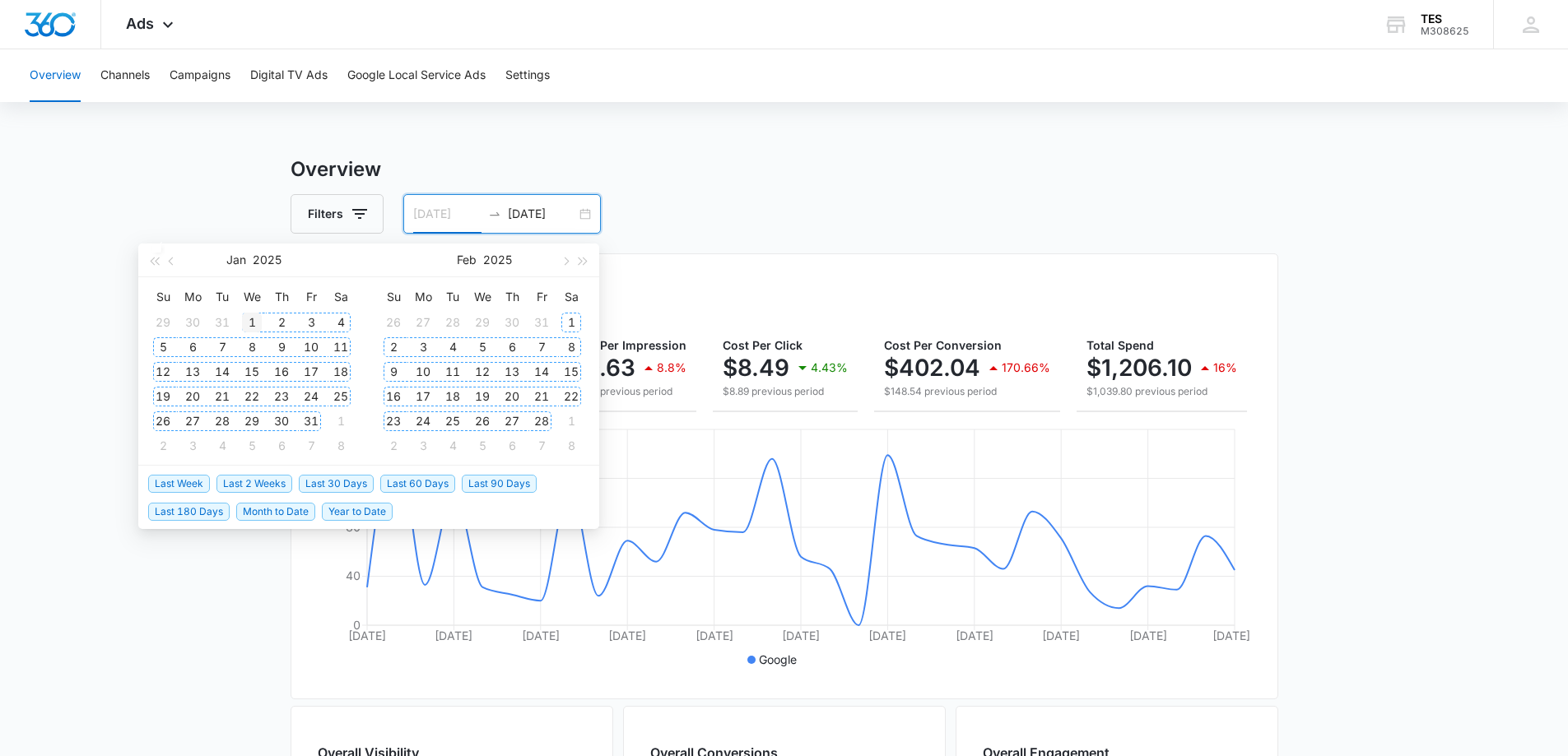
type input "01/01/2025"
click at [251, 320] on div "1" at bounding box center [252, 323] width 20 height 20
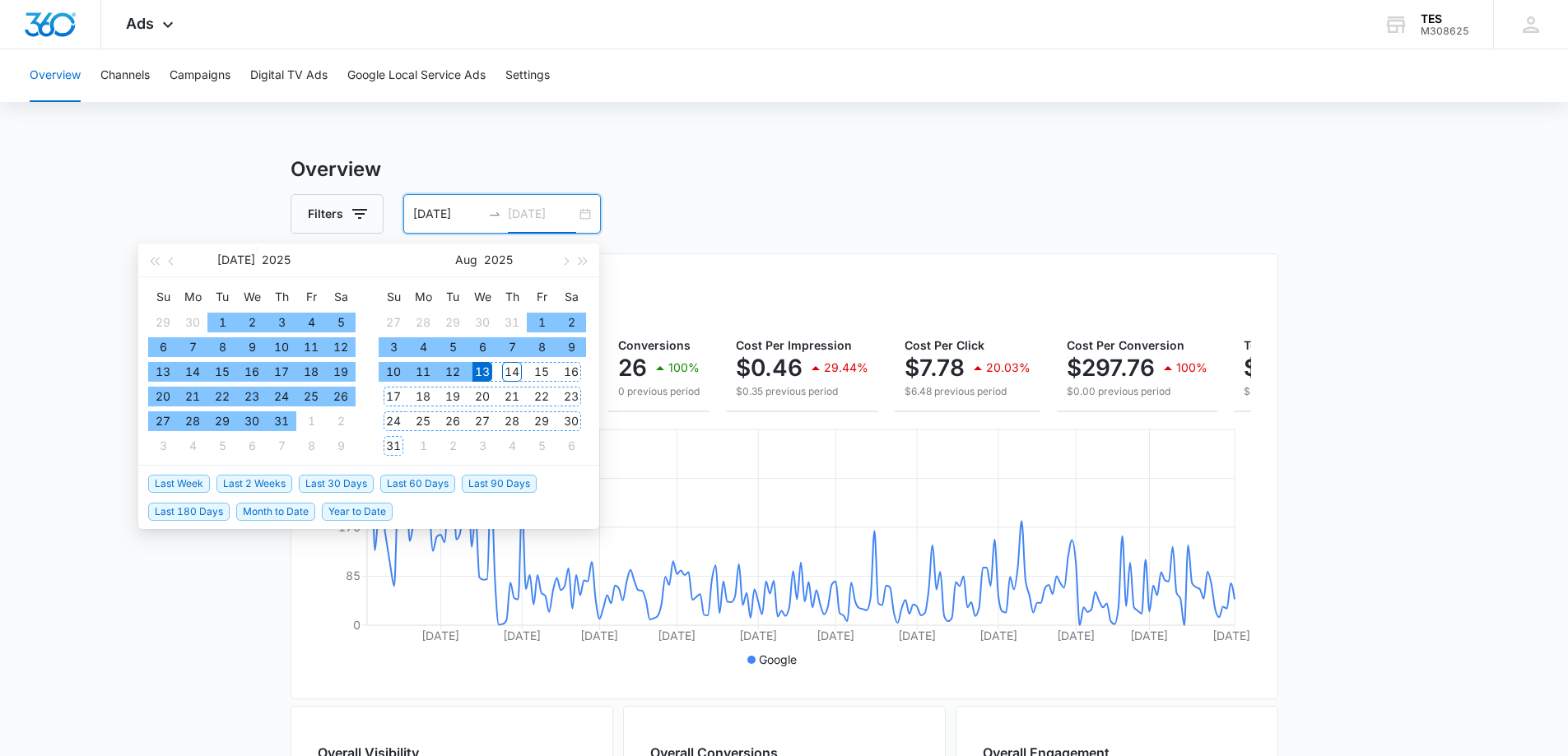
type input "08/13/2025"
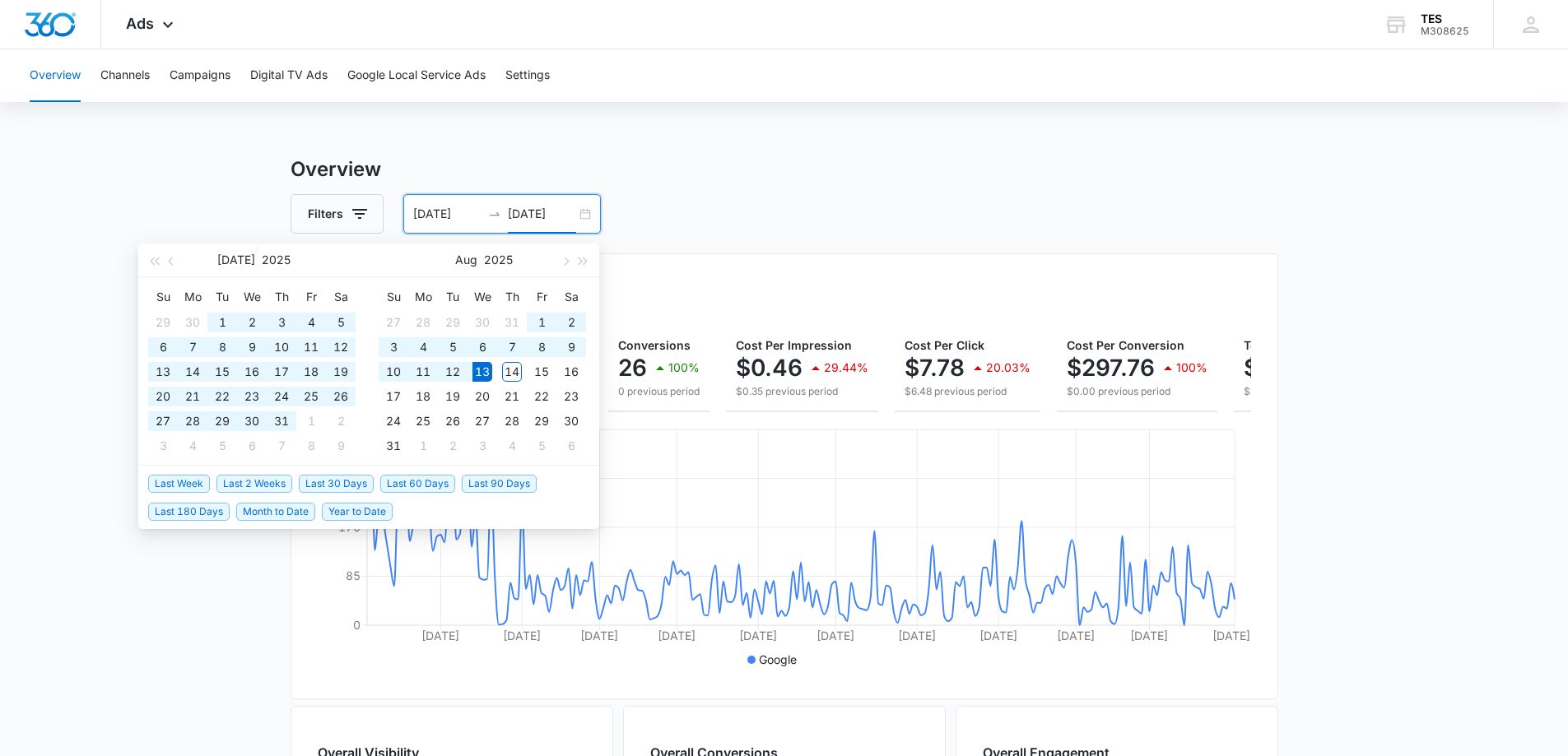
click at [857, 162] on h3 "Overview" at bounding box center [784, 169] width 988 height 29
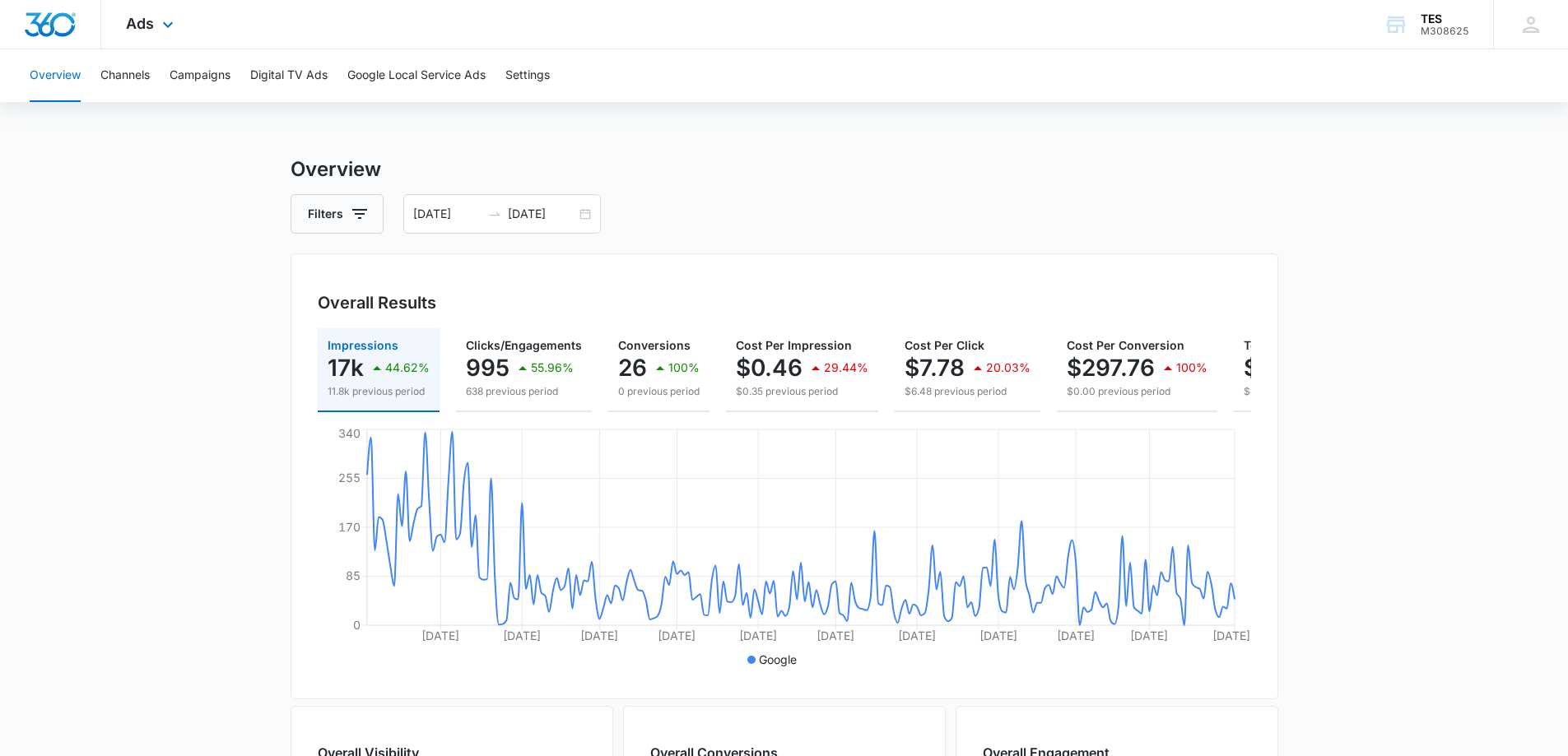
click at [154, 18] on div "Ads Apps Reputation Forms CRM Email Social Content Ads Intelligence Files Brand…" at bounding box center [151, 24] width 101 height 48
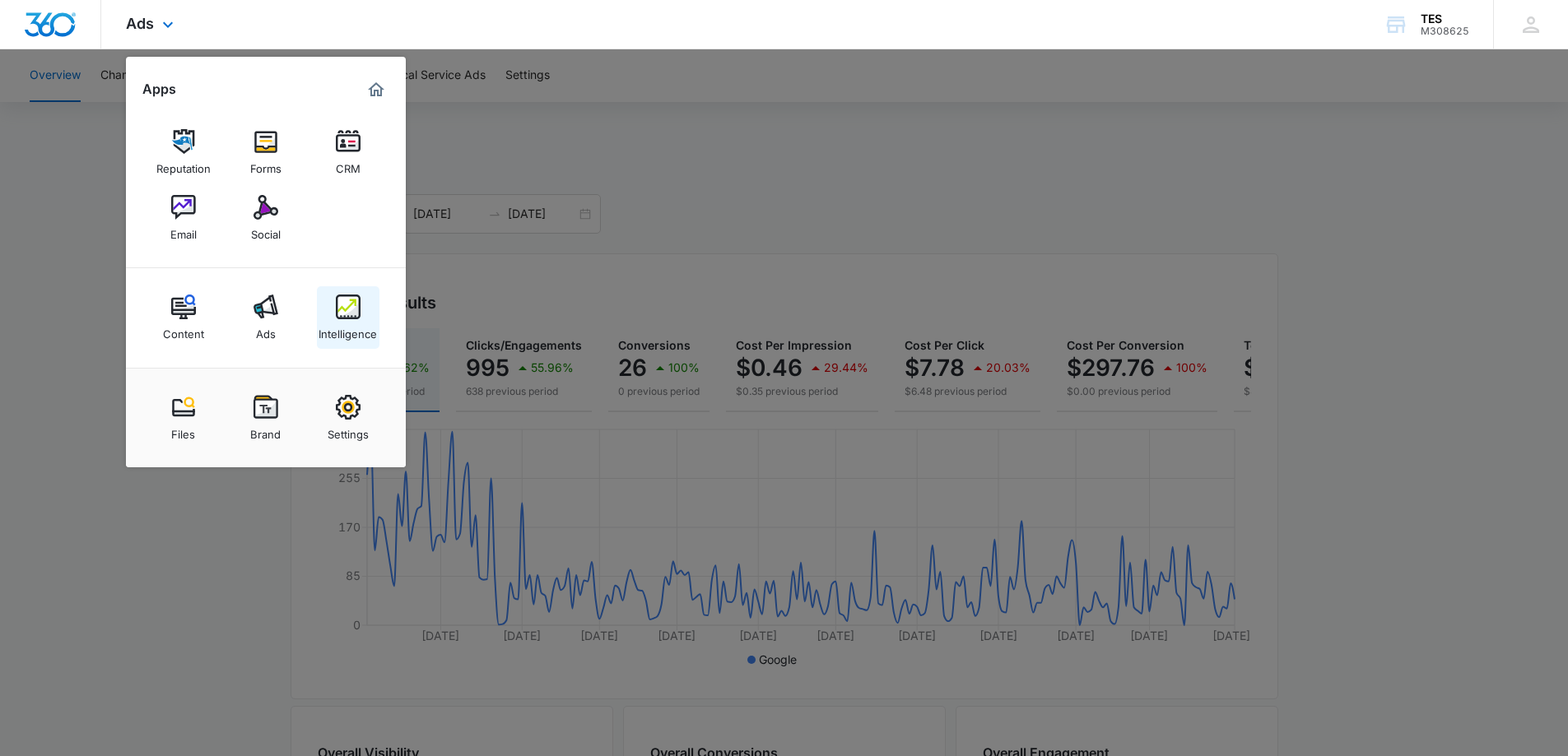
click at [352, 311] on img at bounding box center [348, 307] width 25 height 25
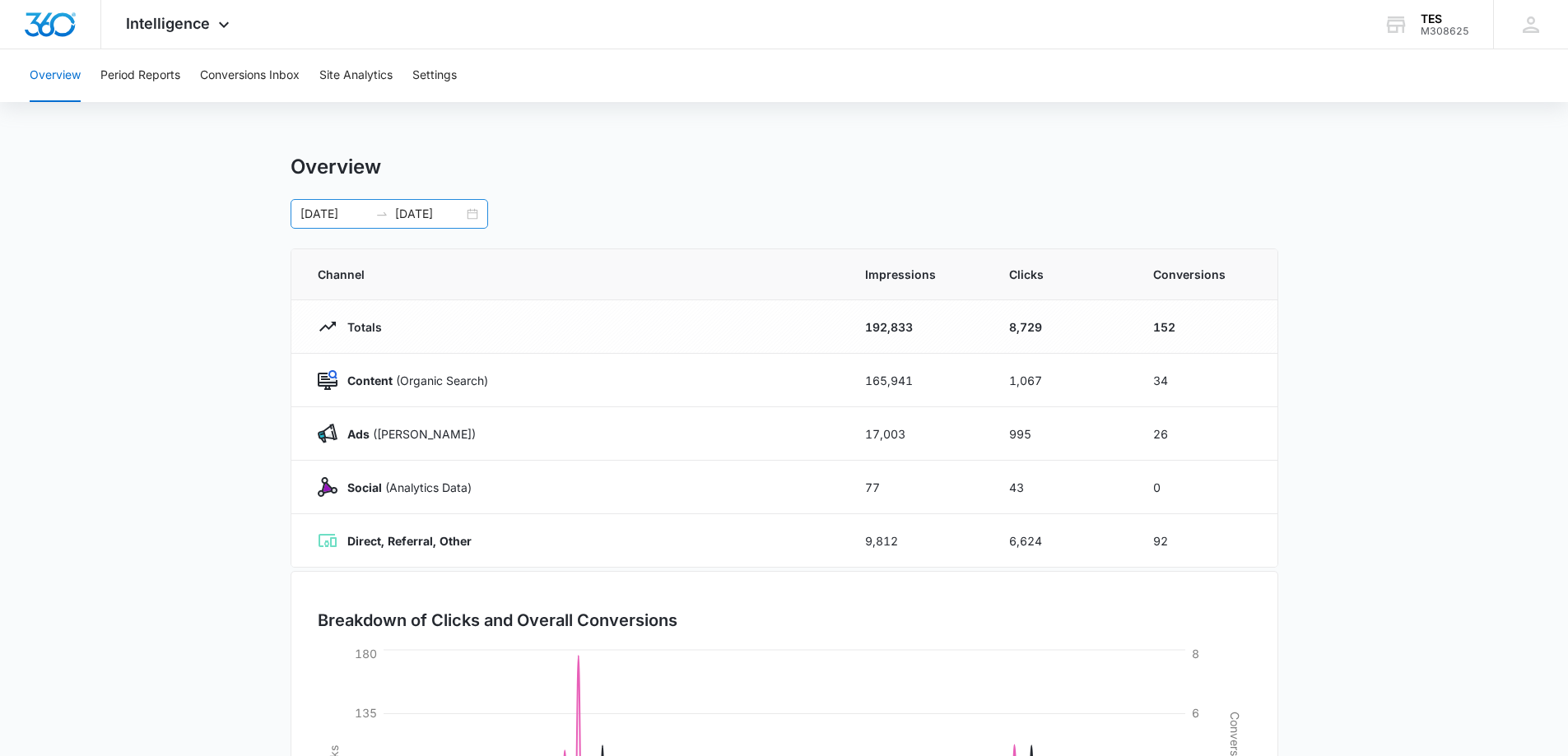
click at [473, 213] on div "01/01/2025 08/13/2025" at bounding box center [389, 214] width 198 height 29
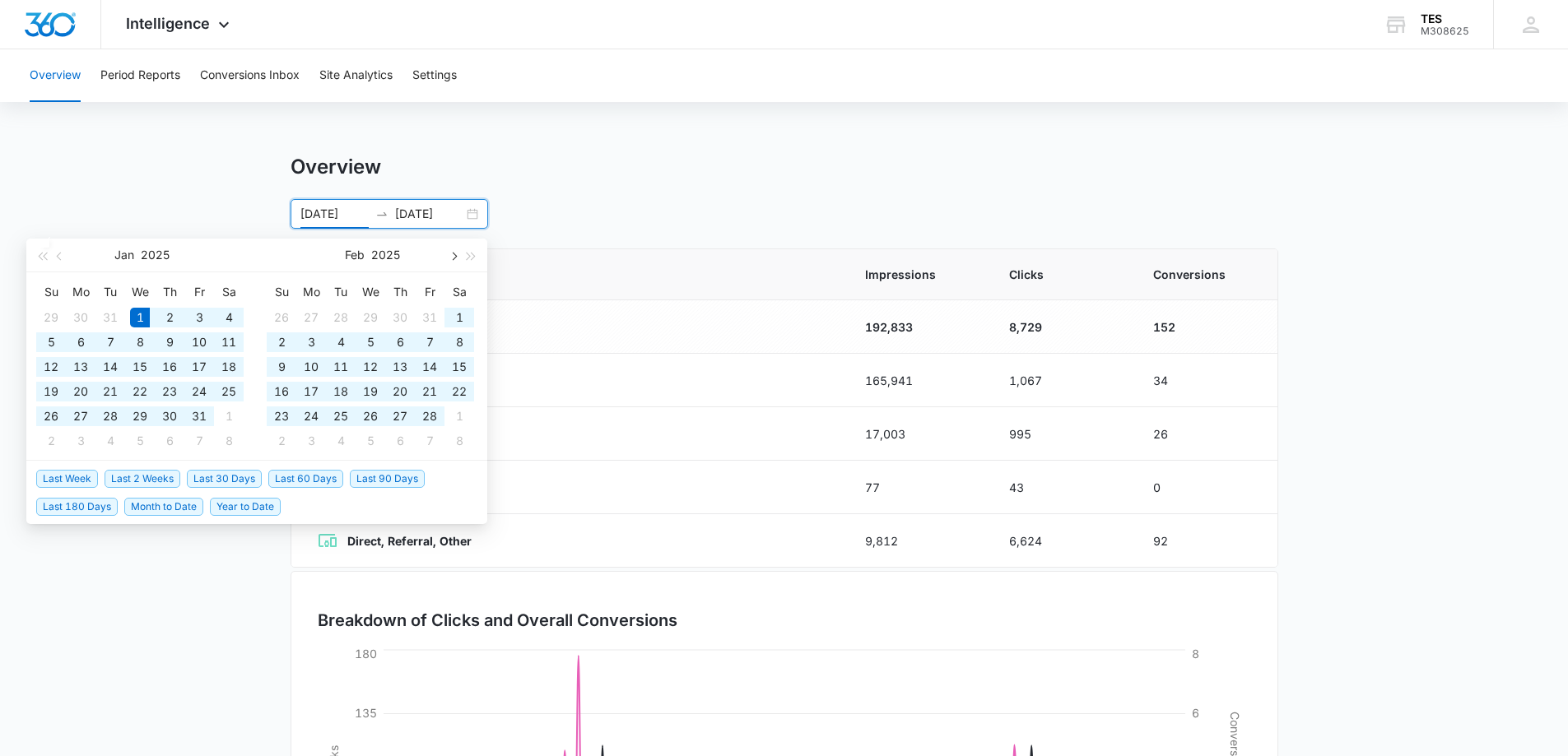
click at [458, 253] on button "button" at bounding box center [453, 255] width 18 height 33
type input "03/31/2025"
click at [318, 441] on div "31" at bounding box center [311, 441] width 20 height 20
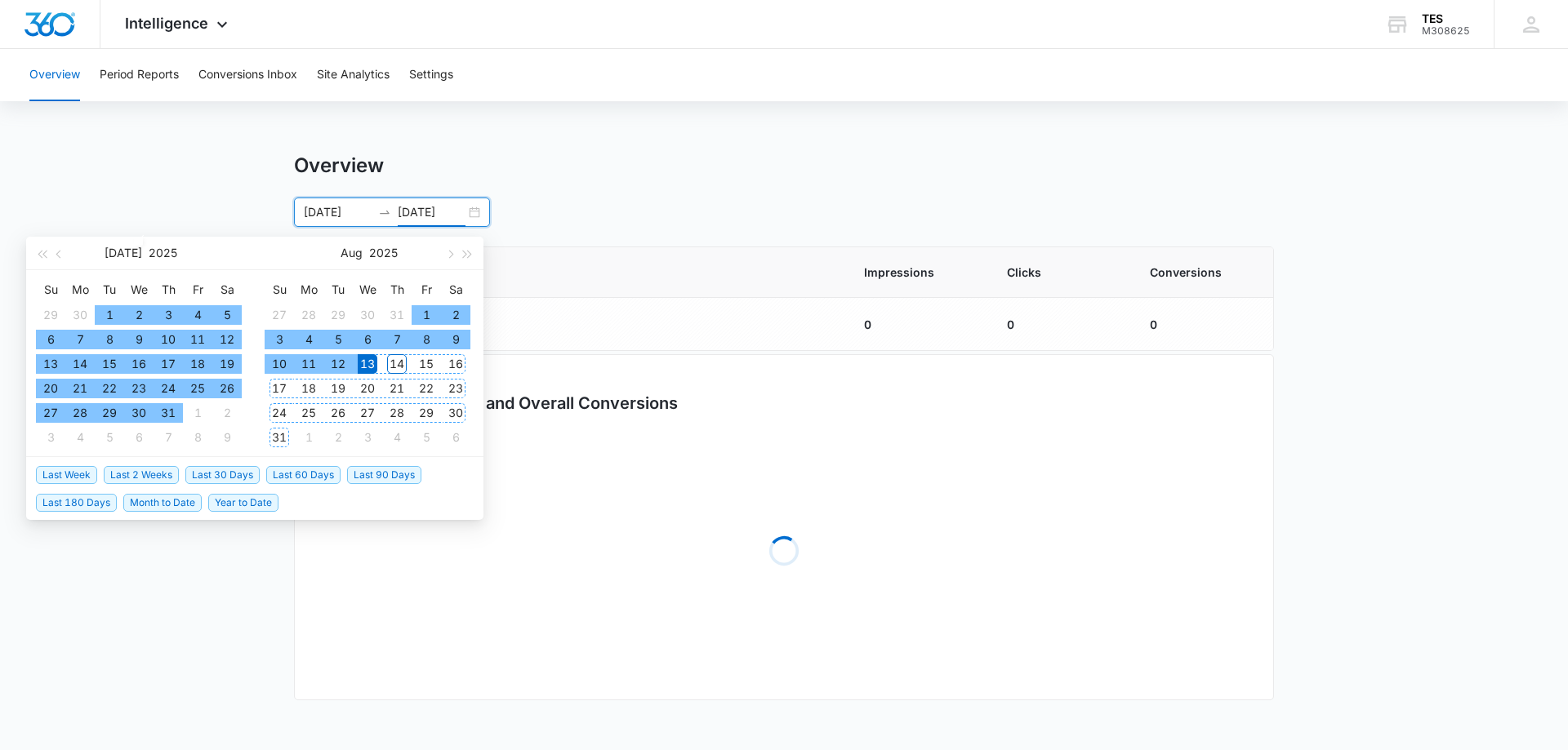
type input "08/13/2025"
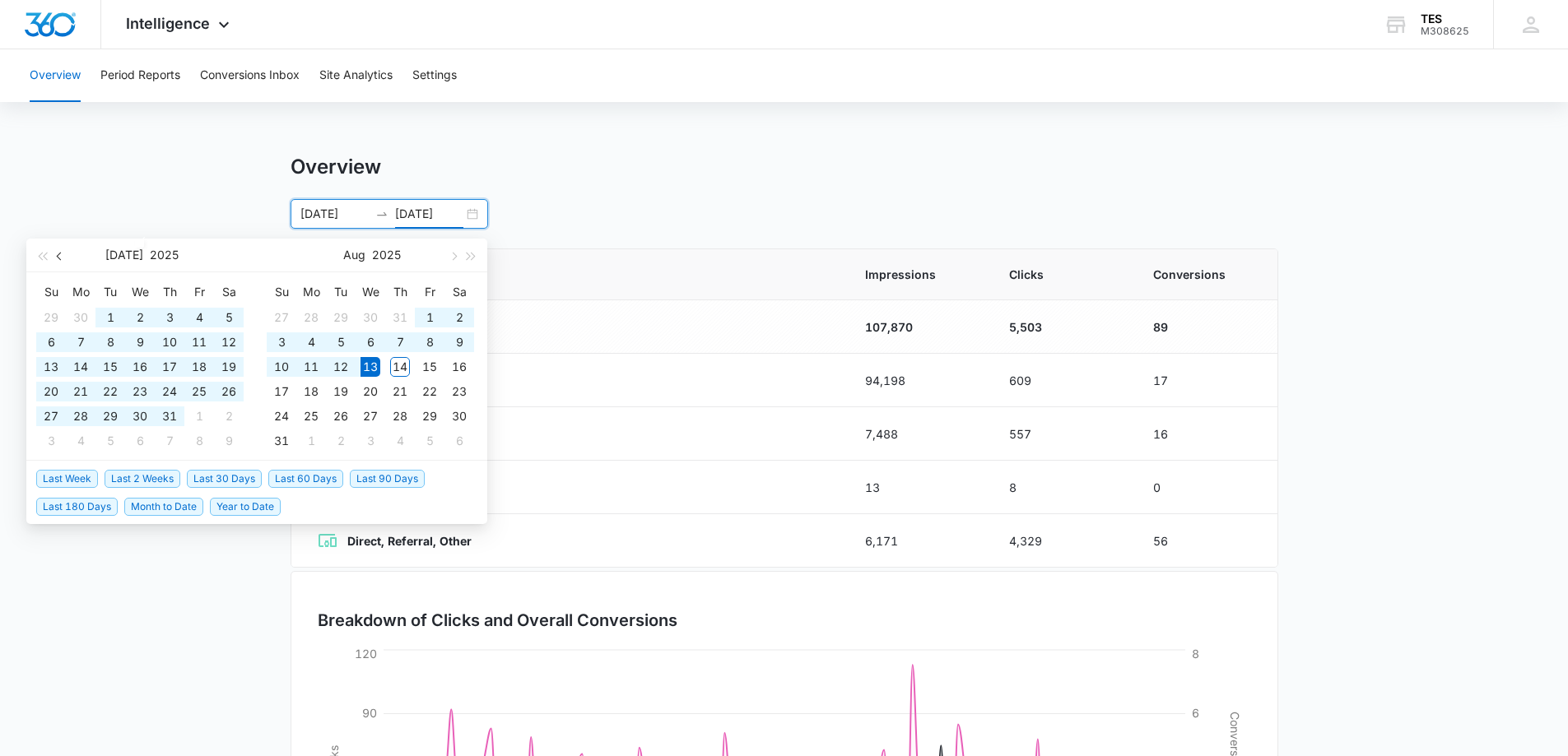
click at [57, 255] on span "button" at bounding box center [61, 256] width 8 height 8
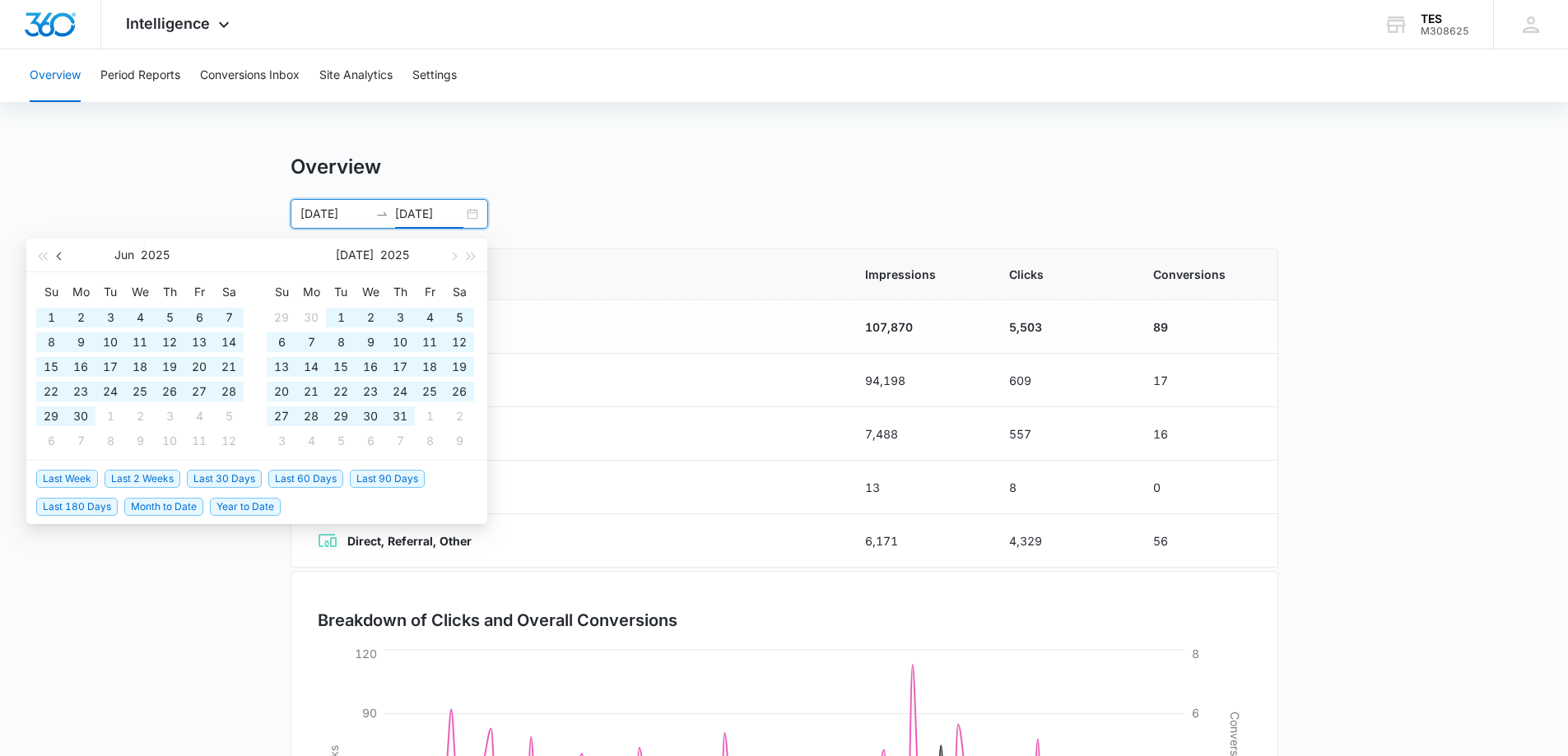
click at [57, 255] on span "button" at bounding box center [61, 256] width 8 height 8
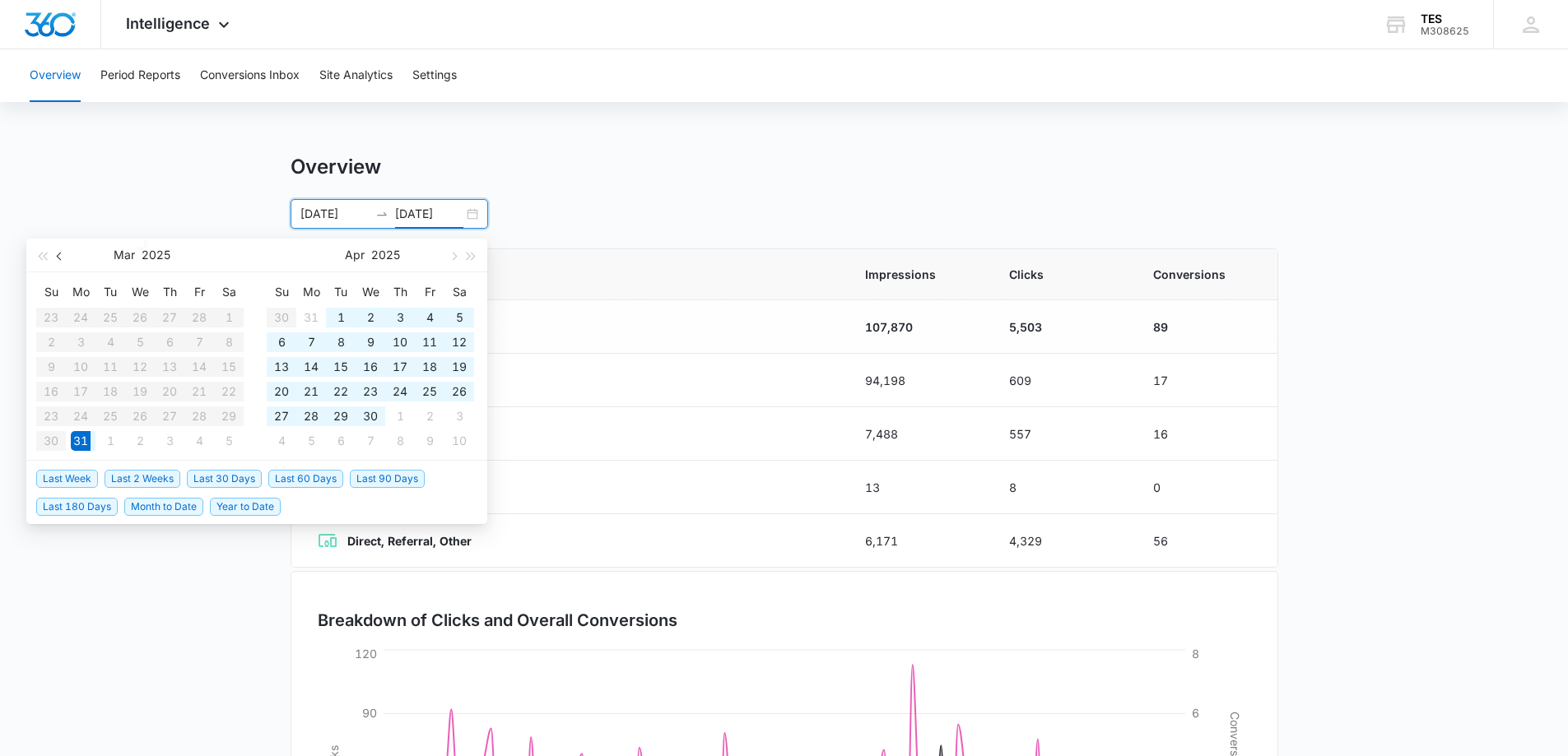
click at [57, 255] on span "button" at bounding box center [61, 256] width 8 height 8
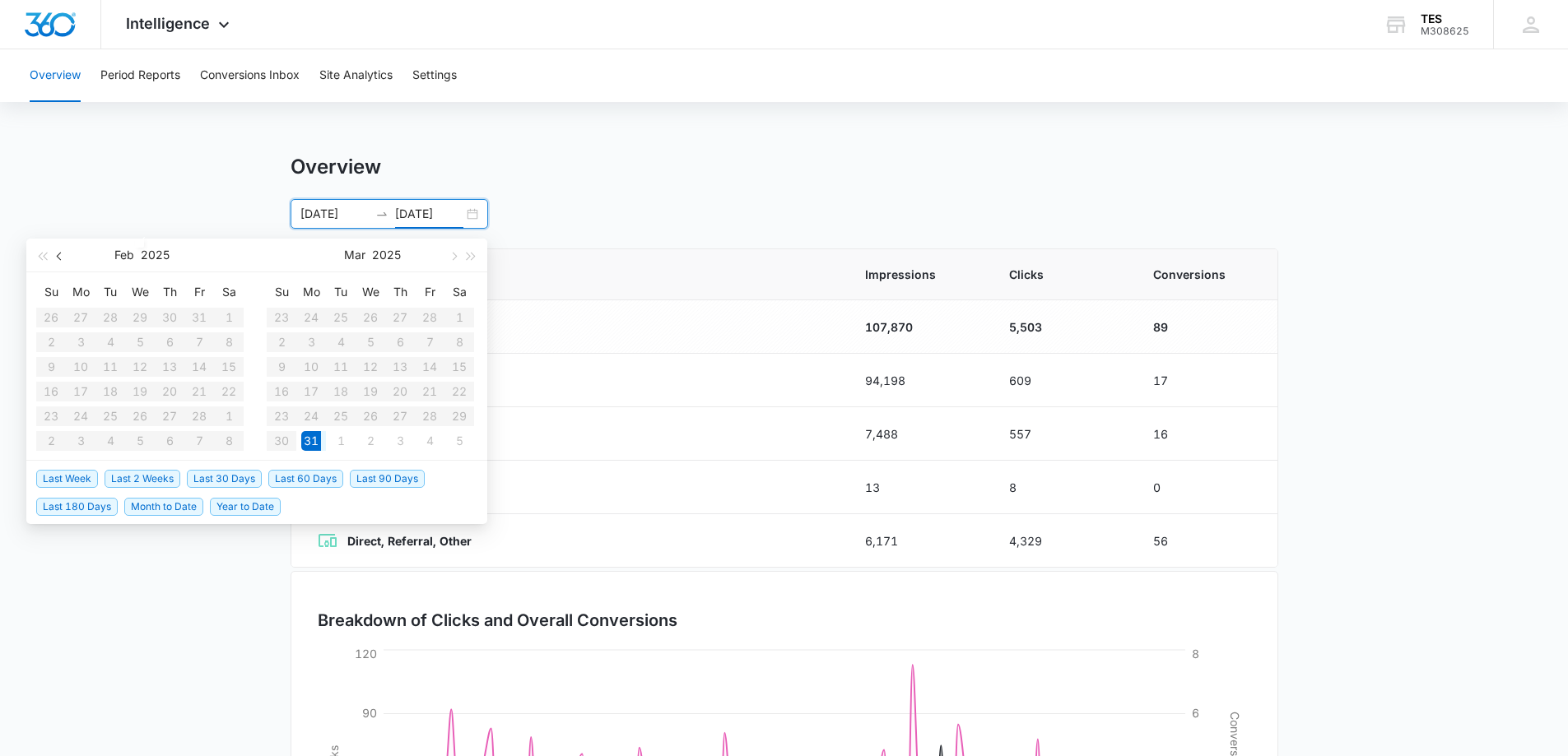
click at [57, 255] on span "button" at bounding box center [61, 256] width 8 height 8
click at [51, 318] on table "Su Mo Tu We Th Fr Sa 29 30 31 1 2 3 4 5 6 7 8 9 10 11 12 13 14 15 16 17 18 19 2…" at bounding box center [139, 365] width 207 height 174
click at [335, 212] on input "03/31/2025" at bounding box center [335, 214] width 68 height 18
type input "0"
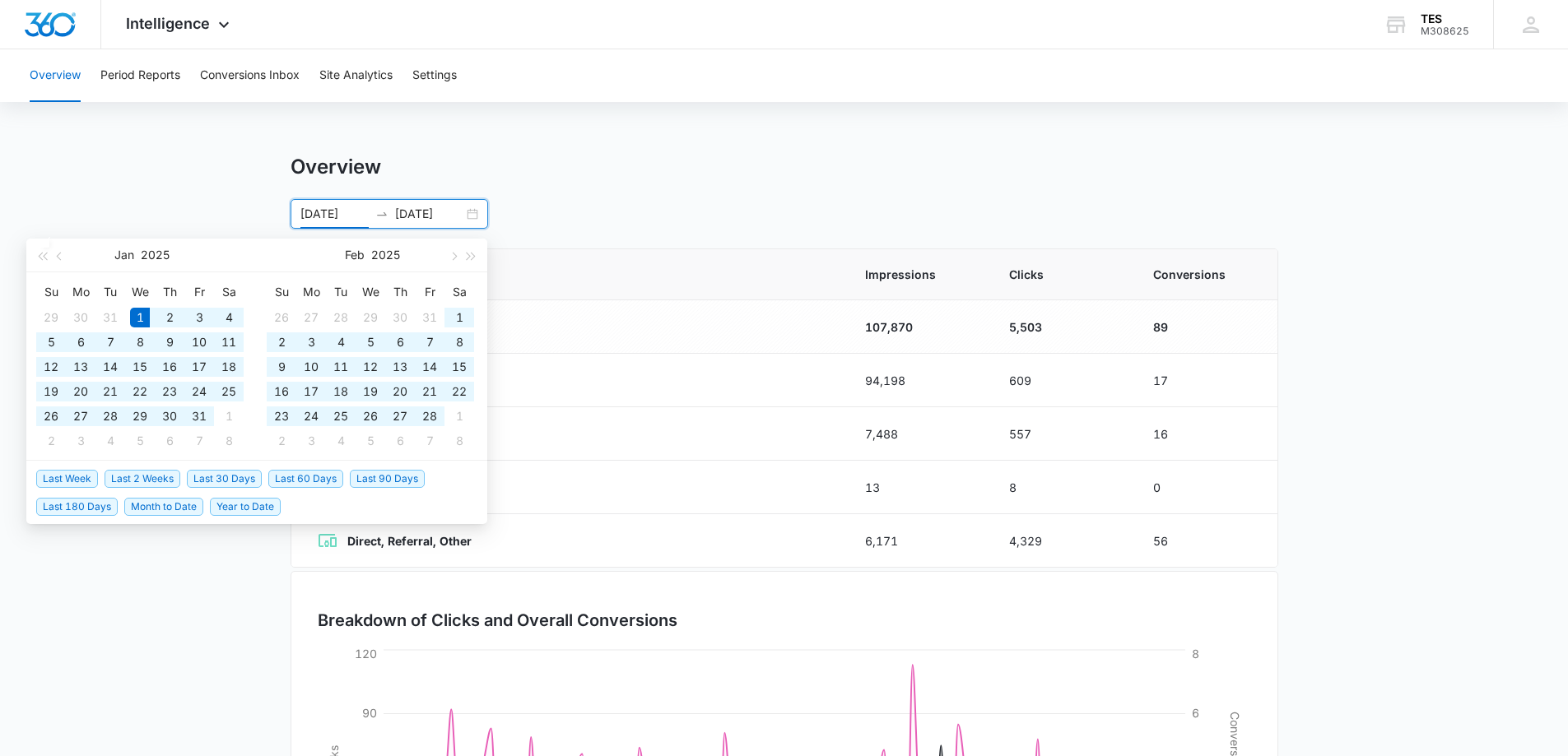
type input "01/01/2025"
click at [433, 213] on input "08/13/2025" at bounding box center [429, 214] width 68 height 18
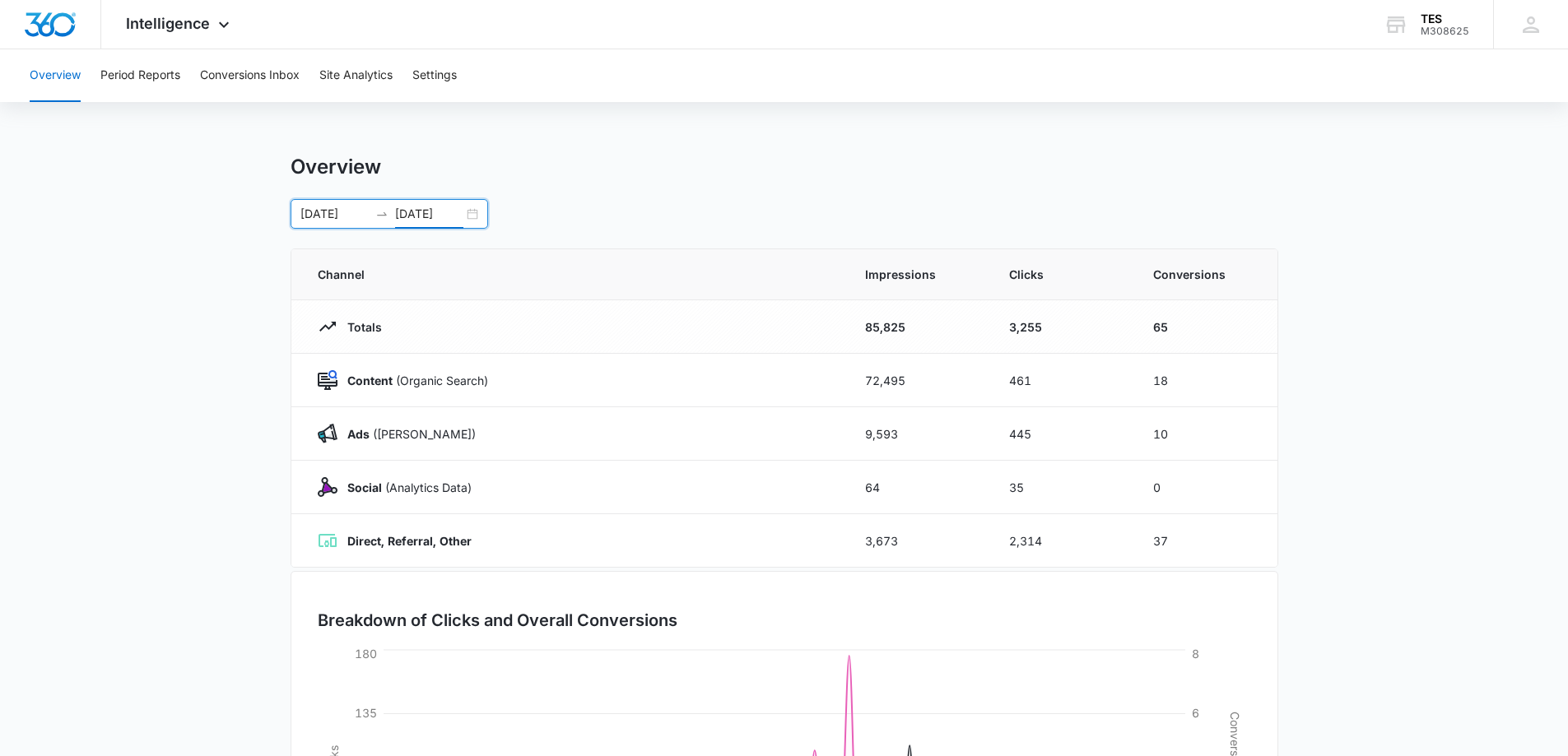
type input "03/31/2025"
click at [365, 213] on input "01/01/2025" at bounding box center [335, 214] width 68 height 18
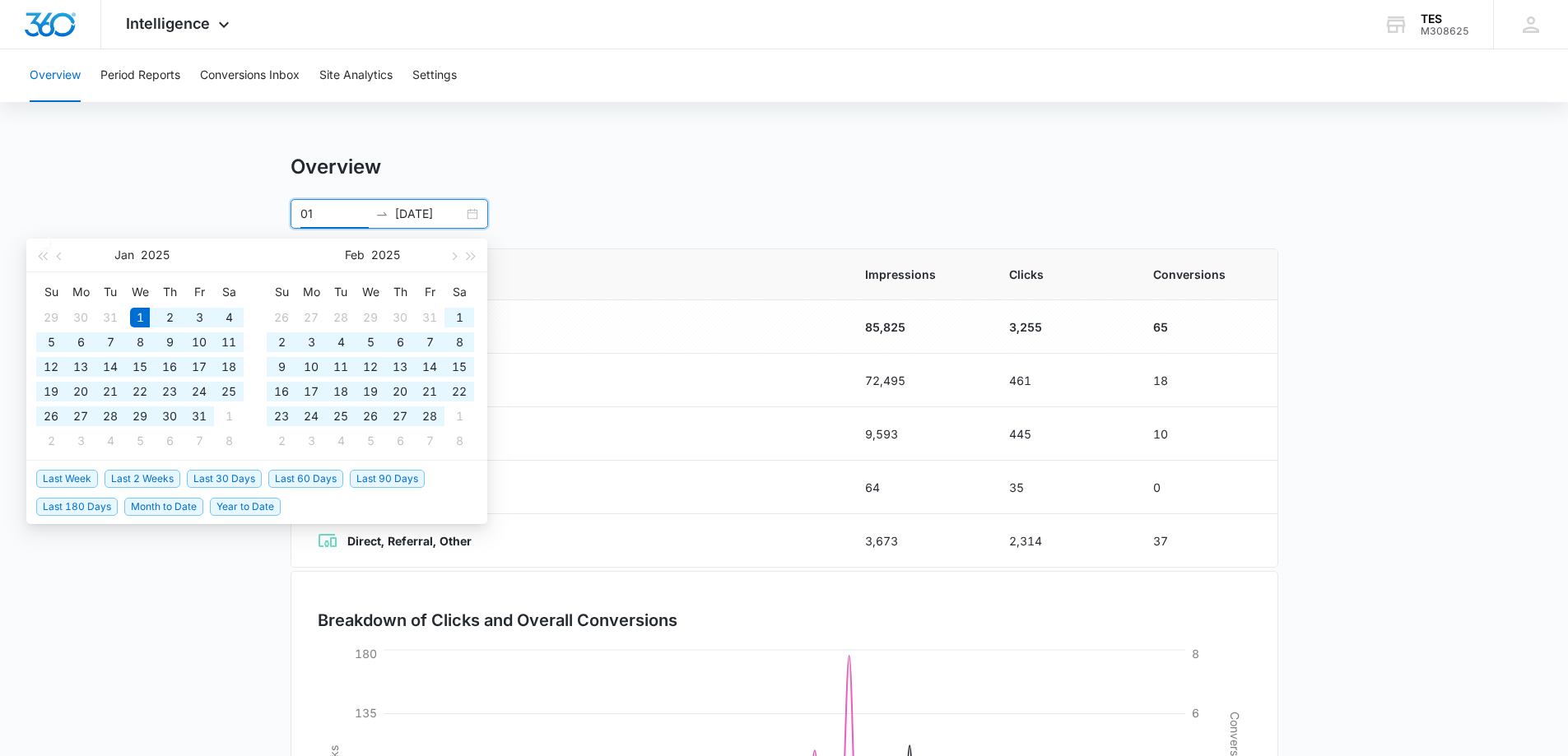
type input "0"
type input "04/01/2025"
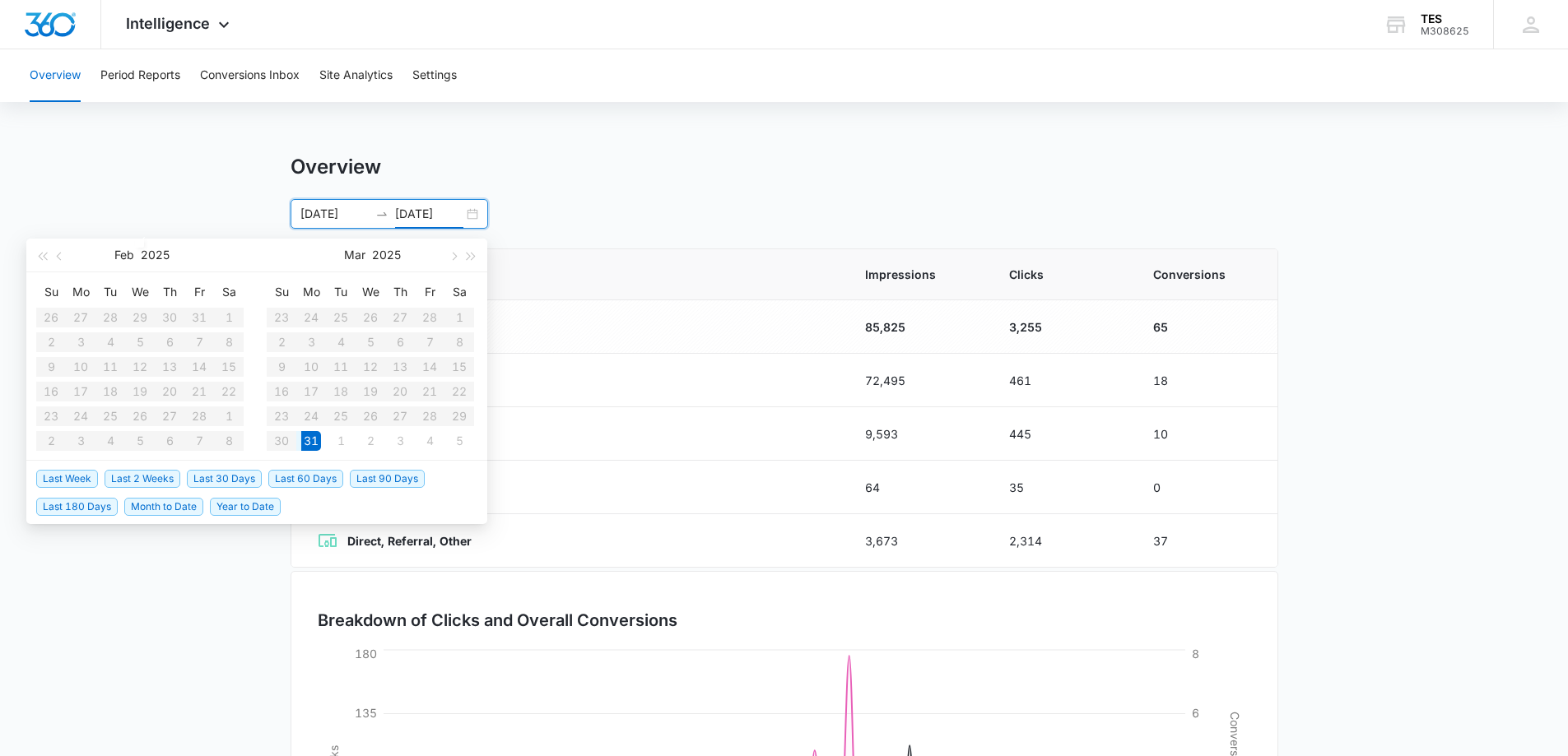
click at [458, 209] on input "03/31/2025" at bounding box center [429, 214] width 68 height 18
type input "08/14/2025"
type input "01/01/2025"
type input "03/31/2025"
click at [874, 193] on div "Overview 01/01/2025 03/31/2025 Aug 2025 Su Mo Tu We Th Fr Sa 27 28 29 30 31 1 2…" at bounding box center [784, 191] width 988 height 74
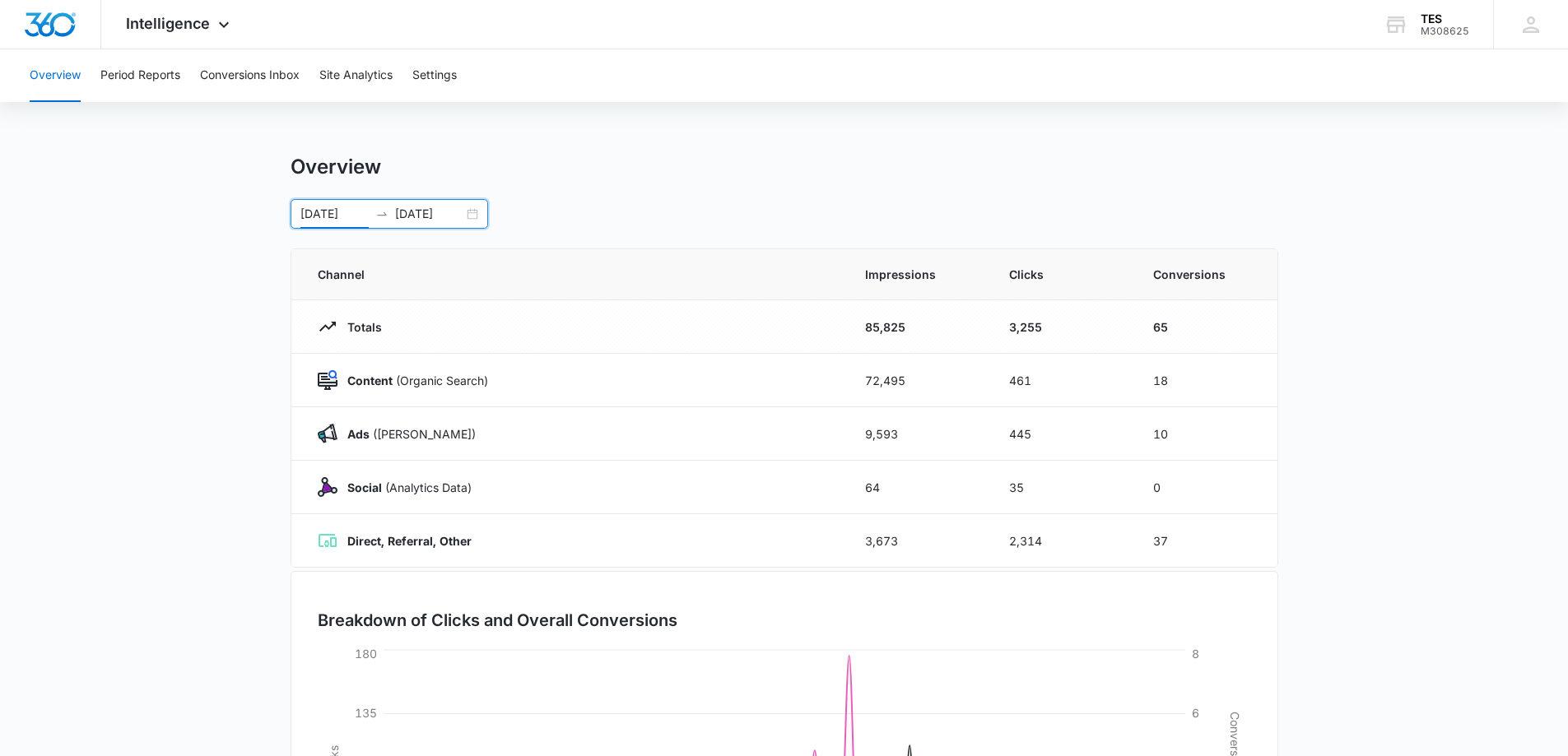
click at [357, 214] on input "01/01/2025" at bounding box center [335, 214] width 68 height 18
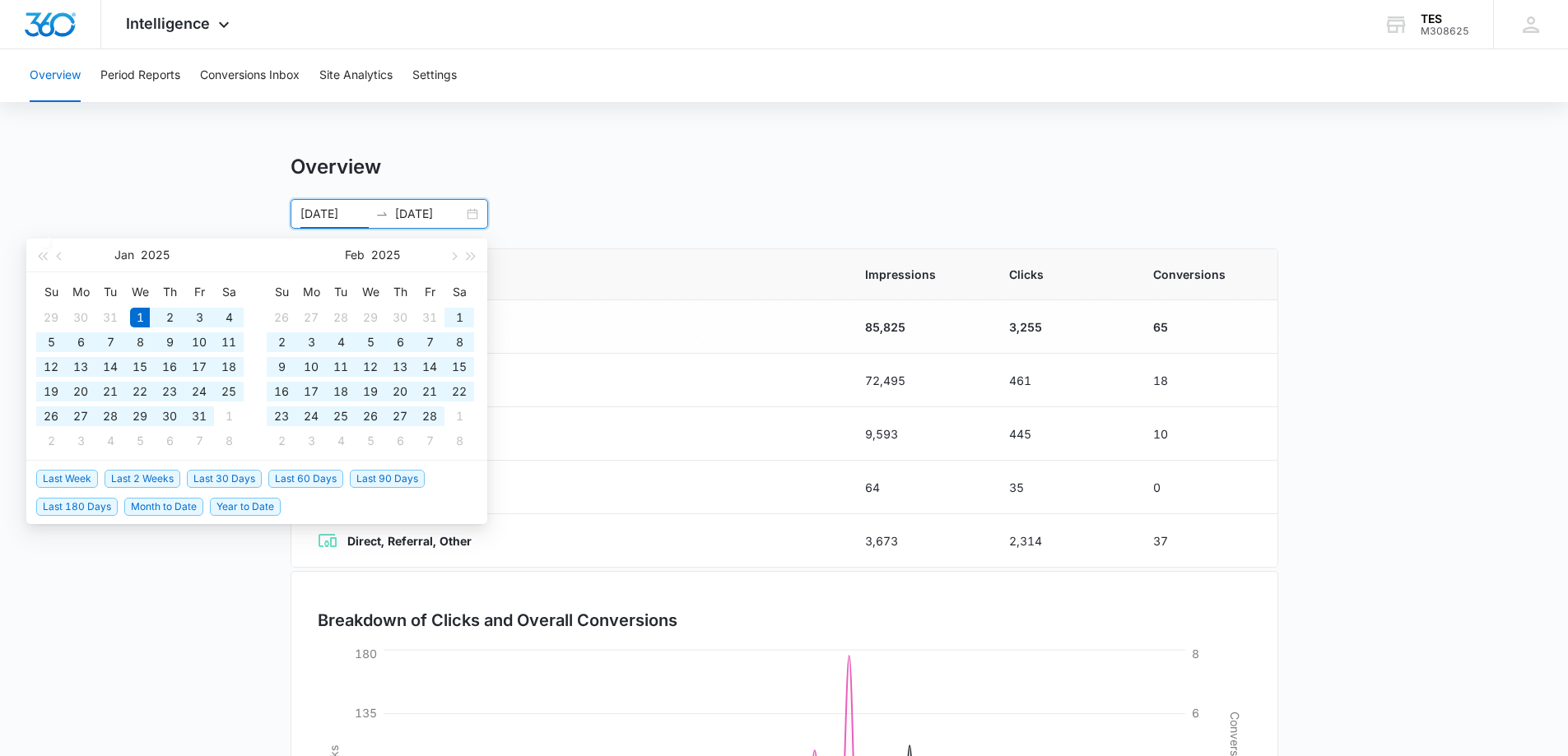
click at [360, 214] on input "01/01/25" at bounding box center [335, 214] width 68 height 18
type input "0"
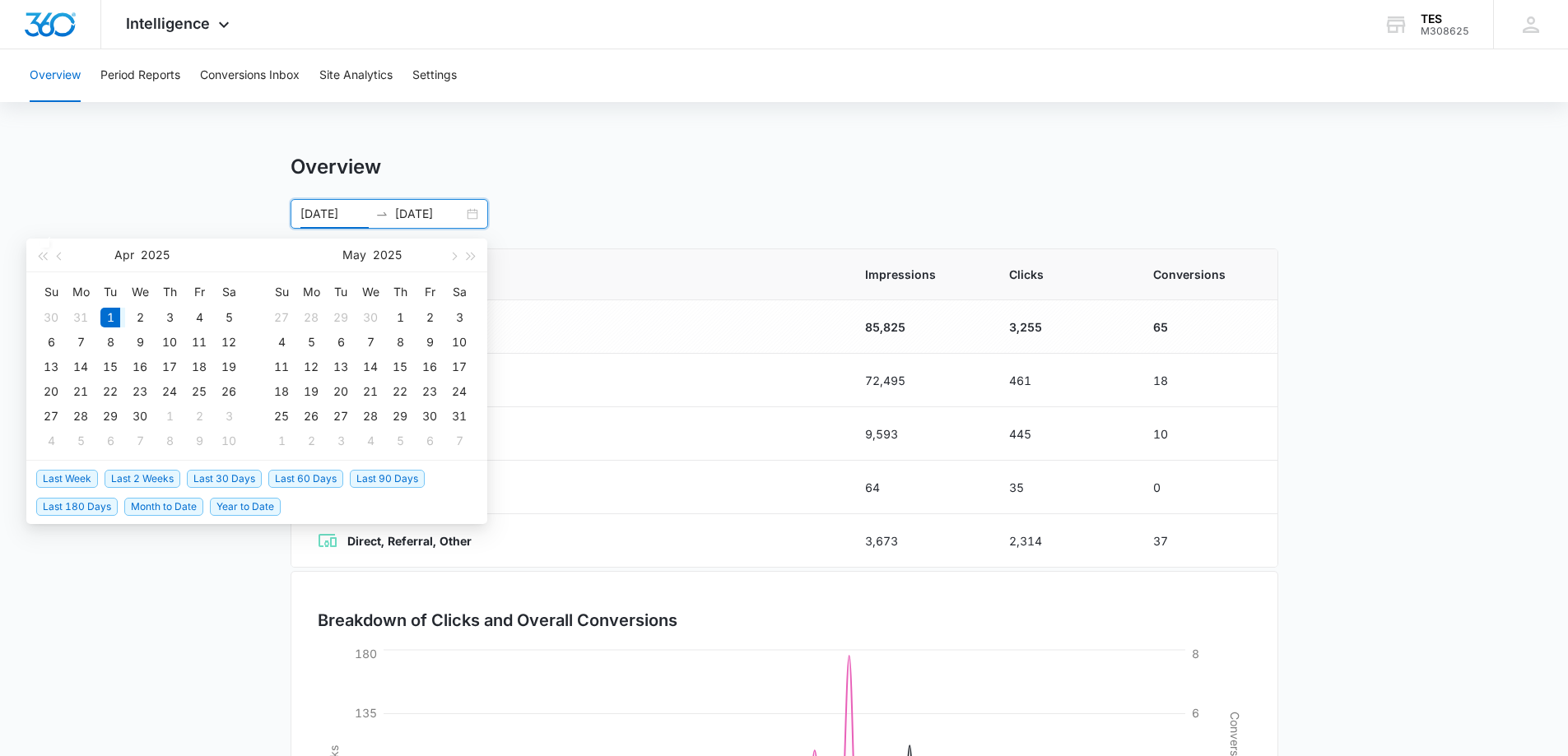
type input "04/01/2025"
click at [429, 210] on input "03/31/2025" at bounding box center [429, 214] width 68 height 18
drag, startPoint x: 427, startPoint y: 213, endPoint x: 452, endPoint y: 210, distance: 25.2
click at [428, 213] on input "03/31/2025" at bounding box center [429, 214] width 68 height 18
type input "08/14/2025"
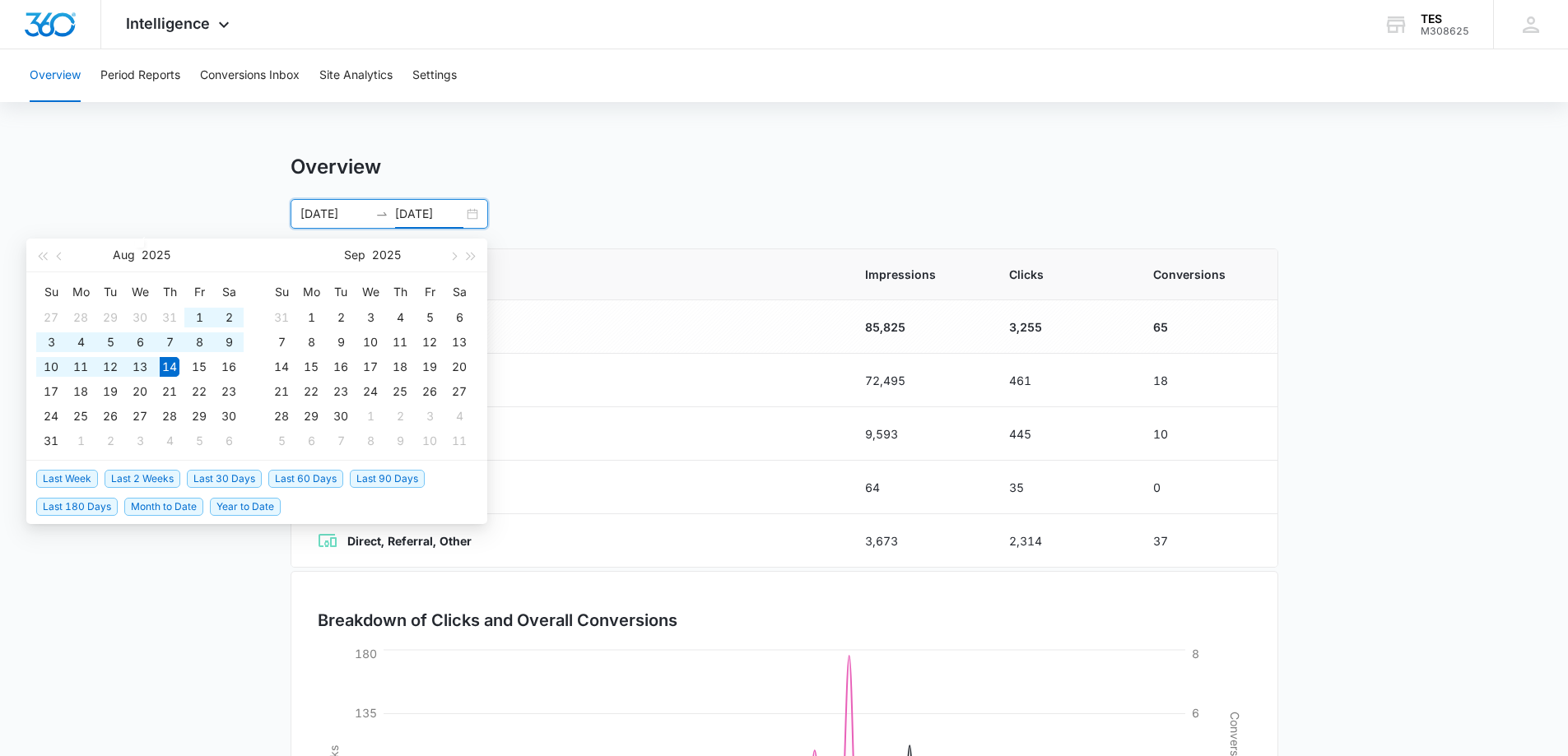
type input "01/01/2025"
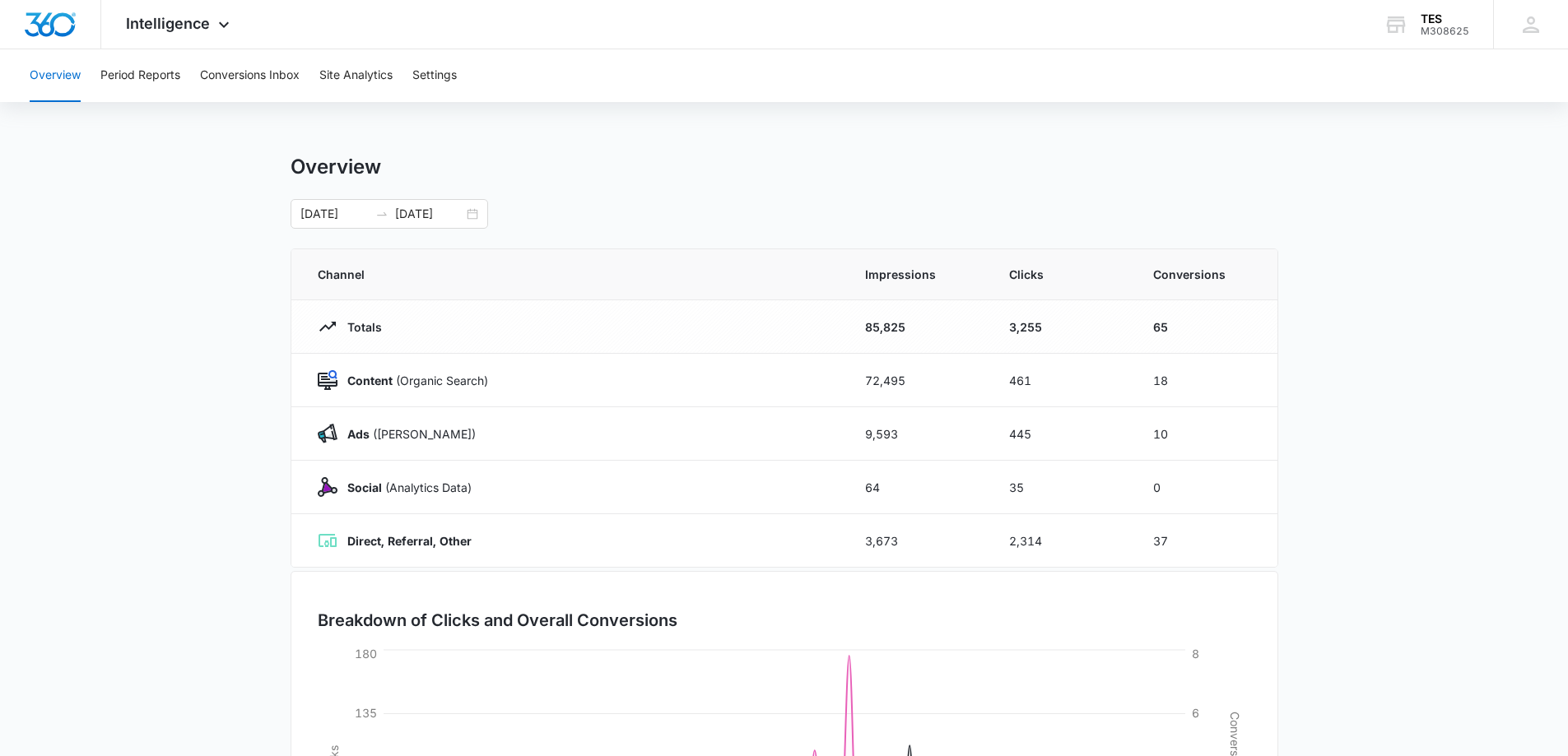
click at [703, 198] on div "Overview 01/01/2025 03/31/2025 Aug 2025 Su Mo Tu We Th Fr Sa 27 28 29 30 31 1 2…" at bounding box center [784, 191] width 988 height 74
click at [437, 216] on input "03/31/2025" at bounding box center [429, 214] width 68 height 18
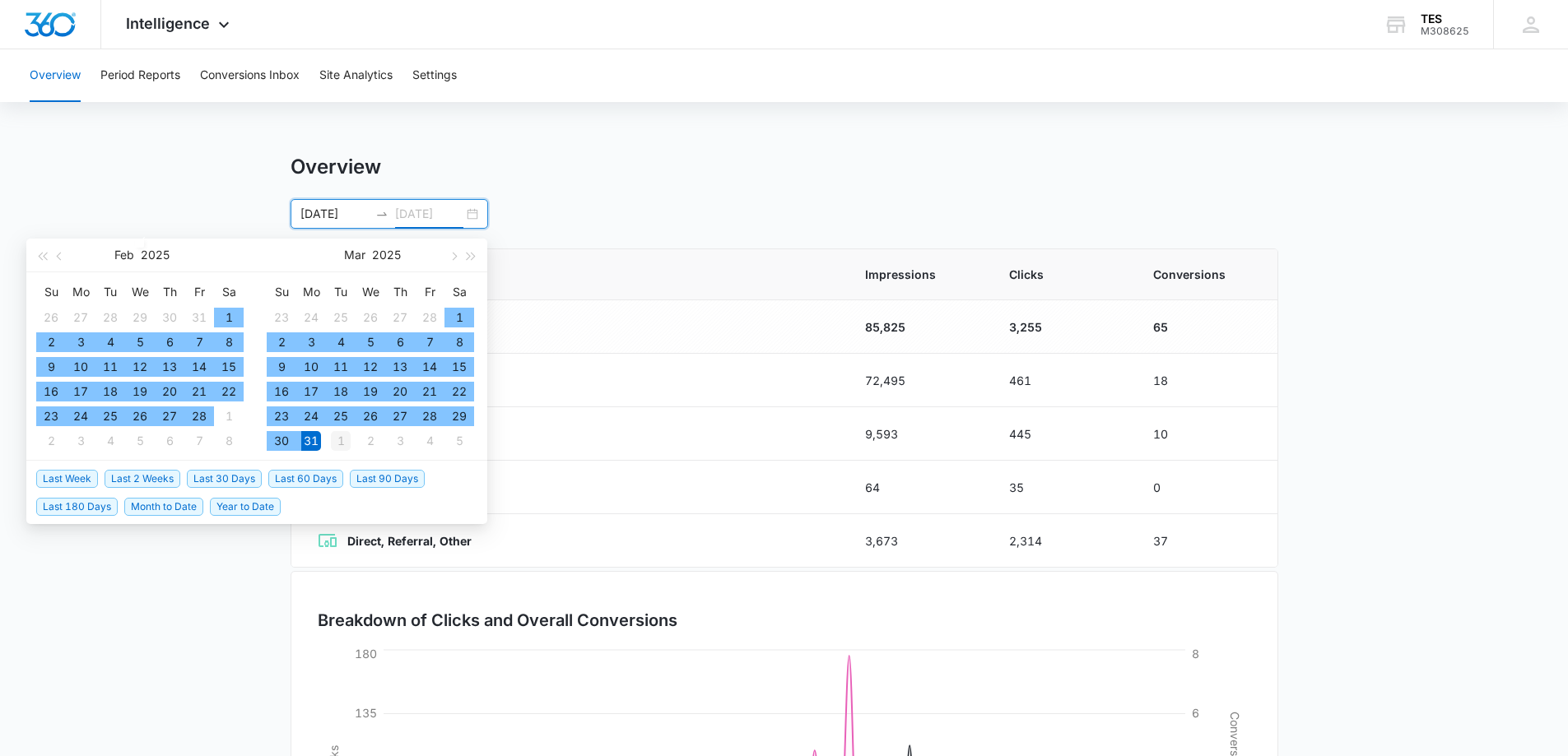
type input "04/01/2025"
click at [342, 441] on div "1" at bounding box center [341, 441] width 20 height 20
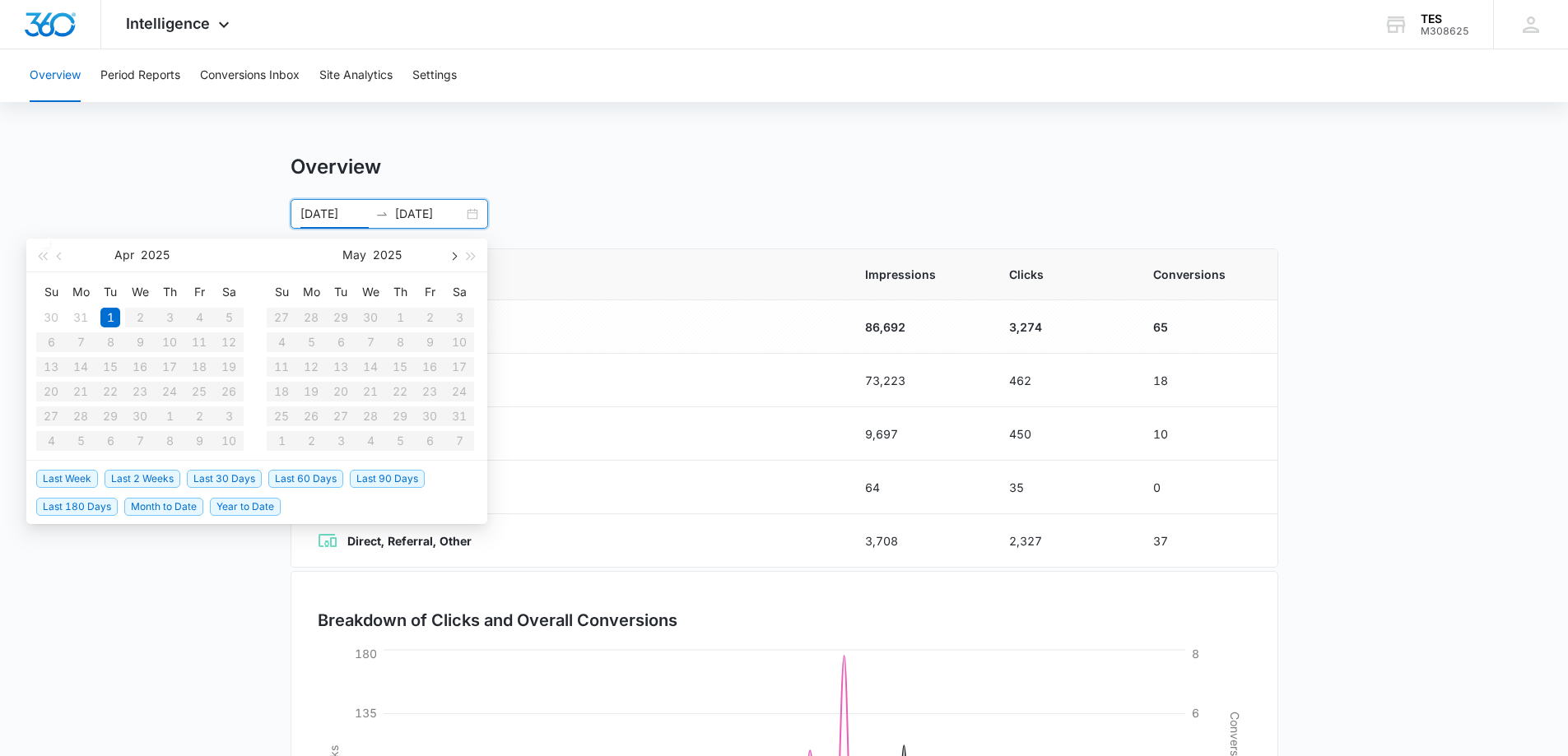
click at [452, 258] on span "button" at bounding box center [453, 256] width 8 height 8
click at [424, 459] on div "Su Mo Tu We Th Fr Sa 27 28 29 30 31 1 2 3 4 5 6 7 8 9 10 11 12 13 14 15 16 17 1…" at bounding box center [372, 365] width 230 height 188
type input "04/01/2025"
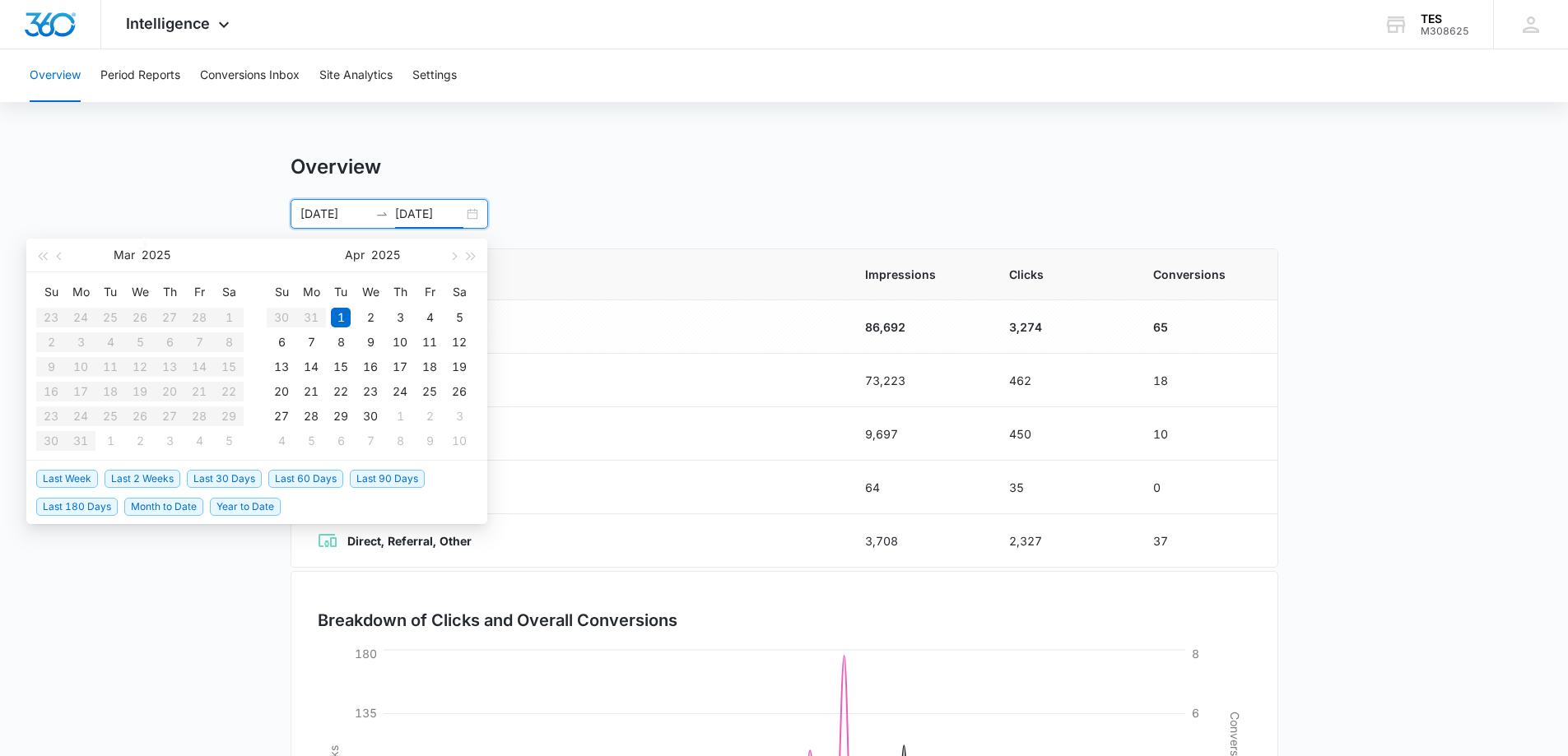
drag, startPoint x: 412, startPoint y: 213, endPoint x: 451, endPoint y: 219, distance: 39.5
click at [412, 213] on input "04/01/2025" at bounding box center [429, 214] width 68 height 18
click at [407, 211] on input "04/01/2025" at bounding box center [429, 214] width 68 height 18
type input "08/01/2025"
type input "01/01/2025"
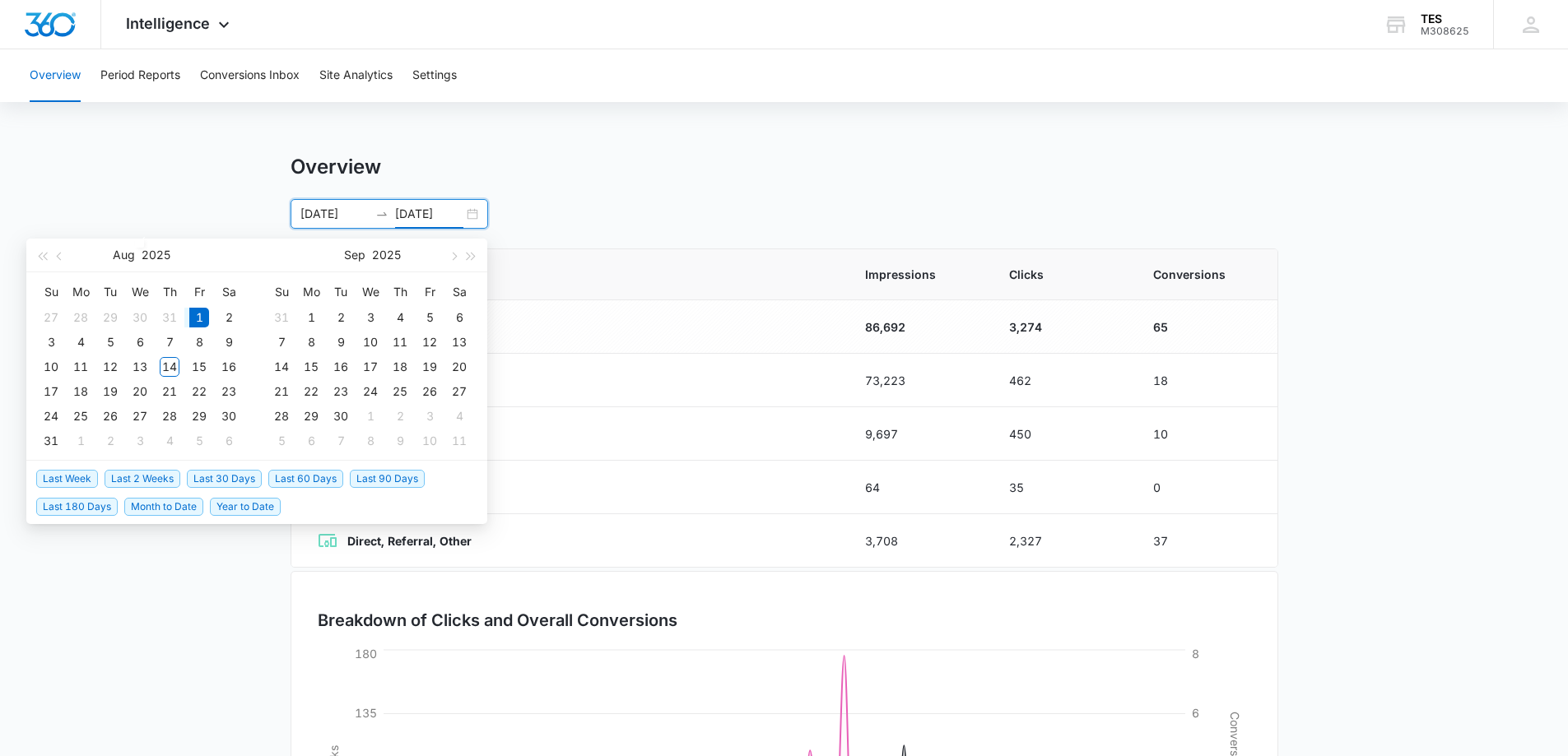
type input "04/01/2025"
click at [670, 174] on div "Overview" at bounding box center [784, 167] width 988 height 25
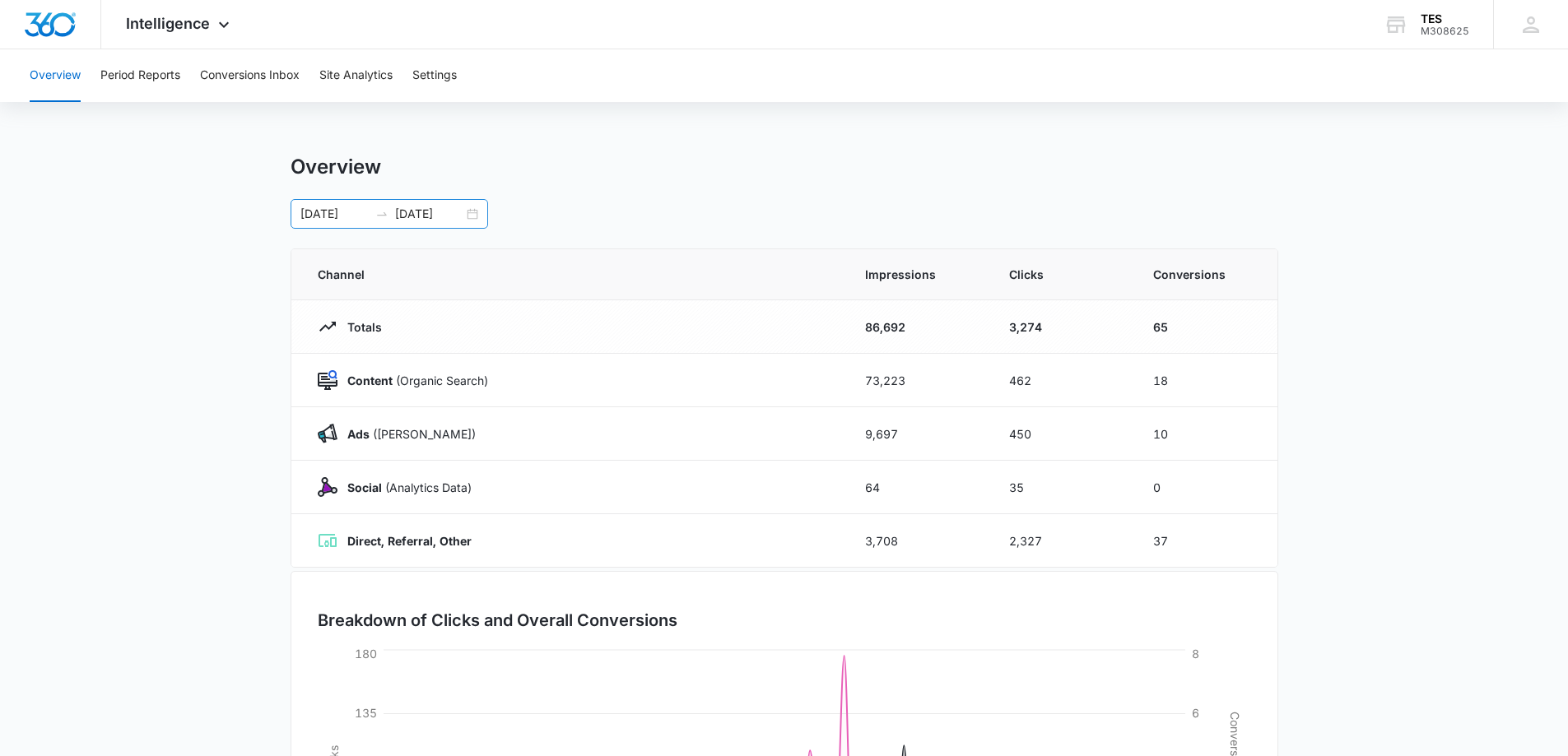
click at [469, 219] on div "01/01/2025 04/01/2025" at bounding box center [389, 214] width 198 height 29
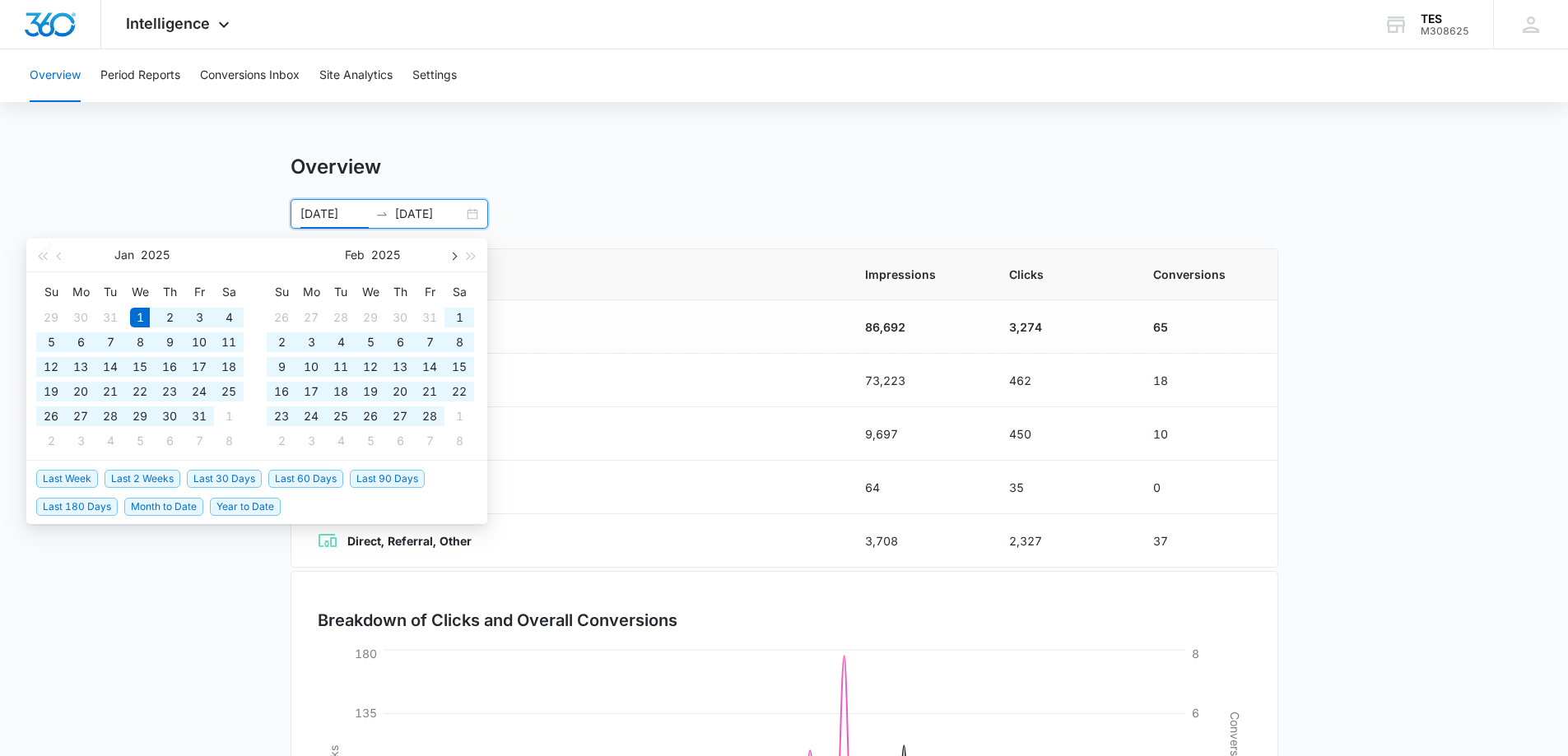
click at [451, 255] on span "button" at bounding box center [453, 256] width 8 height 8
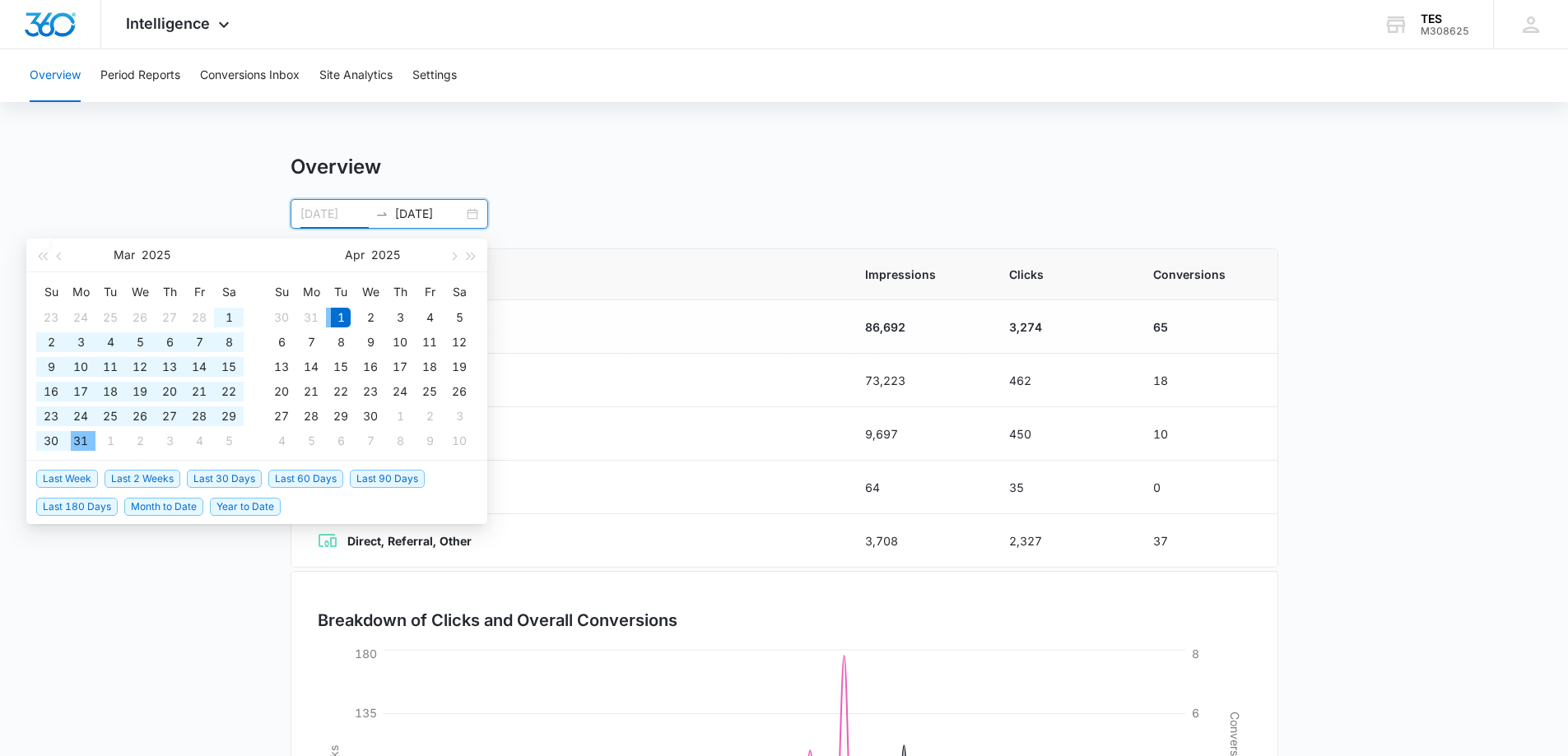
type input "04/01/2025"
click at [341, 318] on div "1" at bounding box center [341, 318] width 20 height 20
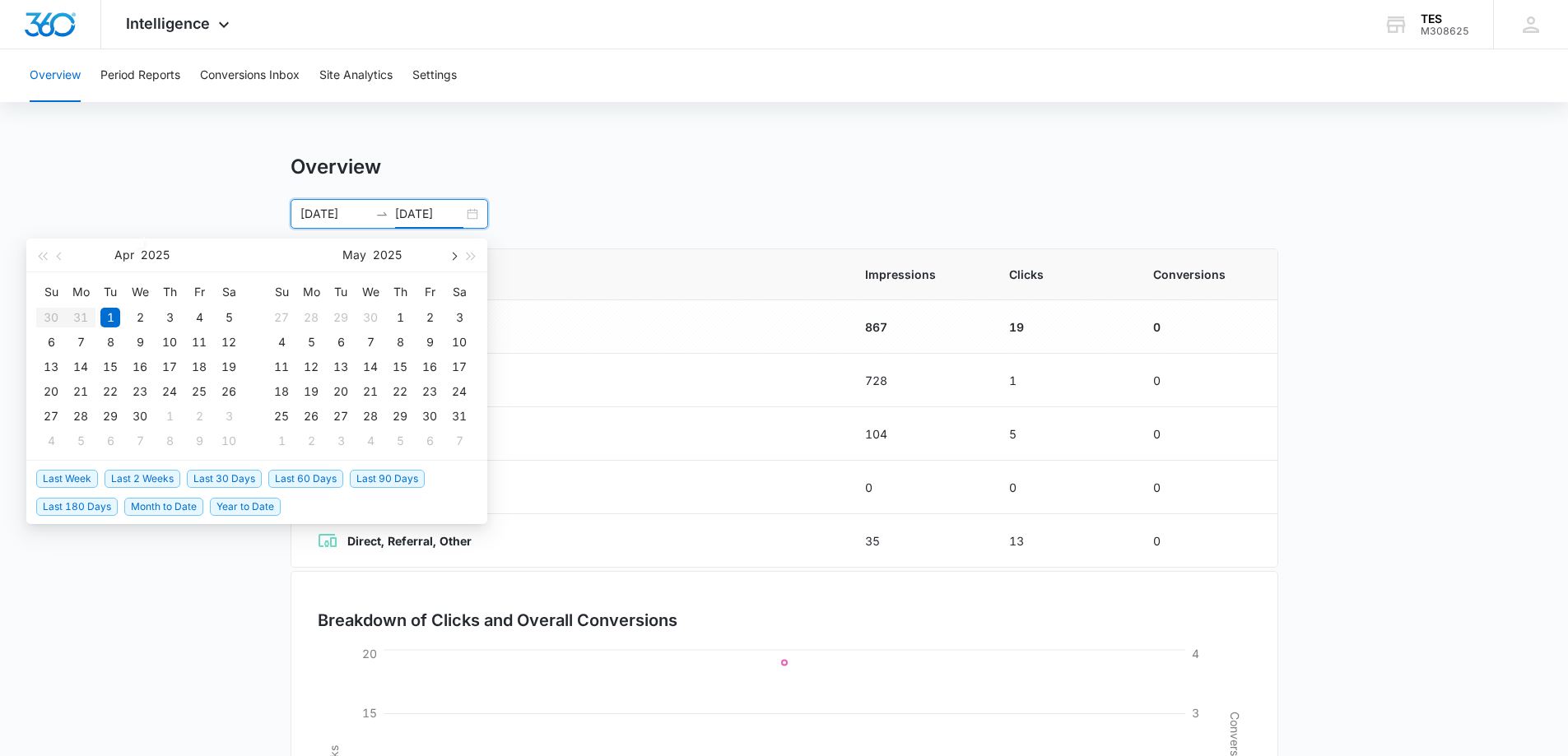
click at [454, 254] on span "button" at bounding box center [453, 256] width 8 height 8
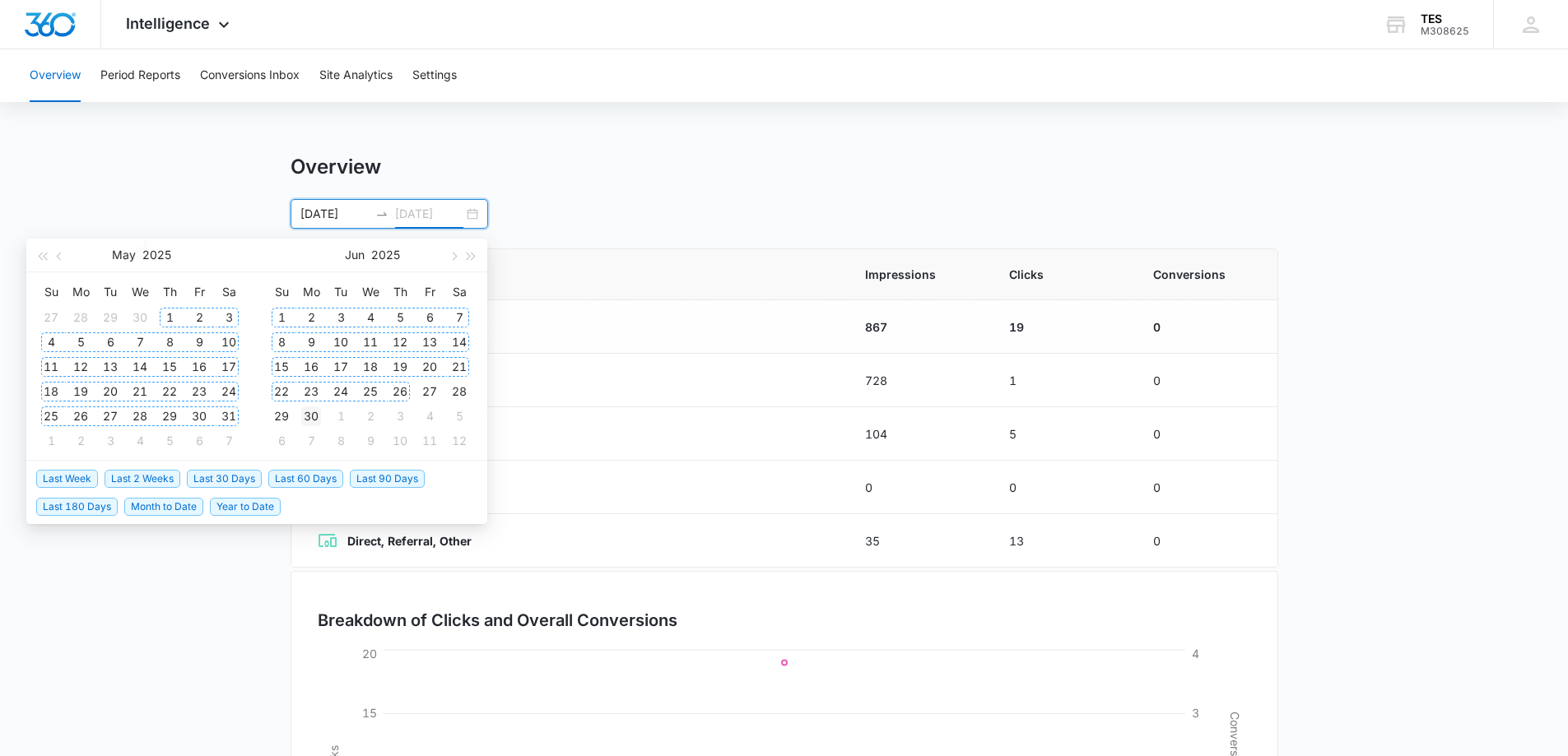
type input "06/30/2025"
click at [316, 414] on div "30" at bounding box center [311, 416] width 20 height 20
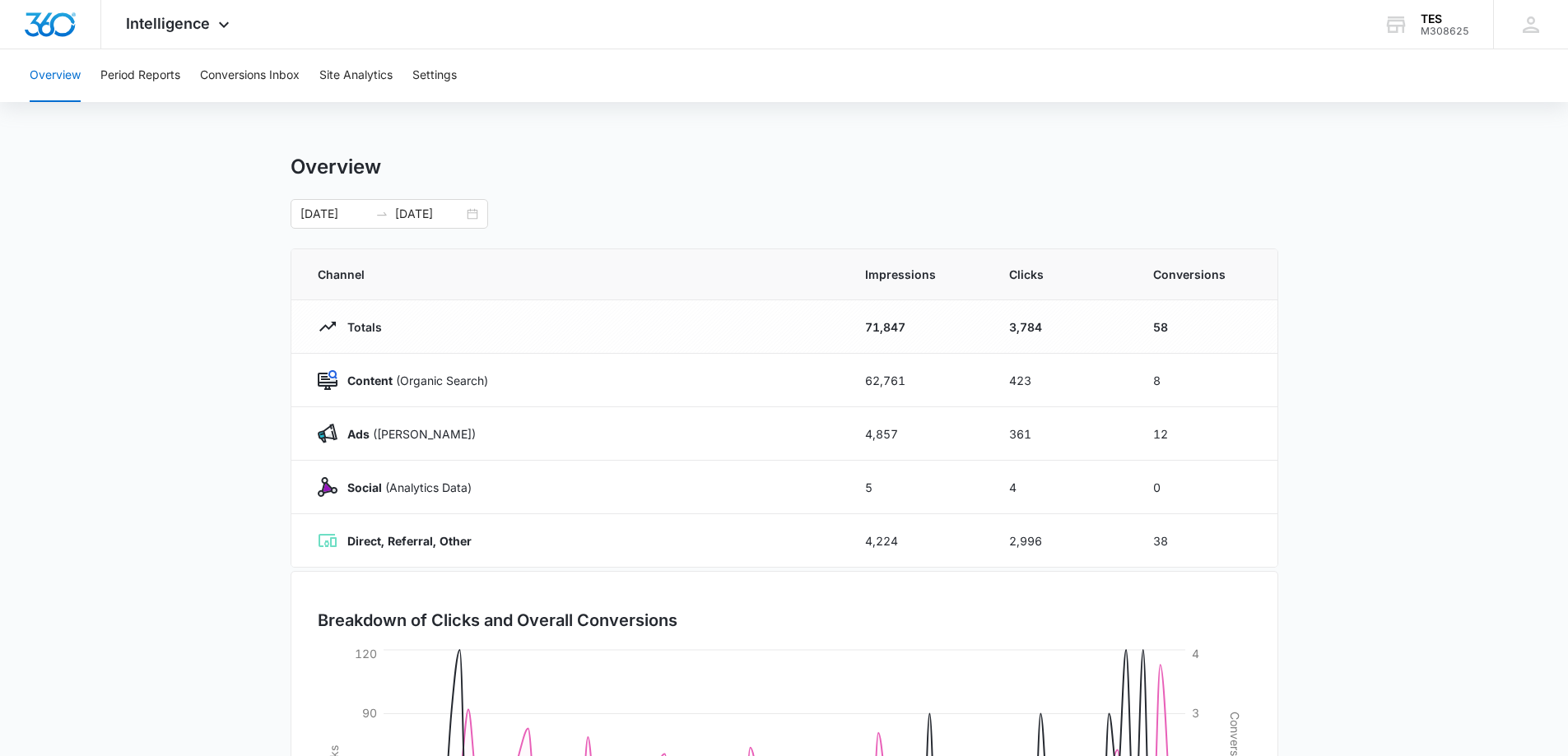
click at [687, 177] on div "Overview" at bounding box center [784, 167] width 988 height 25
click at [330, 212] on input "04/01/2025" at bounding box center [335, 214] width 68 height 18
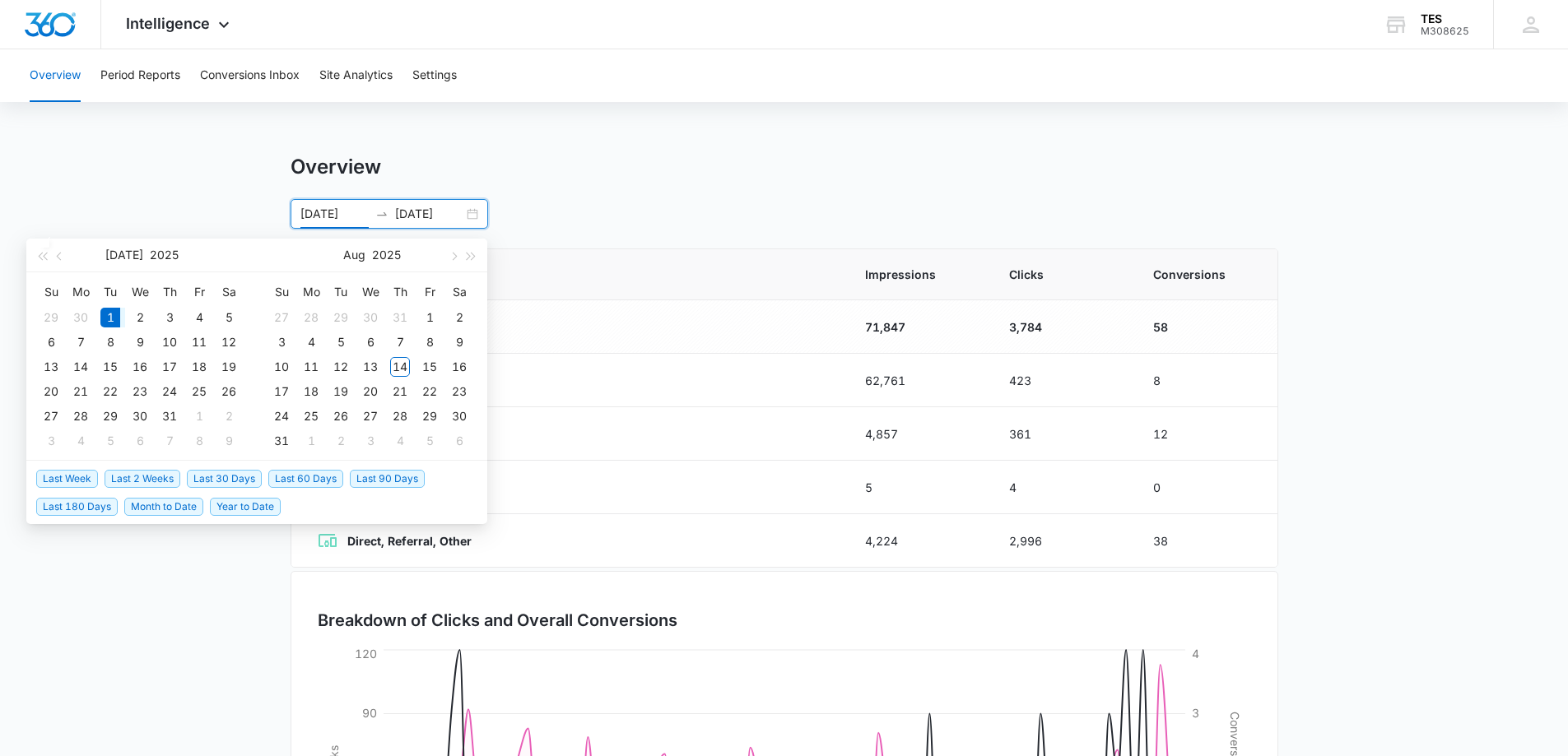
type input "07/01/2025"
click at [429, 210] on input "06/30/2025" at bounding box center [429, 214] width 68 height 18
type input "08/14/2025"
type input "04/01/2025"
type input "06/30/2025"
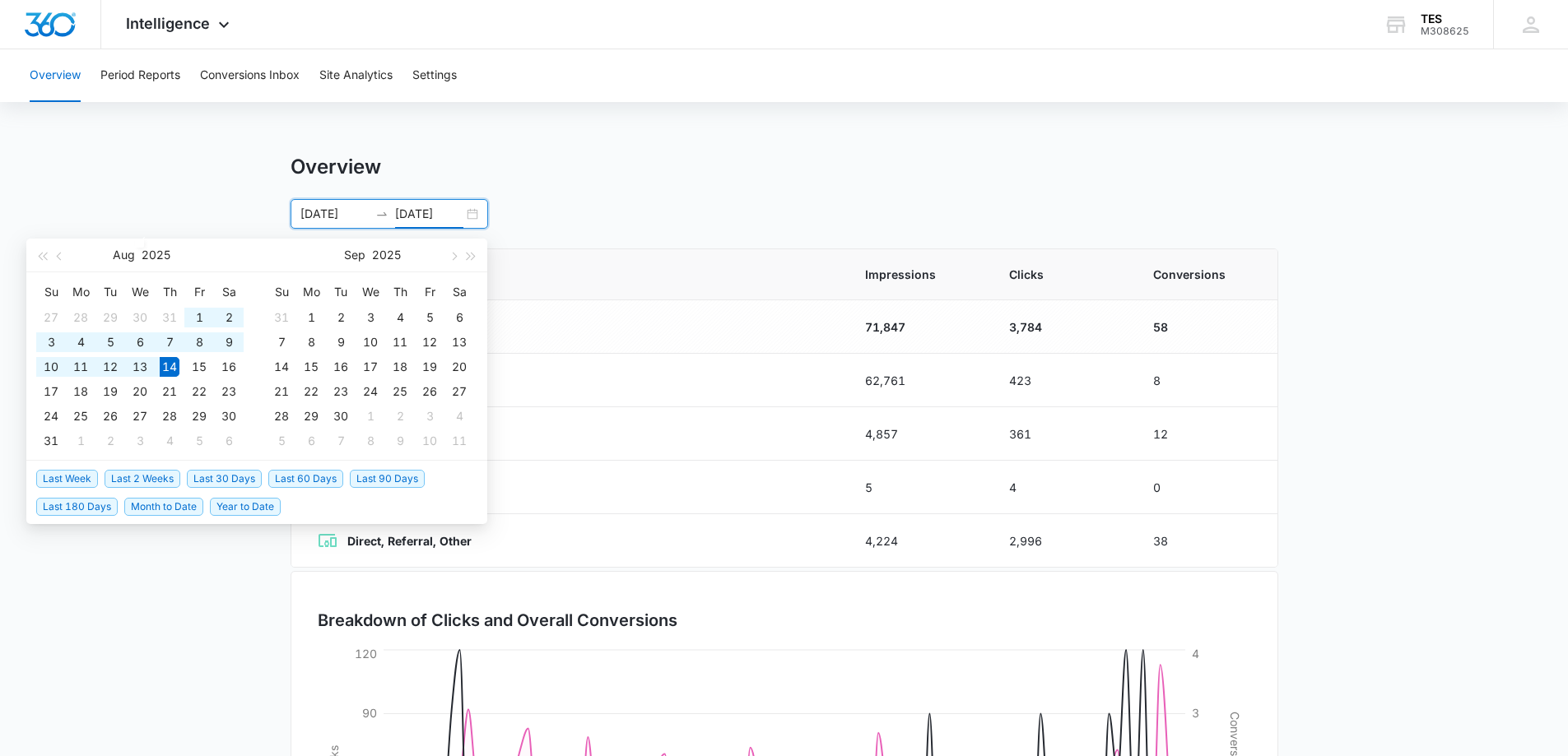
click at [686, 162] on div "Overview" at bounding box center [784, 167] width 988 height 25
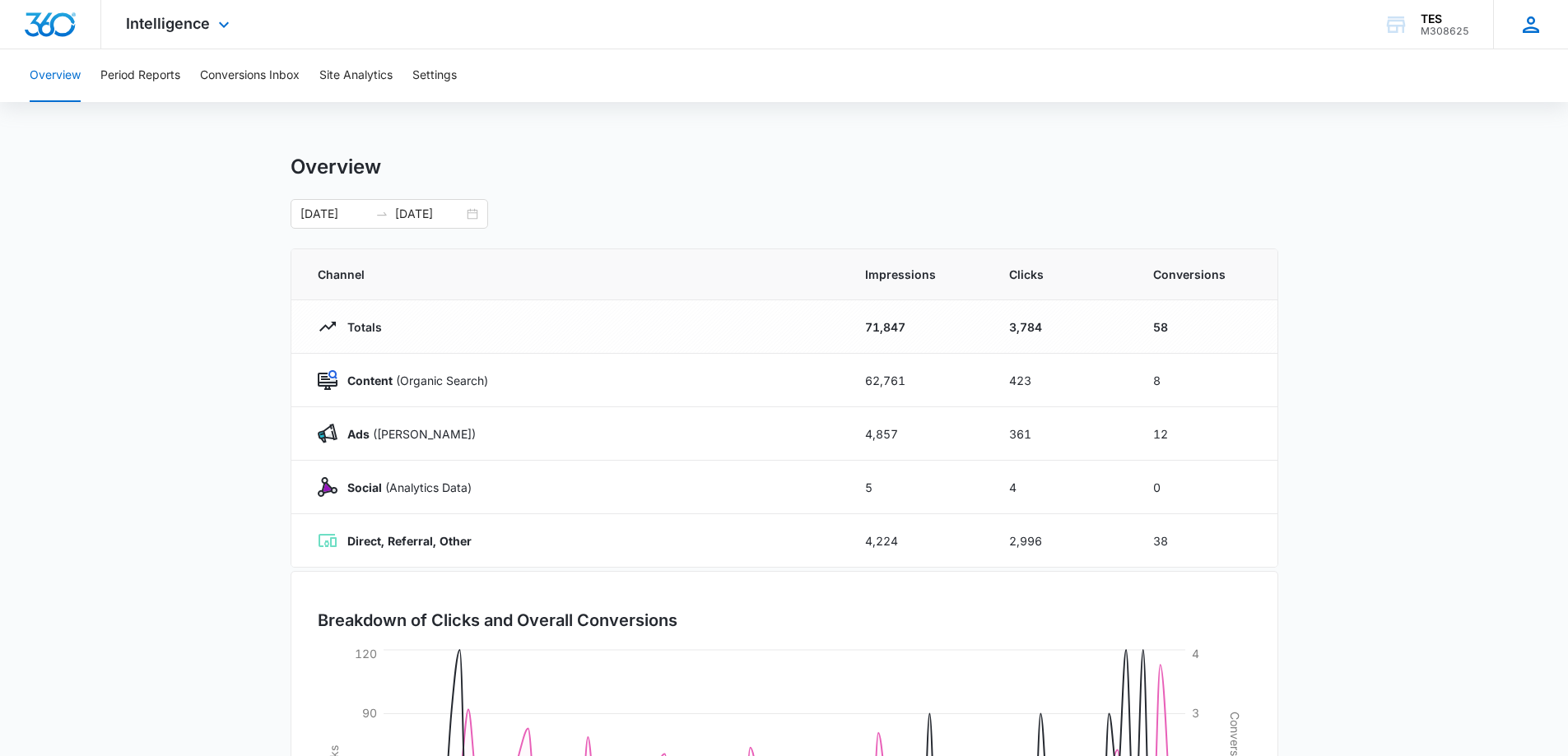
click at [1533, 28] on icon at bounding box center [1531, 25] width 17 height 17
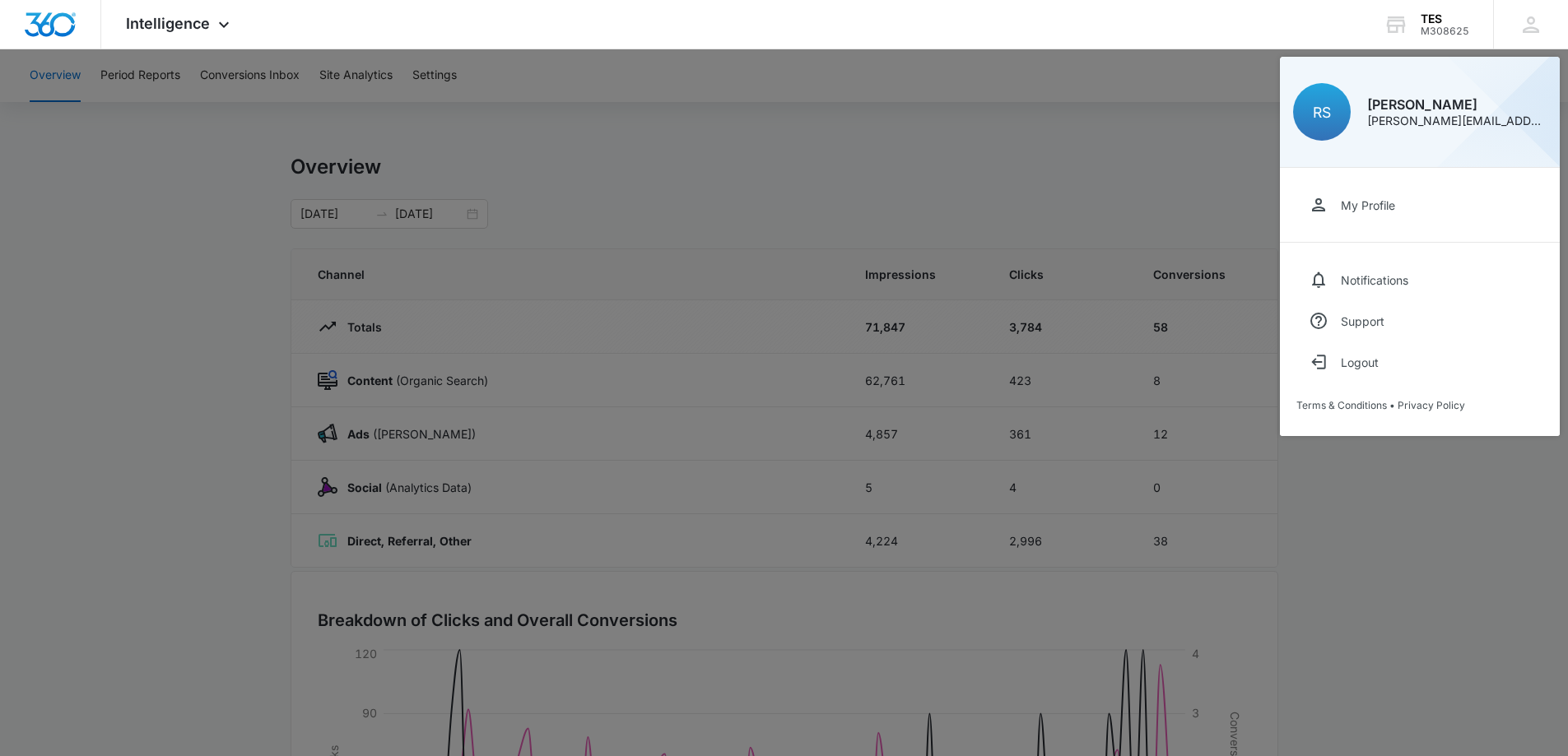
click at [776, 185] on div at bounding box center [784, 378] width 1568 height 756
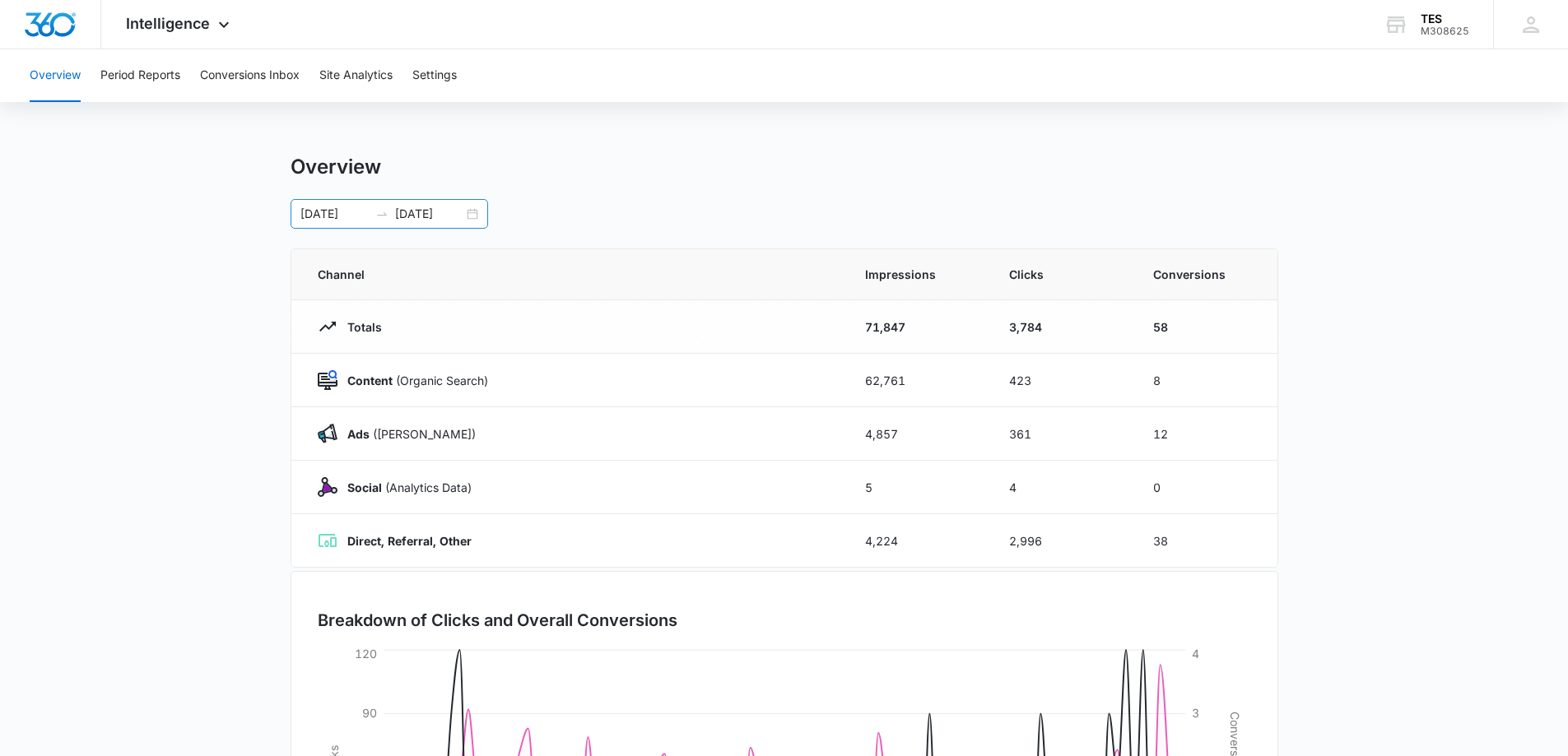
click at [476, 214] on div "04/01/2025 06/30/2025" at bounding box center [389, 214] width 198 height 29
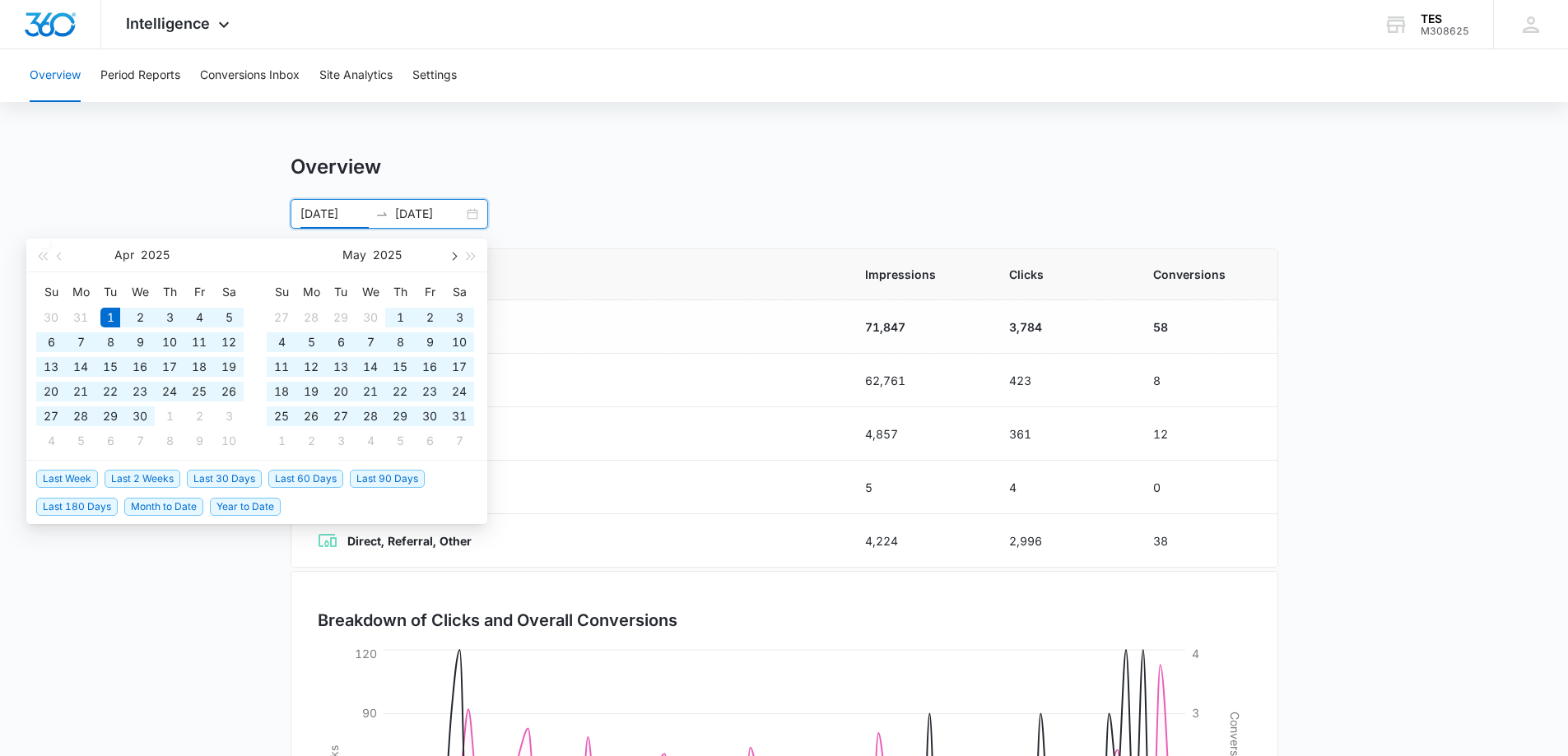
click at [449, 258] on button "button" at bounding box center [453, 255] width 18 height 33
click at [448, 256] on span "button" at bounding box center [453, 256] width 8 height 8
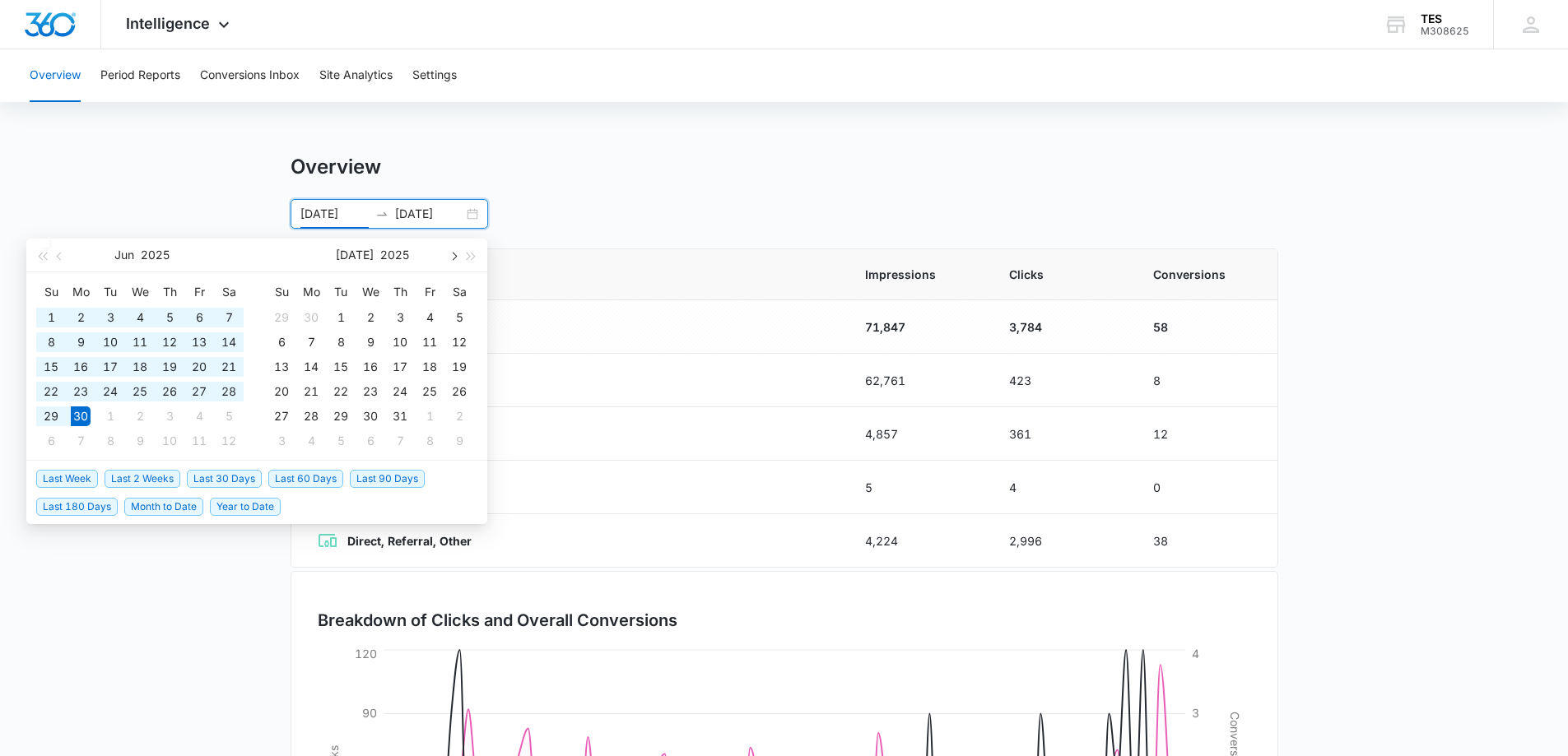
click at [448, 256] on span "button" at bounding box center [453, 256] width 8 height 8
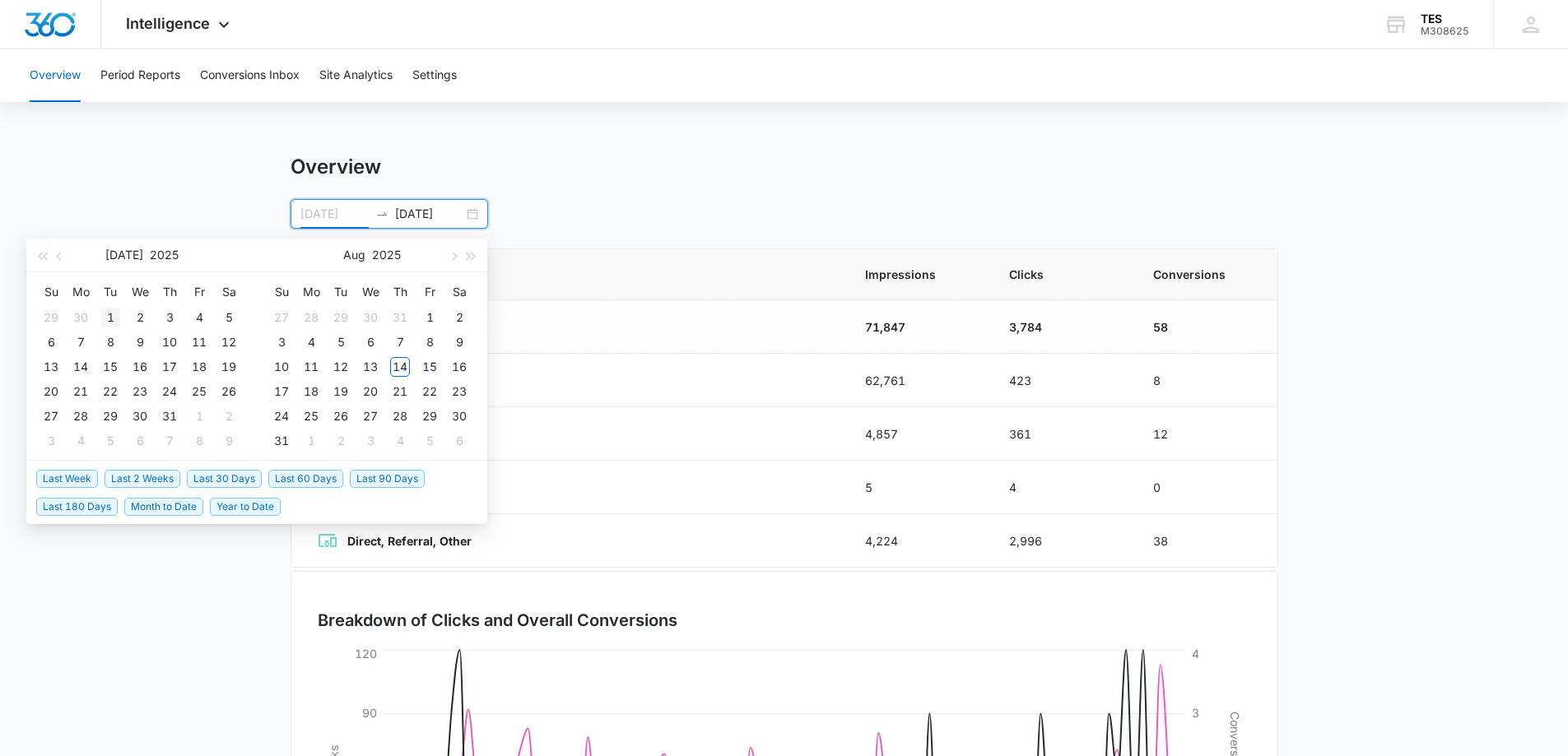
type input "07/01/2025"
click at [104, 316] on div "1" at bounding box center [110, 318] width 20 height 20
type input "07/07/2025"
type input "07/01/2025"
click at [451, 255] on span "button" at bounding box center [453, 256] width 8 height 8
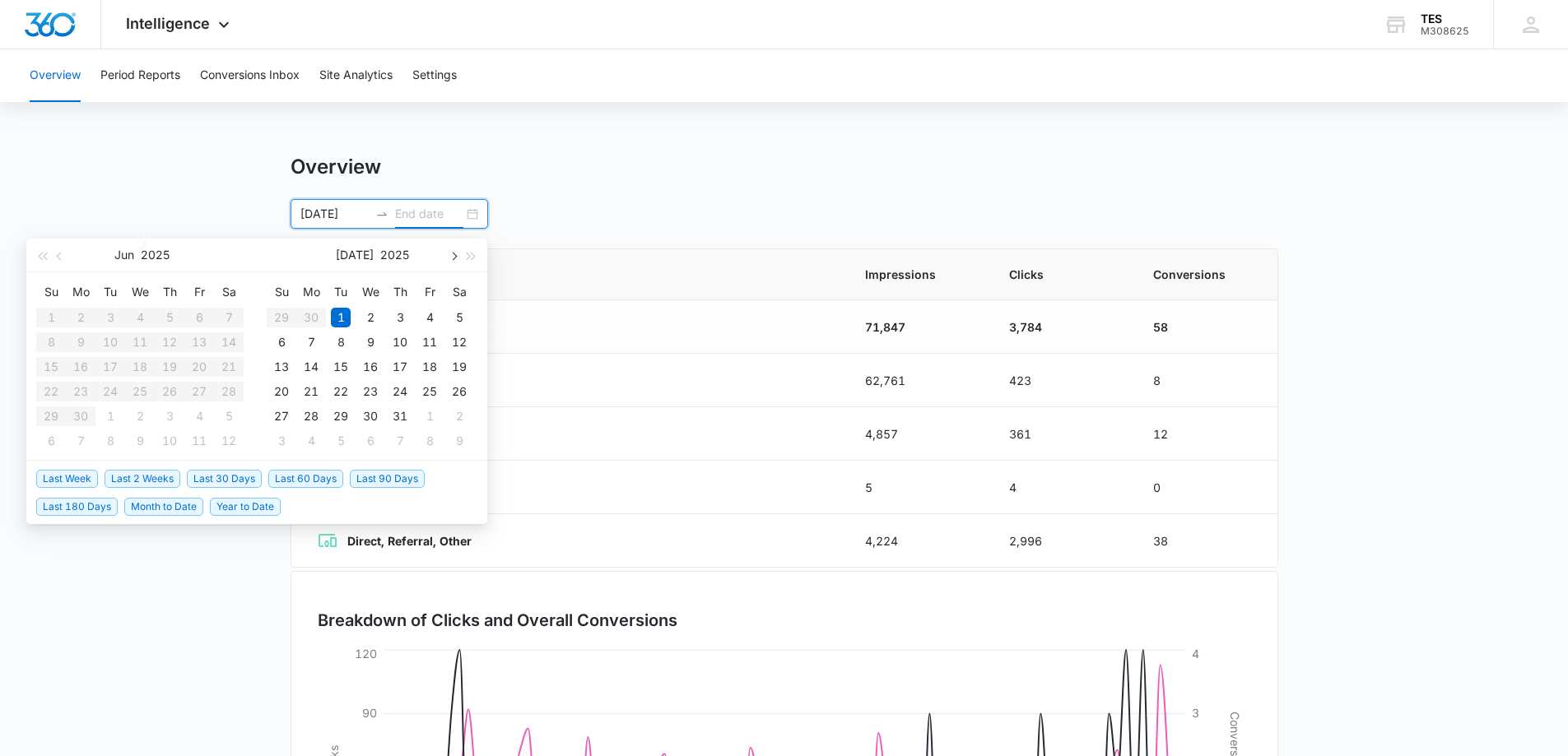
click at [451, 255] on span "button" at bounding box center [453, 256] width 8 height 8
type input "08/14/2025"
click at [403, 365] on div "14" at bounding box center [400, 367] width 20 height 20
